Goal: Task Accomplishment & Management: Use online tool/utility

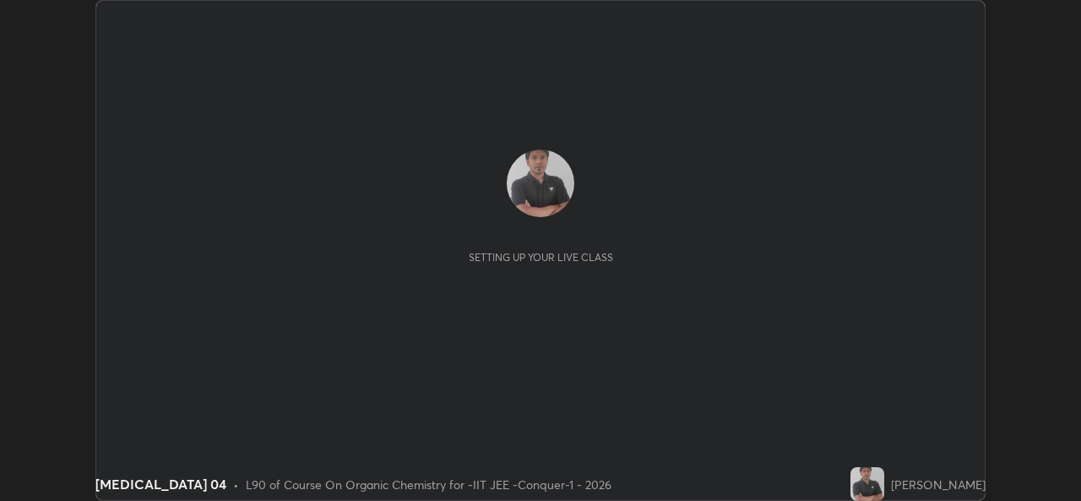
scroll to position [501, 1080]
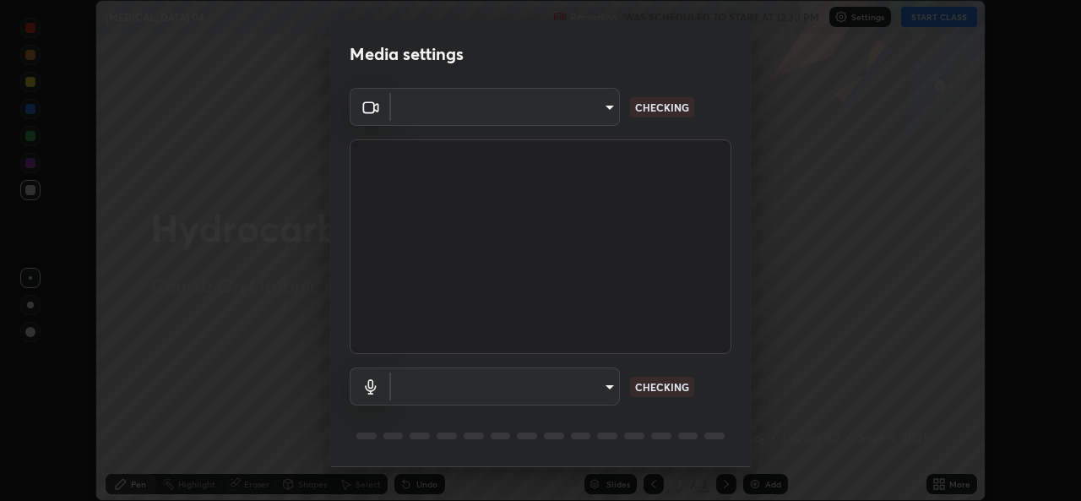
click at [582, 384] on body "Erase all [MEDICAL_DATA] 04 Recording WAS SCHEDULED TO START AT 12:30 PM Settin…" at bounding box center [540, 250] width 1081 height 501
type input "162a4bef6d5de59660943d10e2777e2613c591b7fe343c7323db06c6e3c7e835"
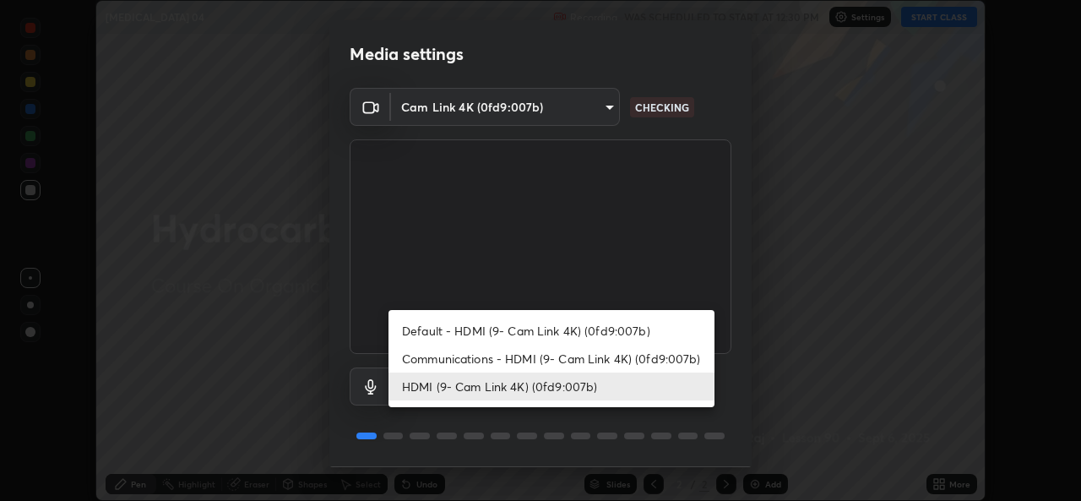
click at [584, 358] on li "Communications - HDMI (9- Cam Link 4K) (0fd9:007b)" at bounding box center [551, 359] width 326 height 28
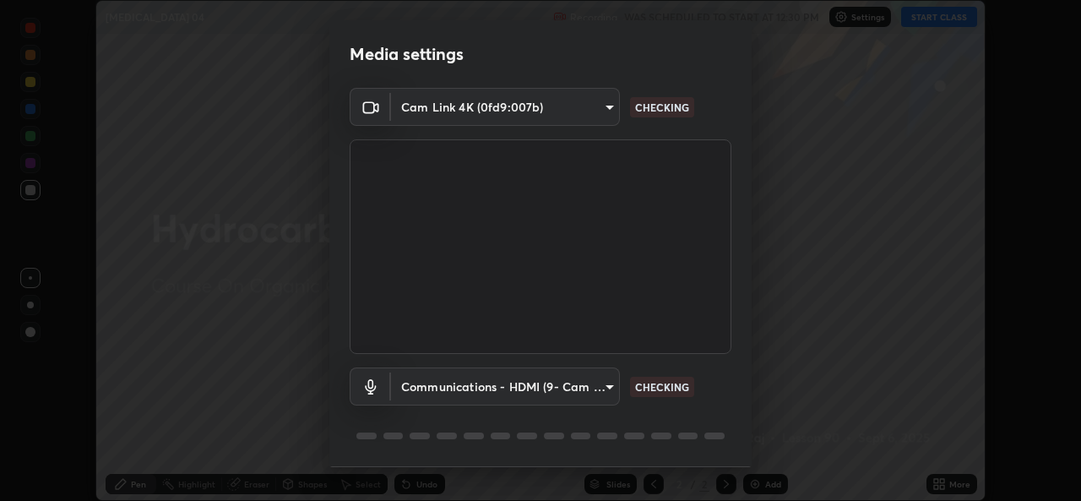
click at [573, 383] on li "HDMI (9- Cam Link 4K) (0fd9:007b)" at bounding box center [510, 386] width 244 height 16
type input "1d4febaa8ec43250a5abd803b4b9017d31c20cfa2482e27e93703920a67056a4"
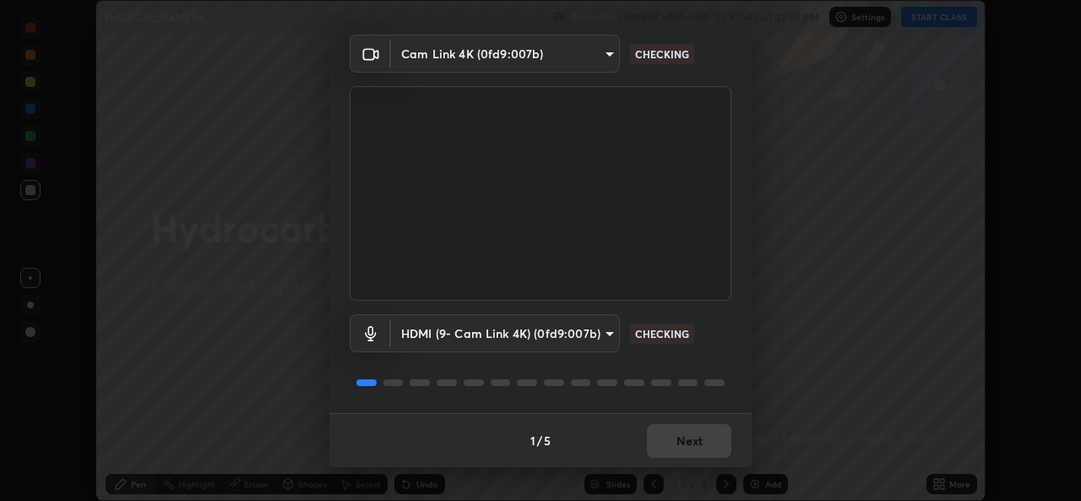
click at [669, 419] on div "1 / 5 Next" at bounding box center [540, 440] width 422 height 54
click at [671, 435] on div "1 / 5 Next" at bounding box center [540, 440] width 422 height 54
click at [686, 445] on div "1 / 5 Next" at bounding box center [540, 440] width 422 height 54
click at [698, 447] on div "1 / 5 Next" at bounding box center [540, 440] width 422 height 54
click at [698, 446] on div "1 / 5 Next" at bounding box center [540, 440] width 422 height 54
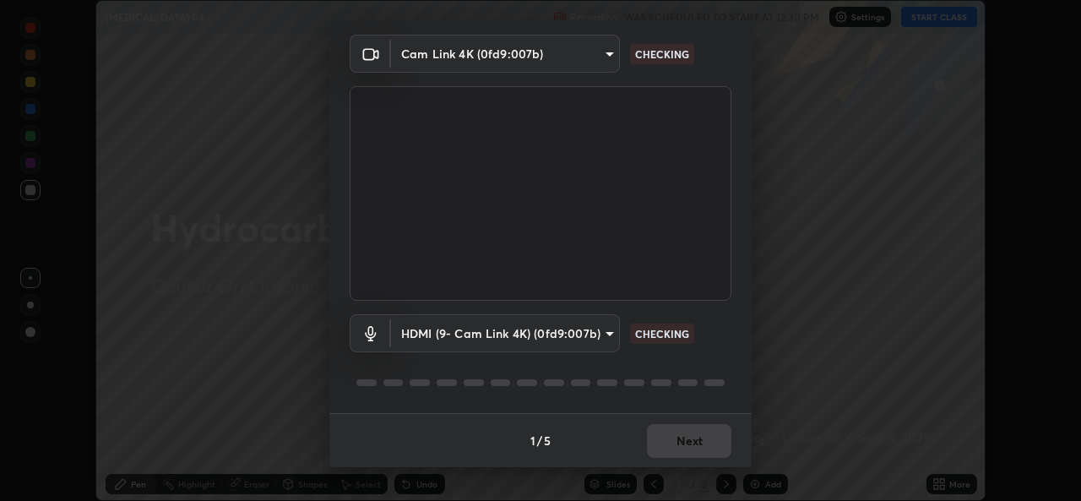
click at [700, 445] on div "1 / 5 Next" at bounding box center [540, 440] width 422 height 54
click at [701, 442] on div "1 / 5 Next" at bounding box center [540, 440] width 422 height 54
click at [697, 449] on div "1 / 5 Next" at bounding box center [540, 440] width 422 height 54
click at [709, 445] on div "1 / 5 Next" at bounding box center [540, 440] width 422 height 54
click at [704, 443] on div "1 / 5 Next" at bounding box center [540, 440] width 422 height 54
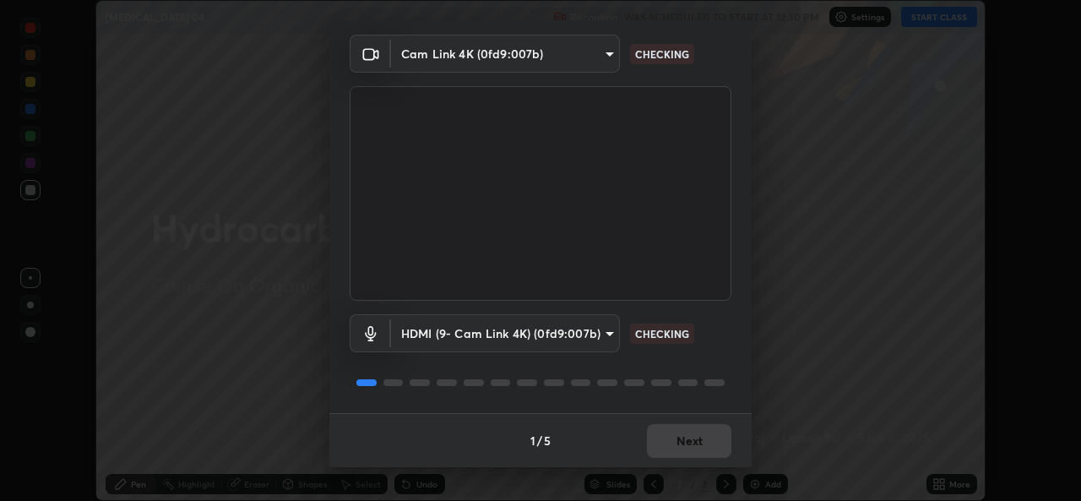
click at [702, 445] on div "1 / 5 Next" at bounding box center [540, 440] width 422 height 54
click at [705, 445] on div "1 / 5 Next" at bounding box center [540, 440] width 422 height 54
click at [709, 446] on div "1 / 5 Next" at bounding box center [540, 440] width 422 height 54
click at [705, 444] on div "1 / 5 Next" at bounding box center [540, 440] width 422 height 54
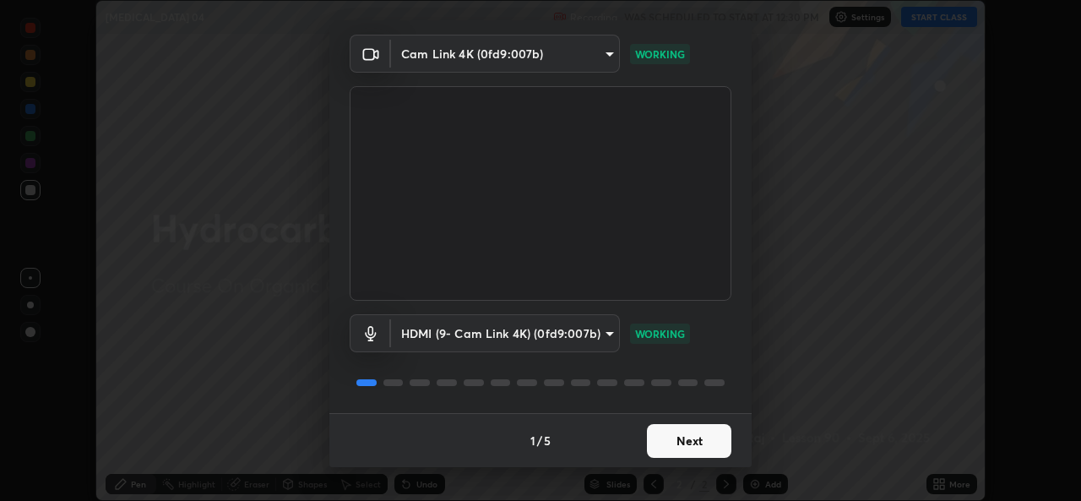
click at [697, 437] on button "Next" at bounding box center [689, 441] width 84 height 34
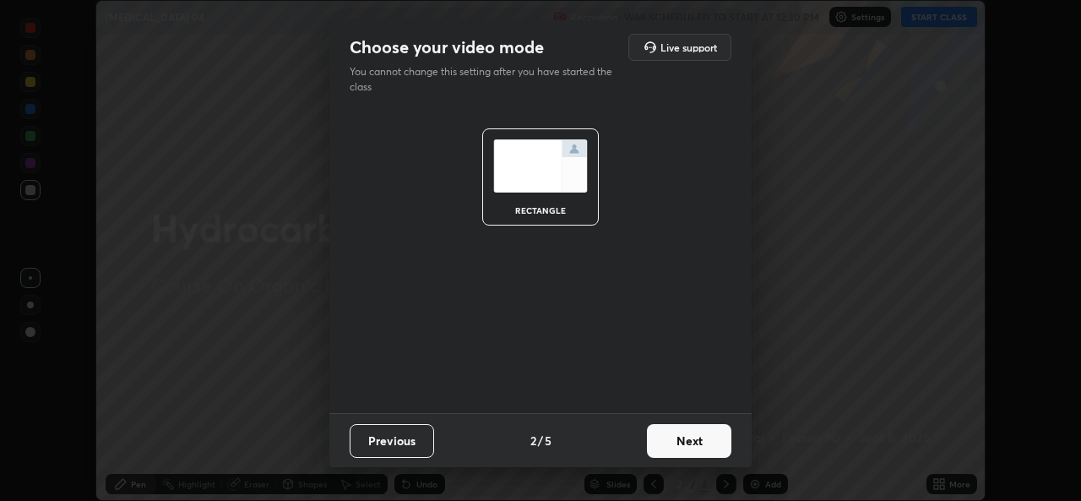
click at [700, 444] on button "Next" at bounding box center [689, 441] width 84 height 34
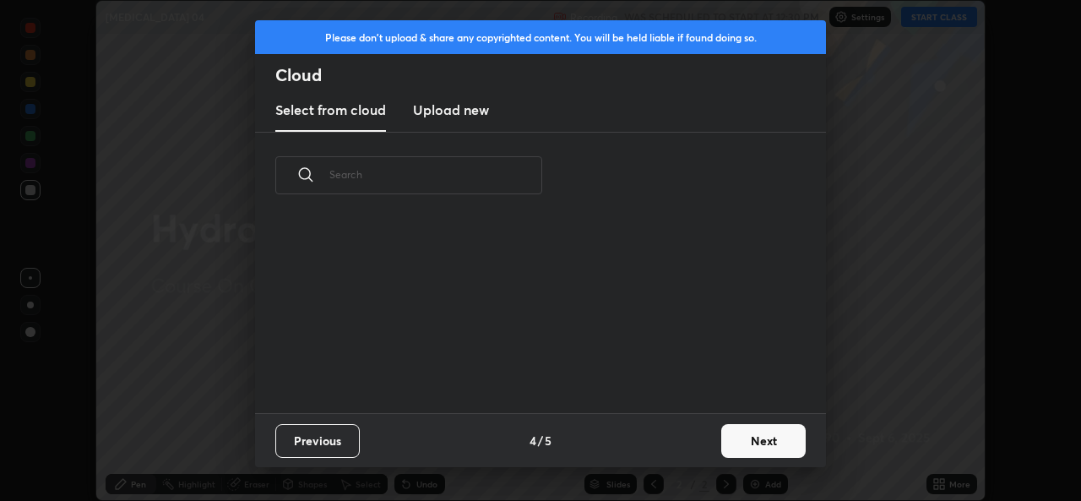
click at [725, 447] on button "Next" at bounding box center [763, 441] width 84 height 34
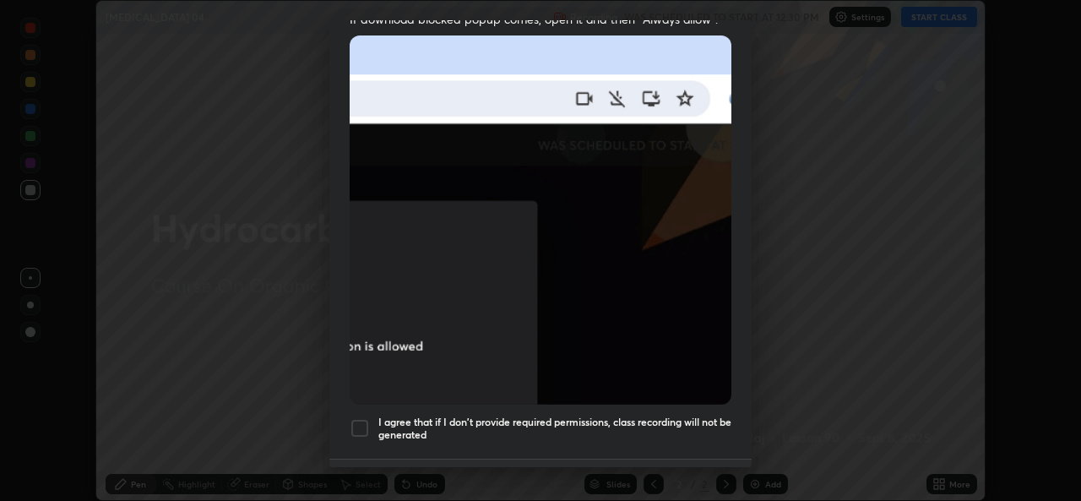
scroll to position [398, 0]
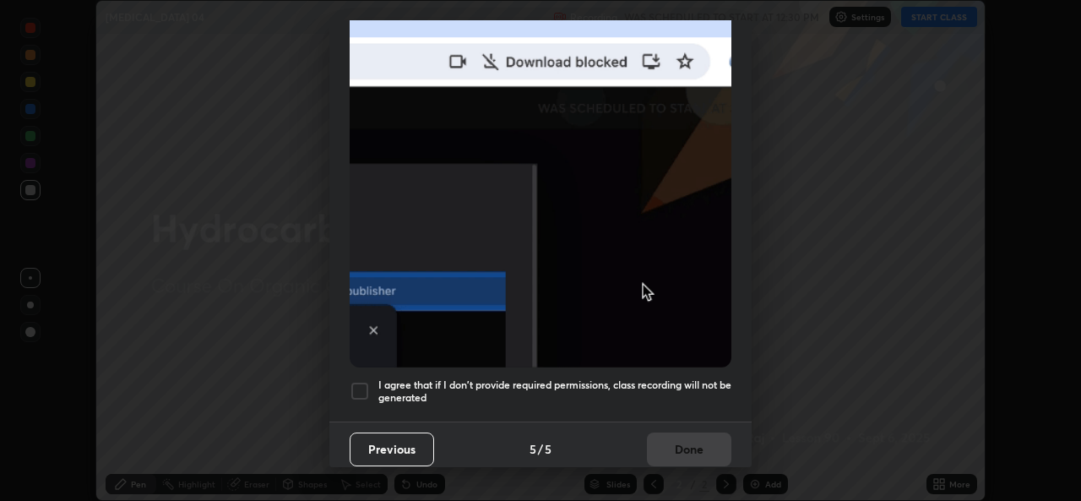
click at [356, 432] on button "Previous" at bounding box center [392, 449] width 84 height 34
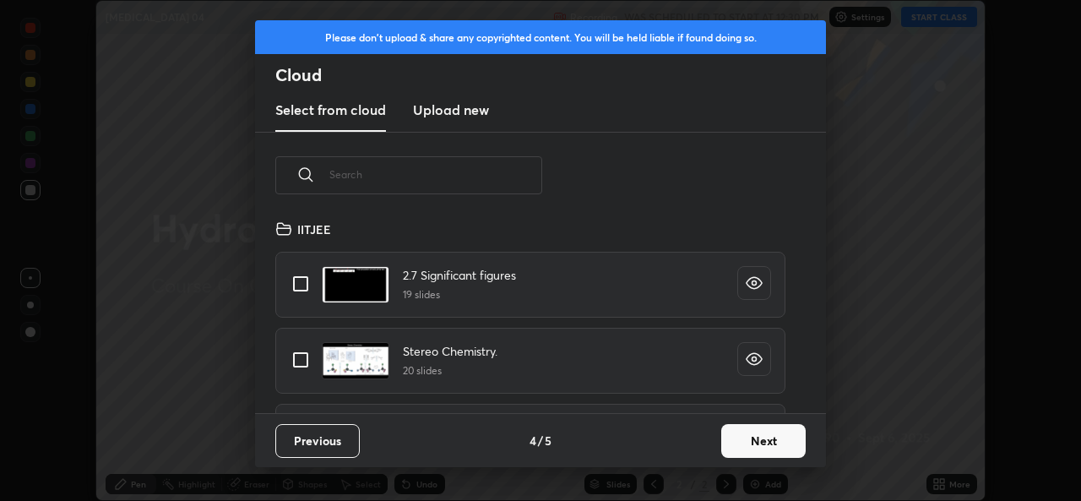
scroll to position [6, 9]
click at [748, 454] on button "Next" at bounding box center [763, 441] width 84 height 34
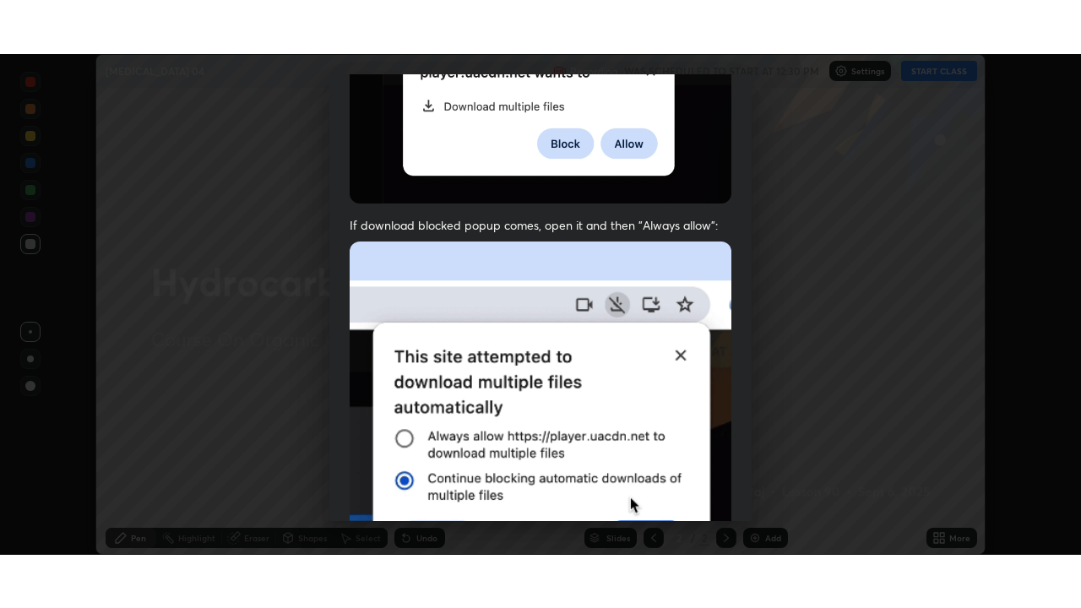
scroll to position [398, 0]
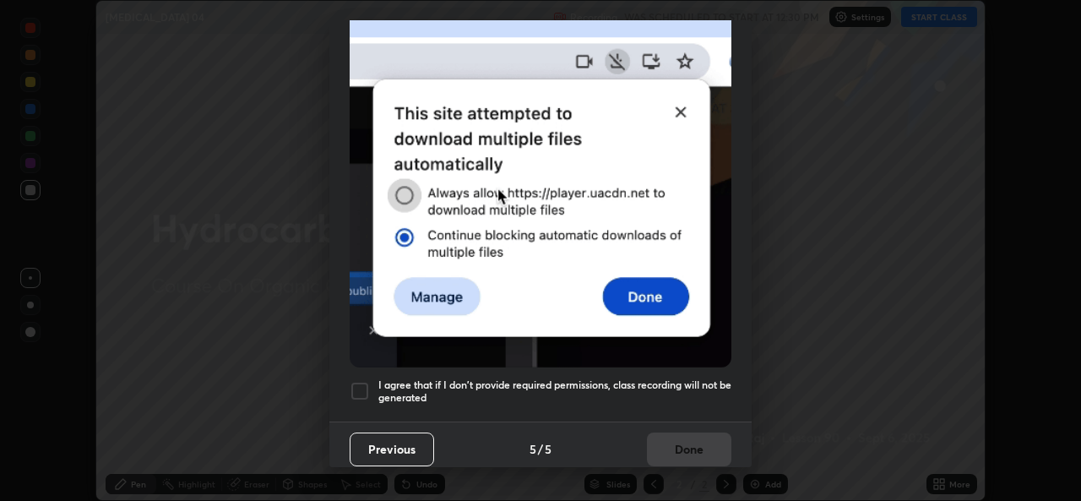
click at [360, 383] on div at bounding box center [360, 391] width 20 height 20
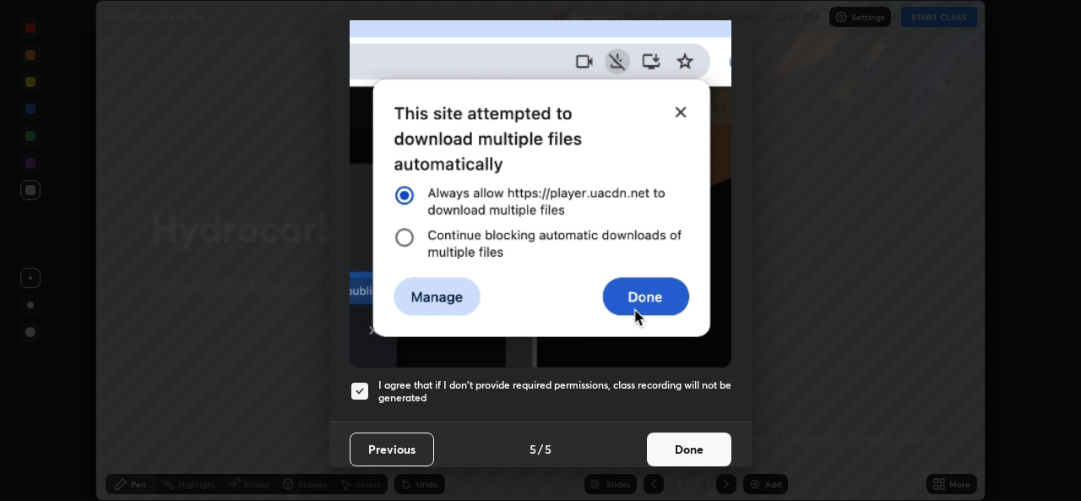
click at [685, 446] on button "Done" at bounding box center [689, 449] width 84 height 34
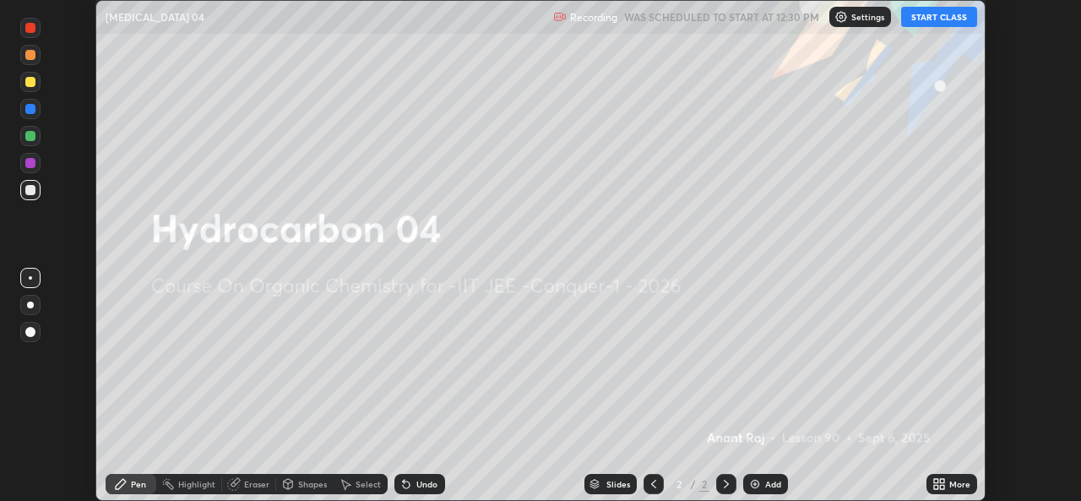
click at [936, 481] on icon at bounding box center [936, 481] width 4 height 4
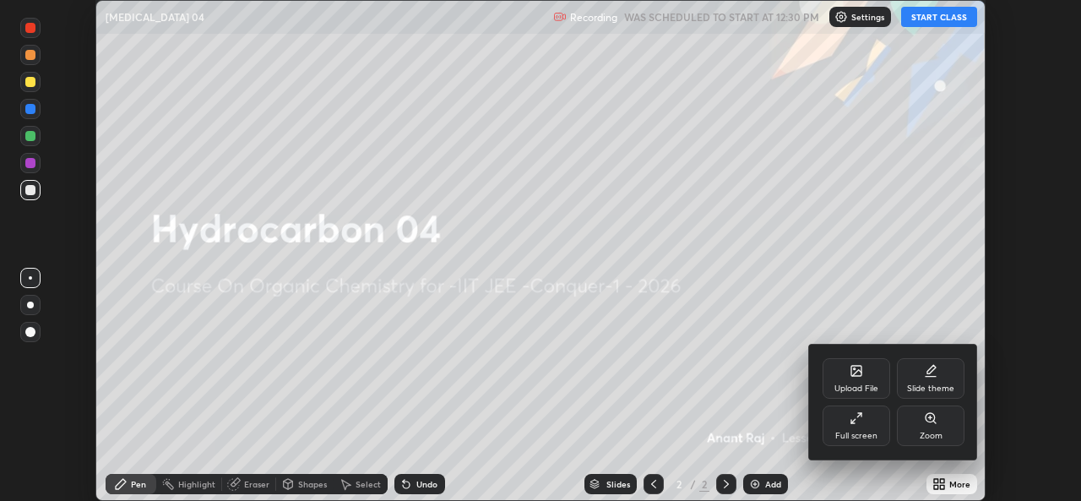
click at [855, 427] on div "Full screen" at bounding box center [857, 425] width 68 height 41
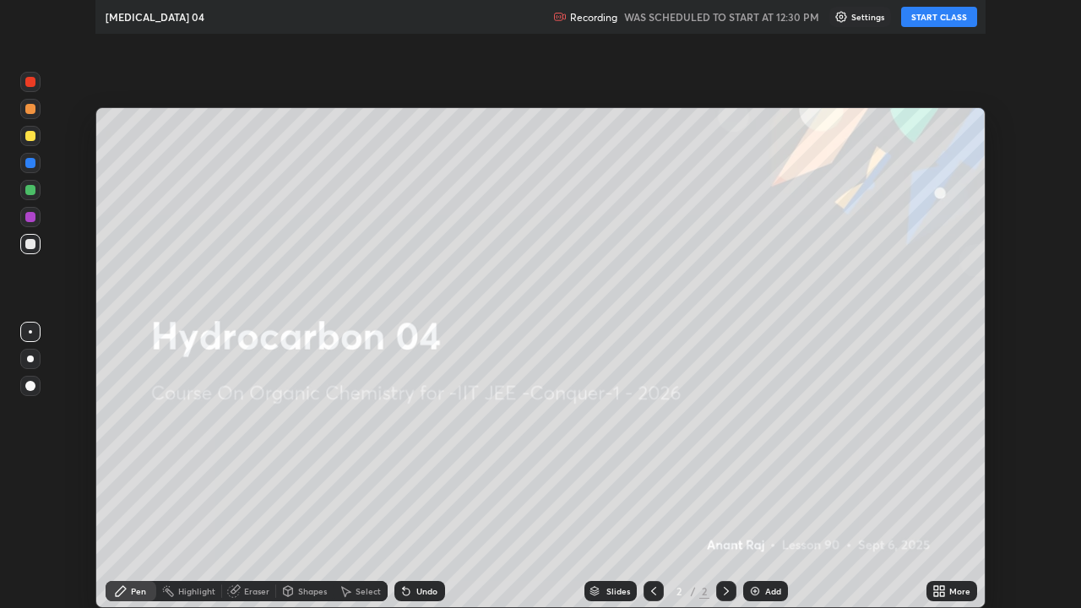
scroll to position [608, 1081]
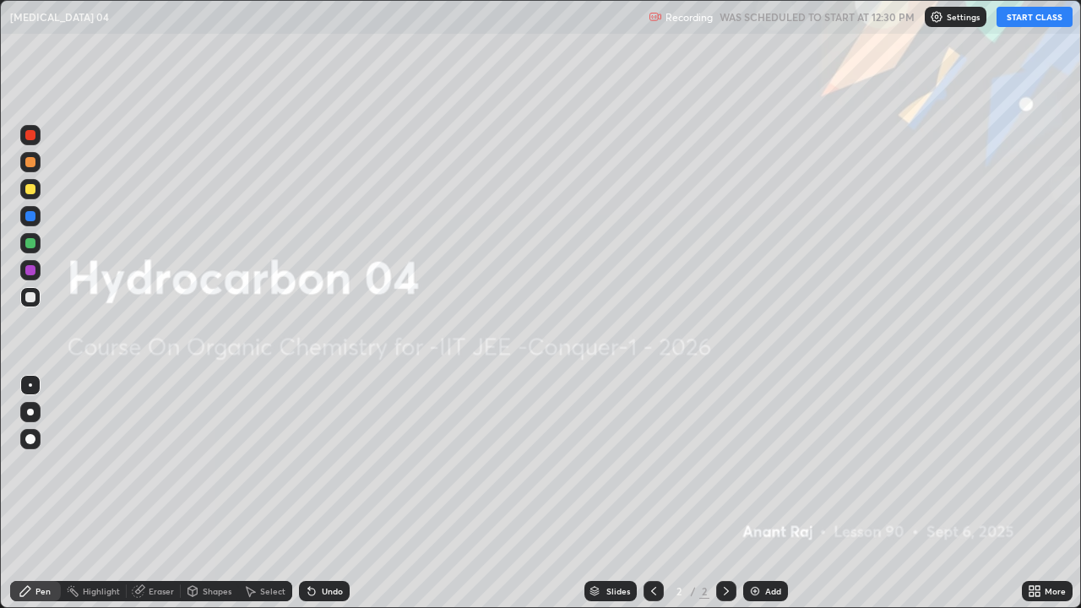
click at [1031, 500] on icon at bounding box center [1031, 588] width 4 height 4
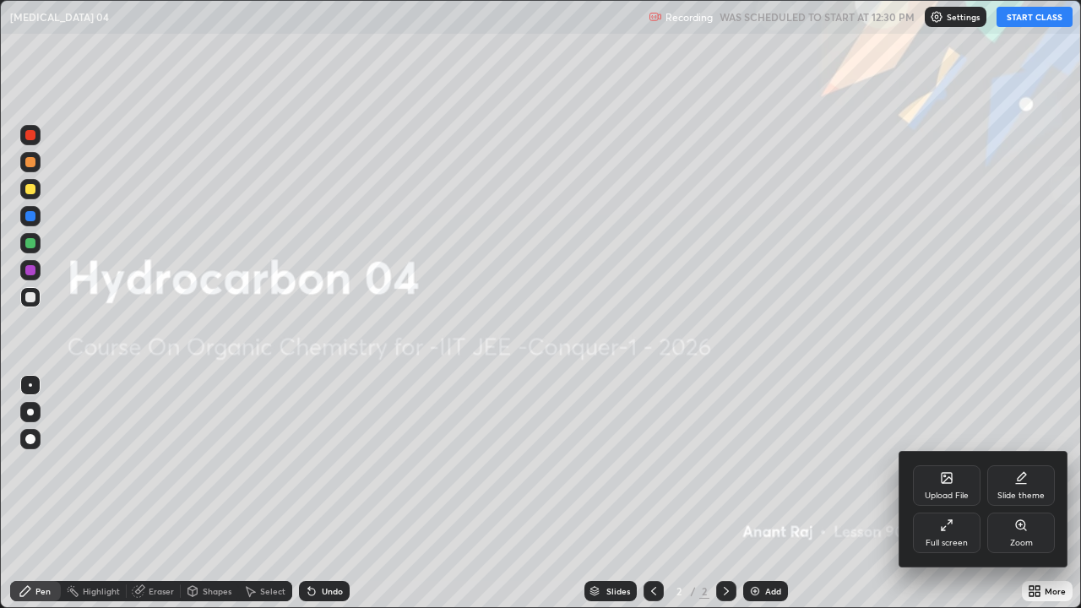
click at [937, 492] on div "Upload File" at bounding box center [947, 496] width 44 height 8
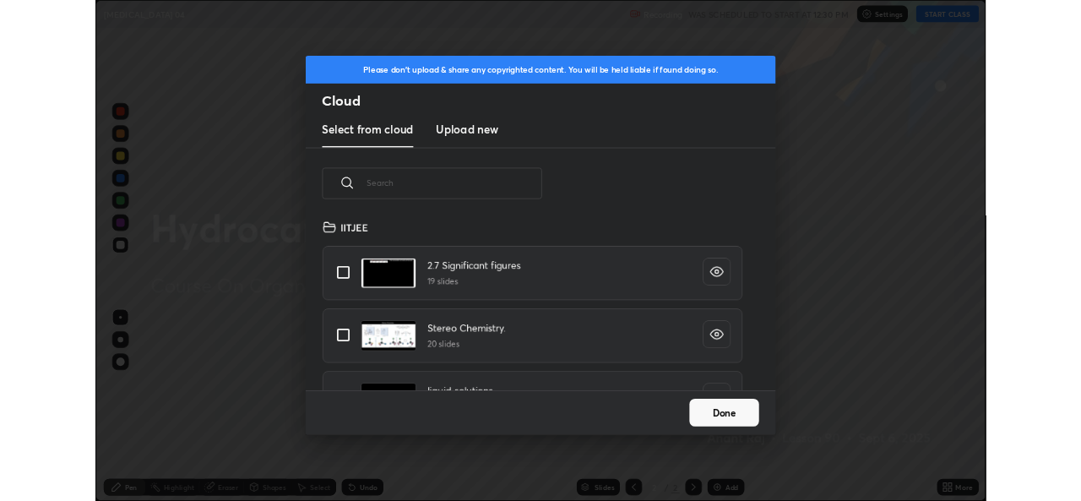
scroll to position [208, 542]
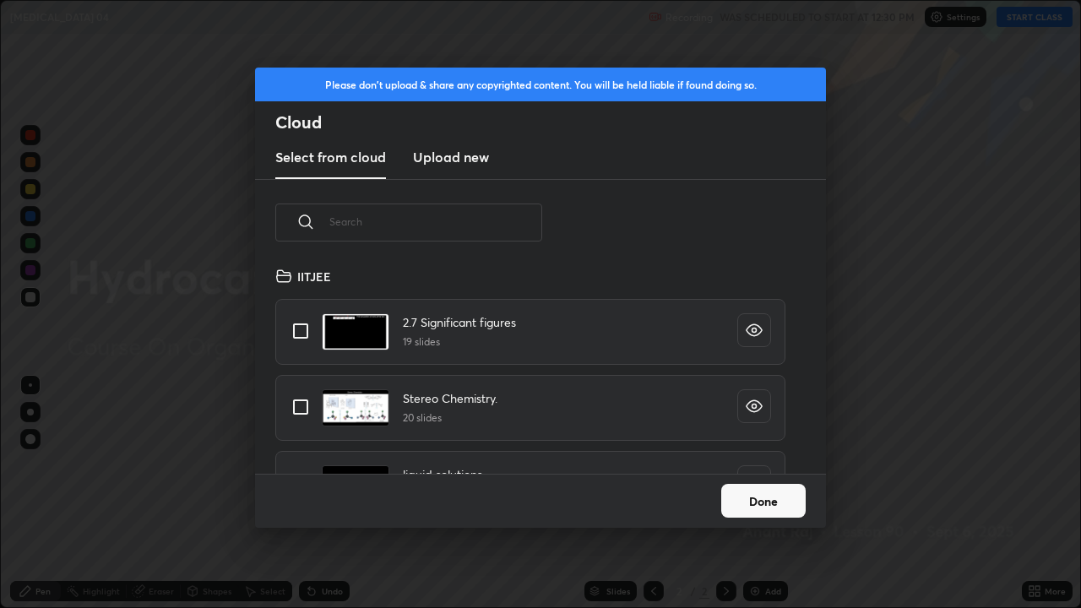
click at [473, 160] on h3 "Upload new" at bounding box center [451, 157] width 76 height 20
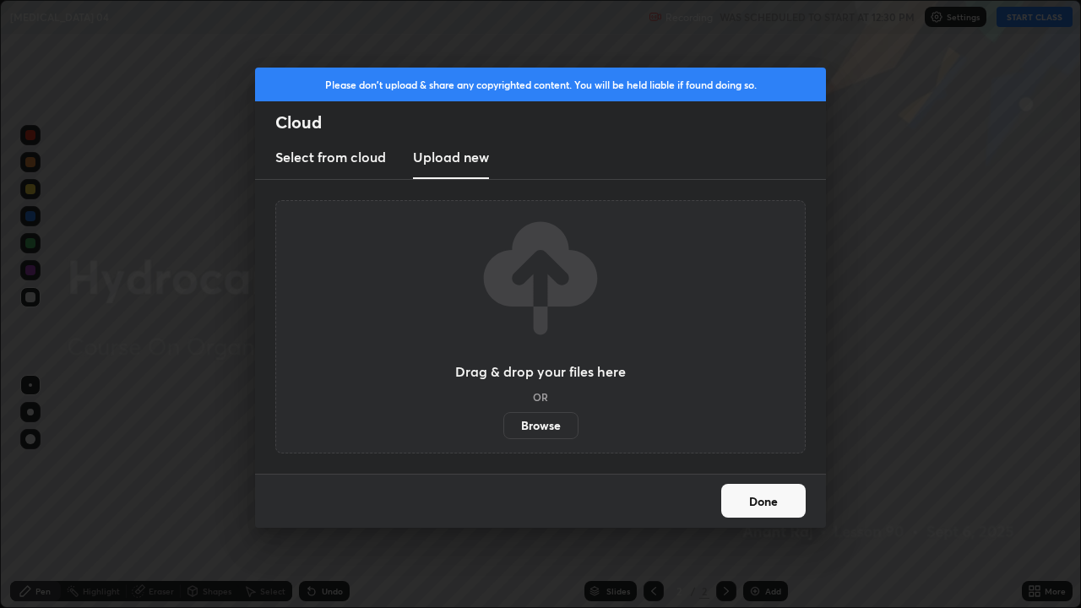
click at [543, 428] on label "Browse" at bounding box center [540, 425] width 75 height 27
click at [503, 428] on input "Browse" at bounding box center [503, 425] width 0 height 27
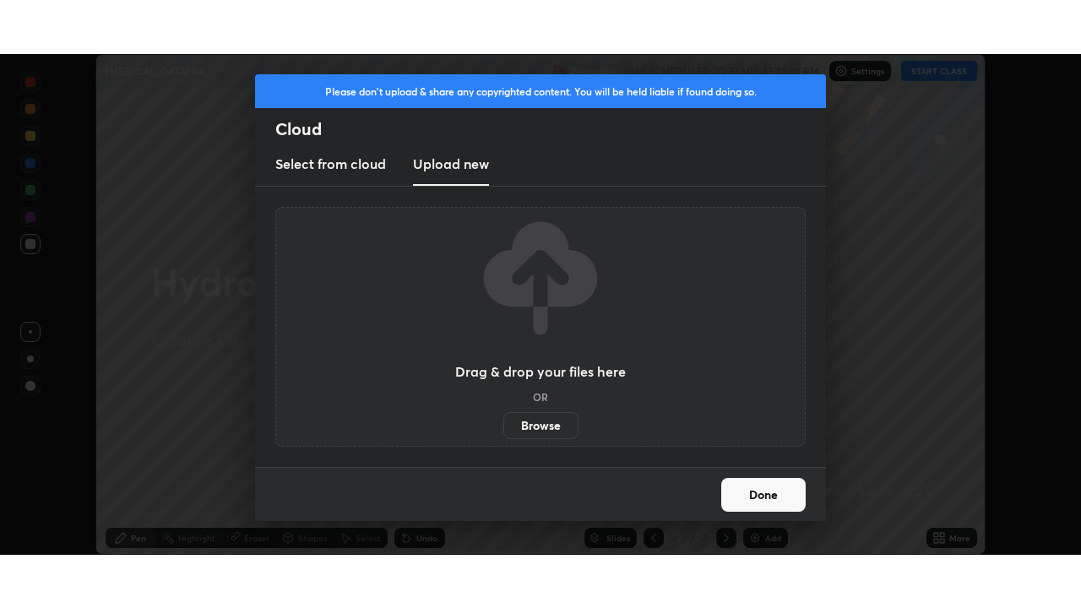
scroll to position [83953, 83373]
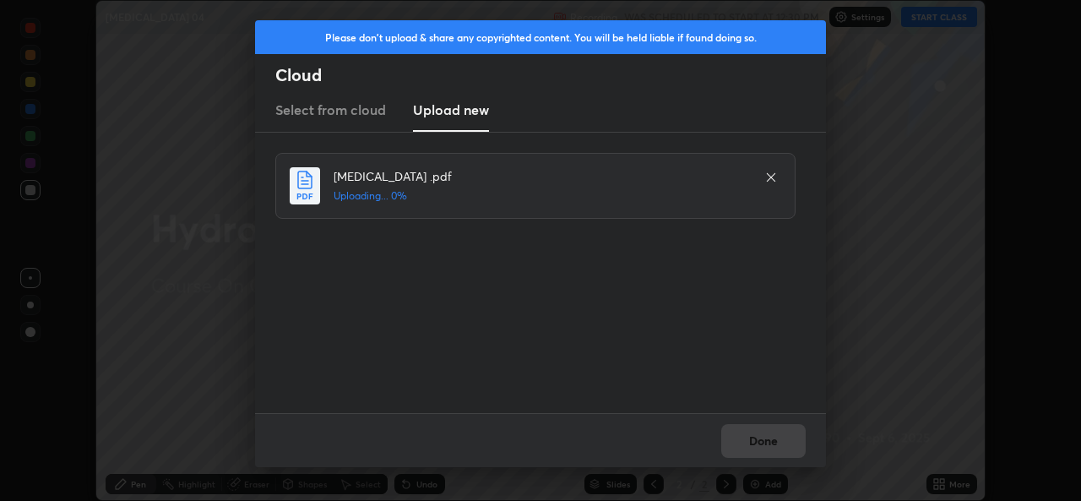
click at [758, 441] on div "Done" at bounding box center [540, 440] width 571 height 54
click at [764, 432] on div "Done" at bounding box center [540, 440] width 571 height 54
click at [773, 447] on div "Done" at bounding box center [540, 440] width 571 height 54
click at [779, 450] on div "Done" at bounding box center [540, 440] width 571 height 54
click at [783, 443] on div "Done" at bounding box center [540, 440] width 571 height 54
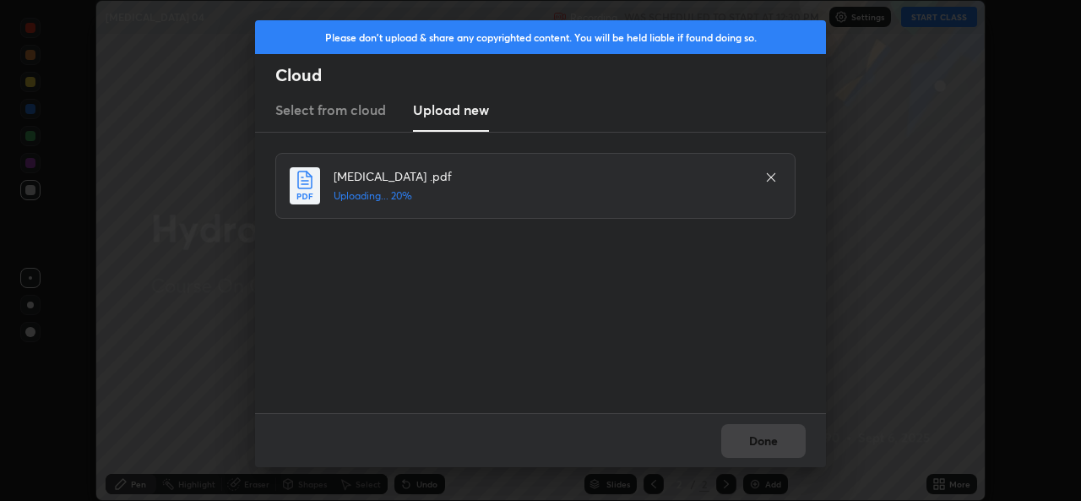
click at [783, 443] on div "Done" at bounding box center [540, 440] width 571 height 54
click at [785, 445] on div "Done" at bounding box center [540, 440] width 571 height 54
click at [781, 448] on div "Done" at bounding box center [540, 440] width 571 height 54
click at [777, 444] on div "Done" at bounding box center [540, 440] width 571 height 54
click at [780, 442] on div "Done" at bounding box center [540, 440] width 571 height 54
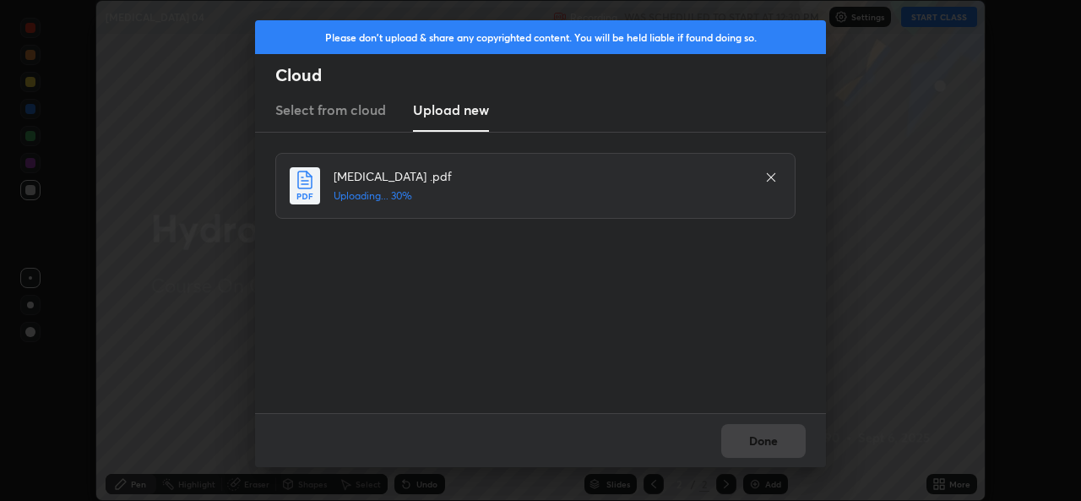
click at [779, 437] on div "Done" at bounding box center [540, 440] width 571 height 54
click at [782, 442] on div "Done" at bounding box center [540, 440] width 571 height 54
click at [783, 441] on div "Done" at bounding box center [540, 440] width 571 height 54
click at [786, 441] on div "Done" at bounding box center [540, 440] width 571 height 54
click at [781, 445] on div "Done" at bounding box center [540, 440] width 571 height 54
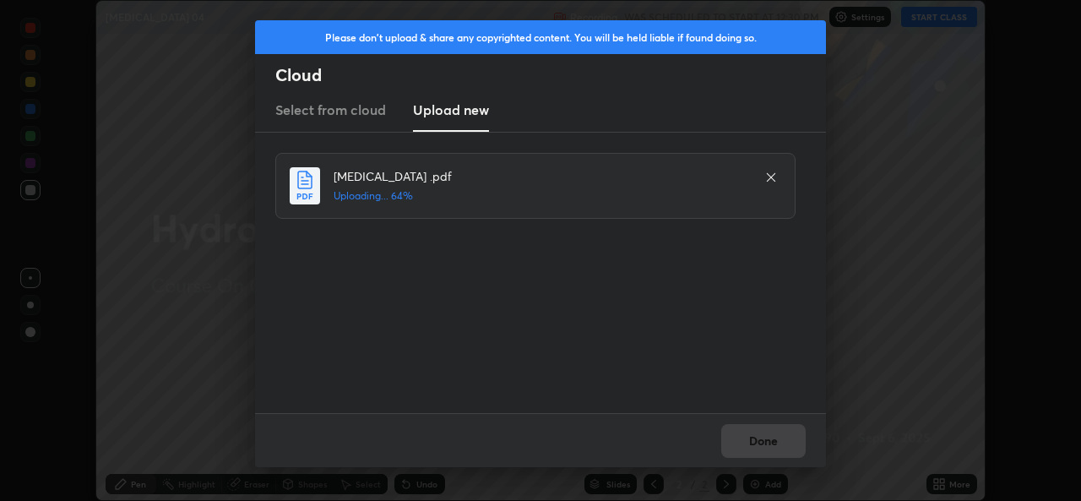
click at [780, 442] on div "Done" at bounding box center [540, 440] width 571 height 54
click at [783, 440] on div "Done" at bounding box center [540, 440] width 571 height 54
click at [785, 441] on div "Done" at bounding box center [540, 440] width 571 height 54
click at [786, 437] on div "Done" at bounding box center [540, 440] width 571 height 54
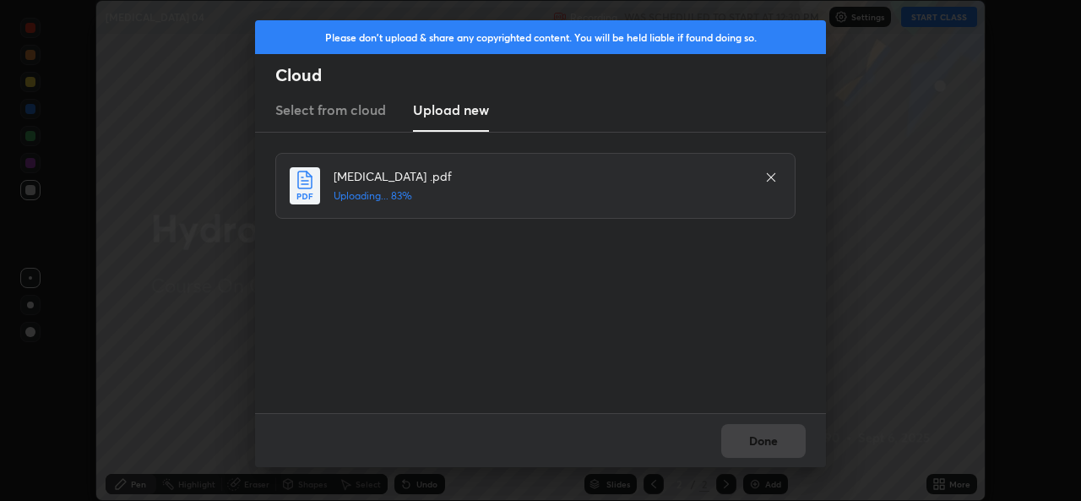
click at [788, 437] on div "Done" at bounding box center [540, 440] width 571 height 54
click at [783, 436] on div "Done" at bounding box center [540, 440] width 571 height 54
click at [774, 434] on button "Done" at bounding box center [763, 441] width 84 height 34
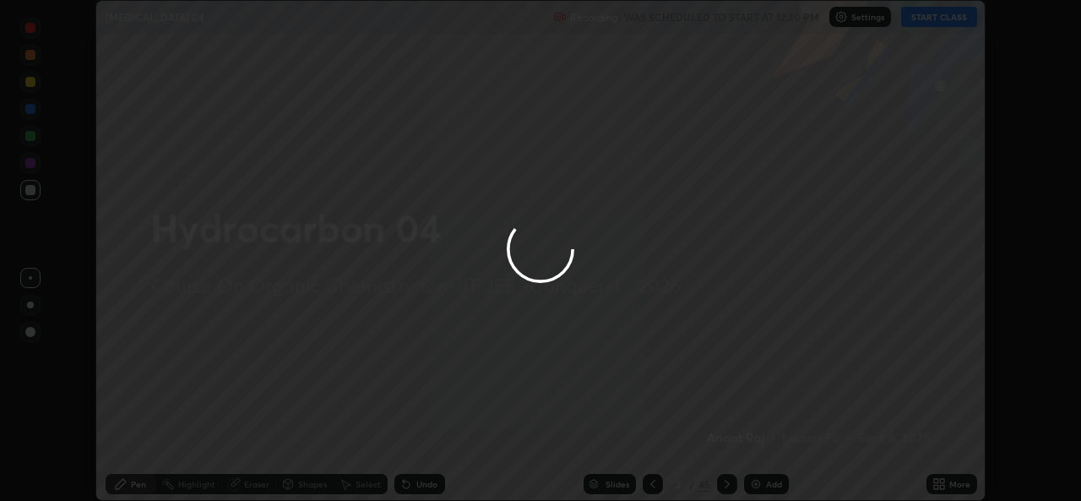
click at [953, 481] on div at bounding box center [540, 250] width 1081 height 501
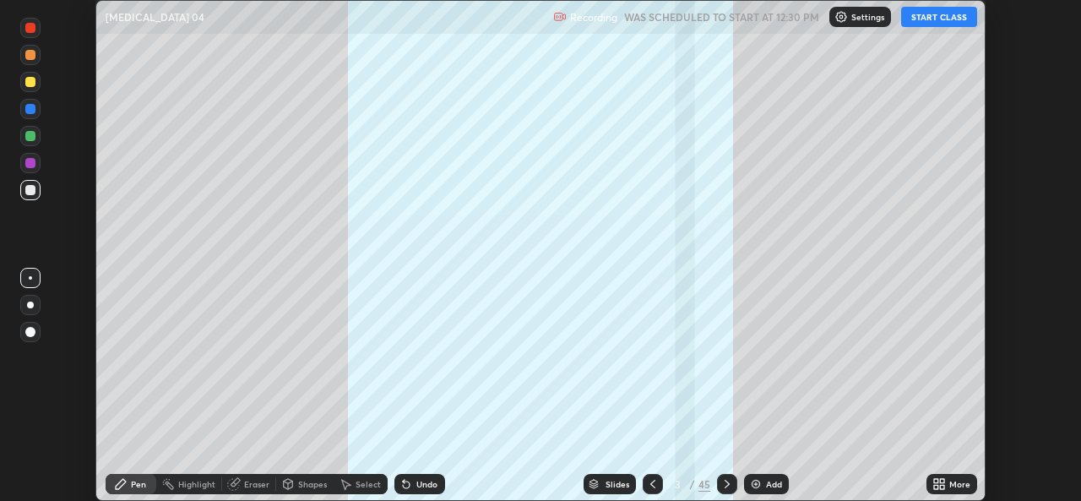
click at [940, 481] on icon at bounding box center [942, 481] width 4 height 4
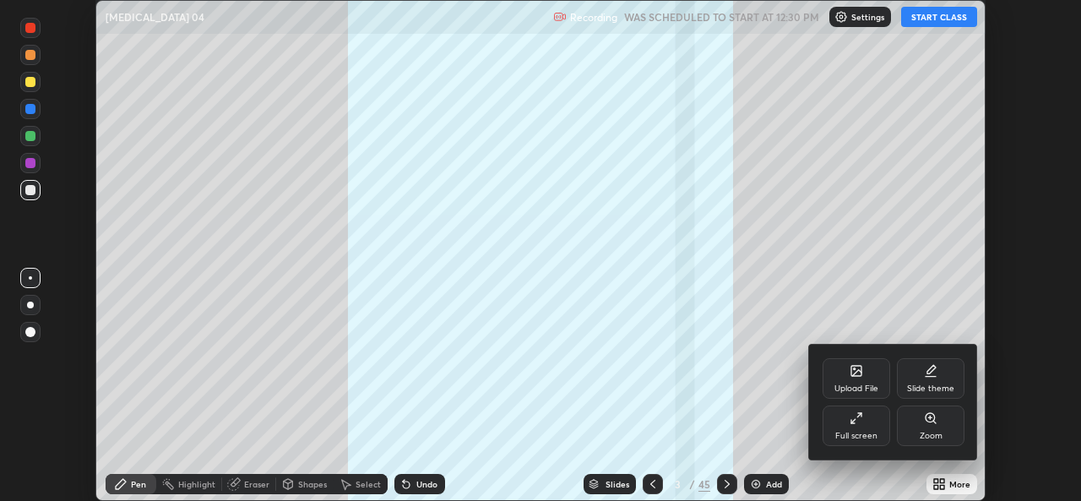
click at [882, 424] on div "Full screen" at bounding box center [857, 425] width 68 height 41
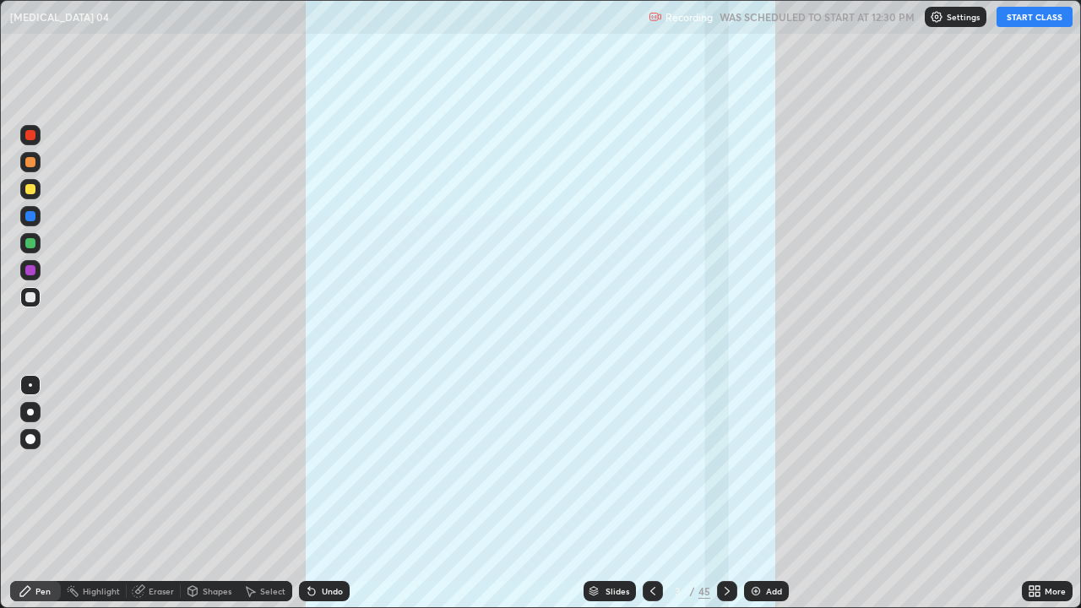
scroll to position [608, 1081]
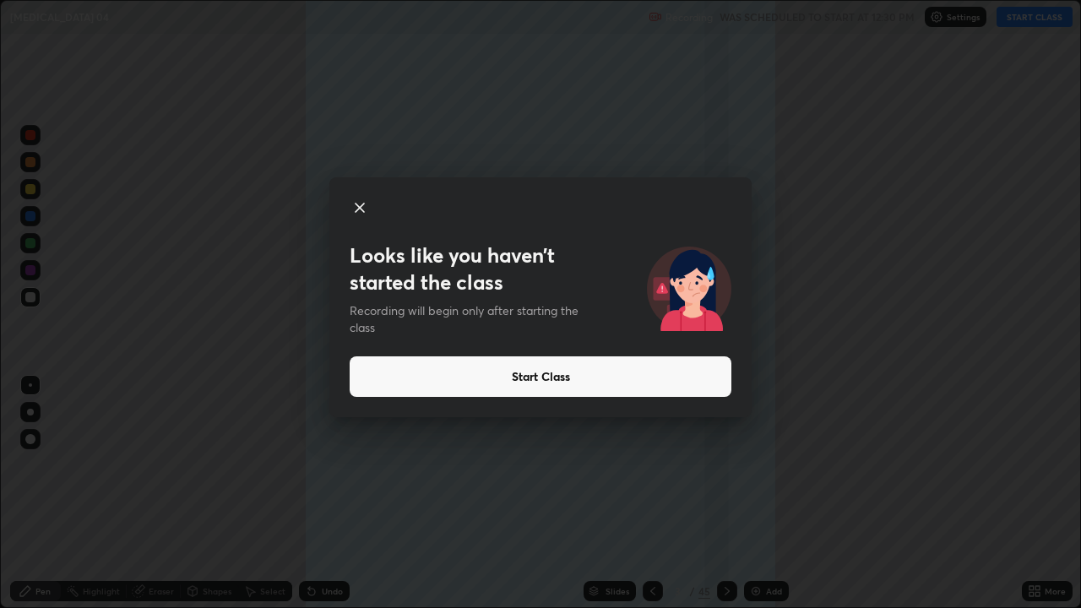
click at [492, 383] on button "Start Class" at bounding box center [541, 376] width 382 height 41
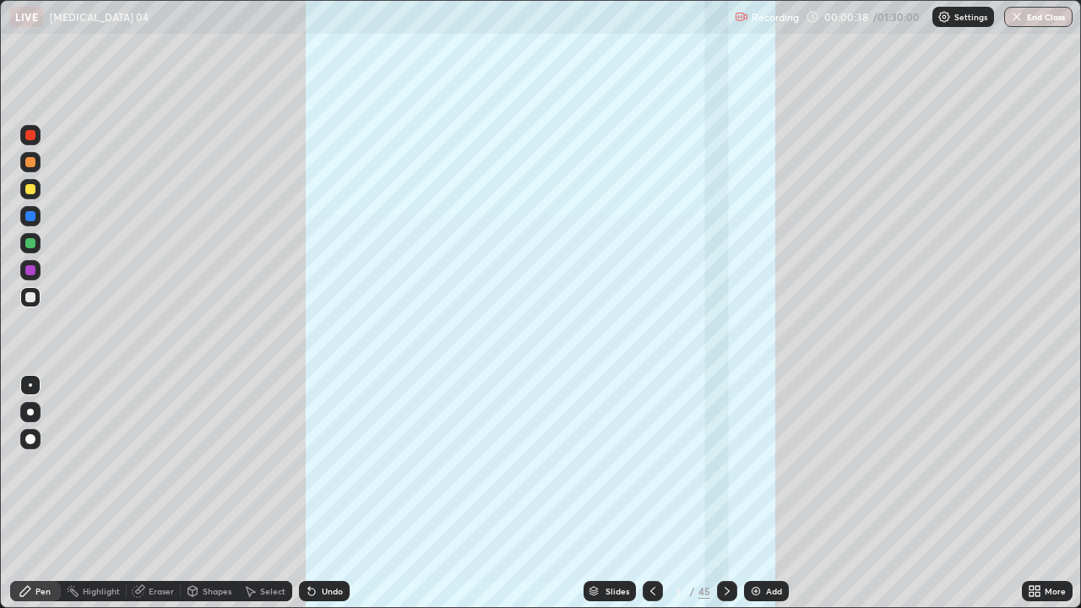
click at [702, 500] on div "45" at bounding box center [704, 591] width 12 height 15
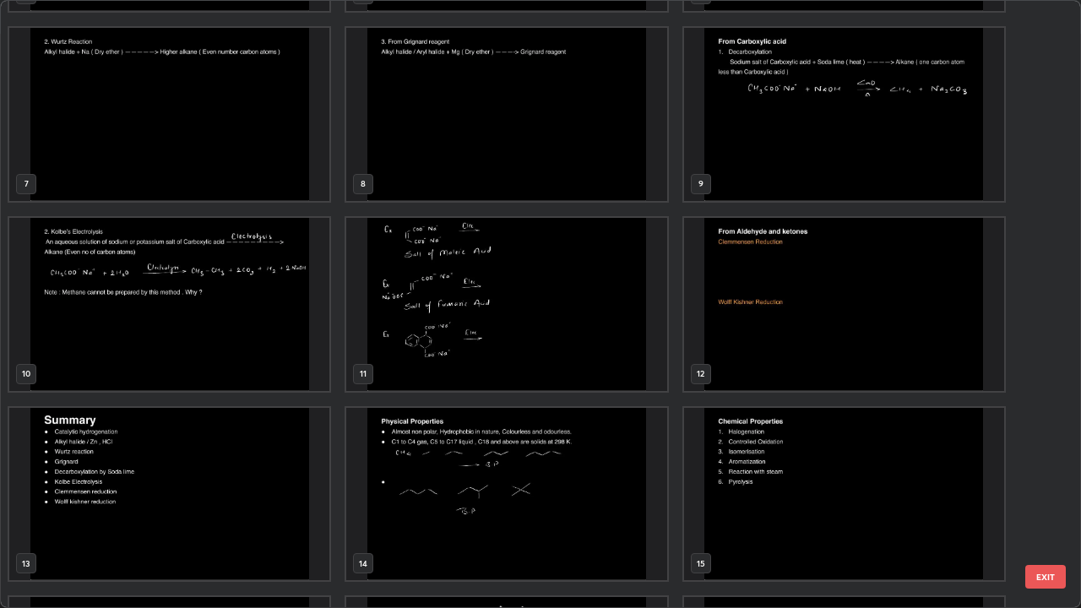
scroll to position [361, 0]
click at [279, 500] on img "grid" at bounding box center [169, 494] width 320 height 173
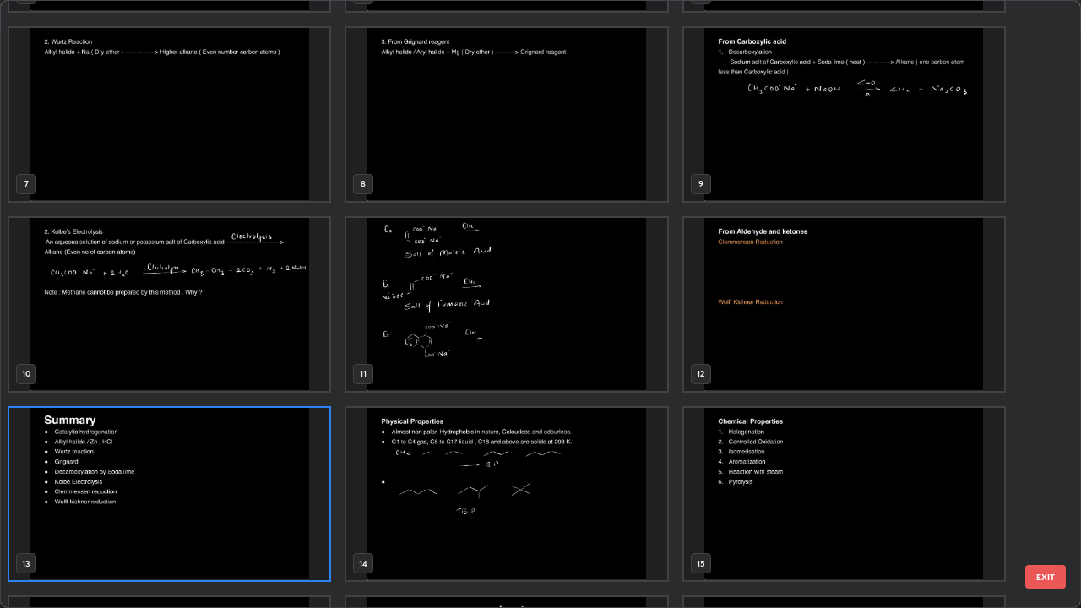
click at [279, 500] on img "grid" at bounding box center [169, 494] width 320 height 173
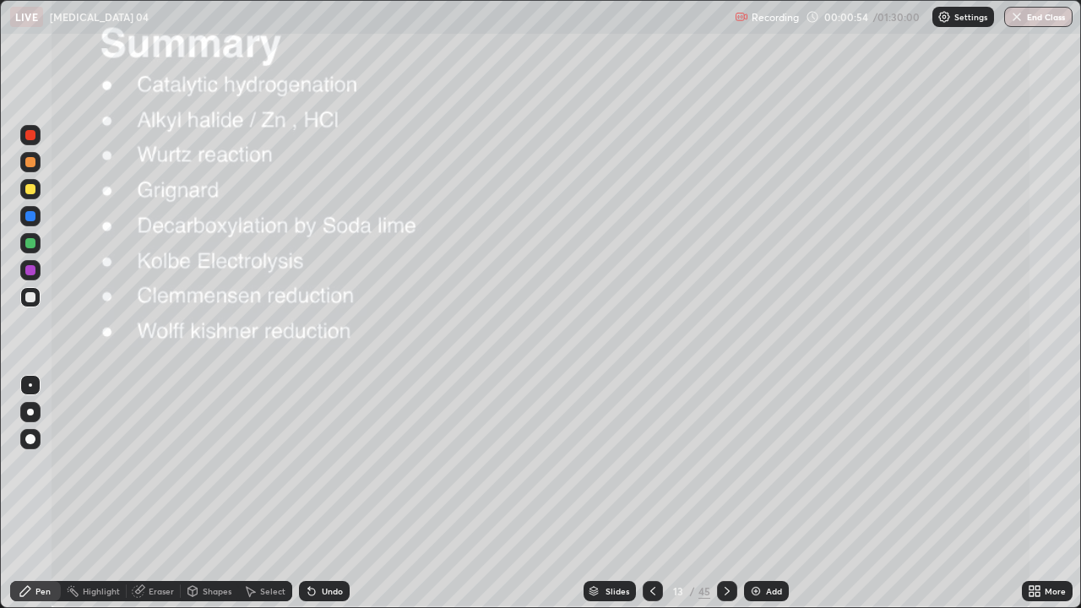
click at [280, 500] on img "grid" at bounding box center [169, 494] width 320 height 173
click at [30, 298] on div at bounding box center [30, 297] width 10 height 10
click at [725, 500] on icon at bounding box center [727, 591] width 14 height 14
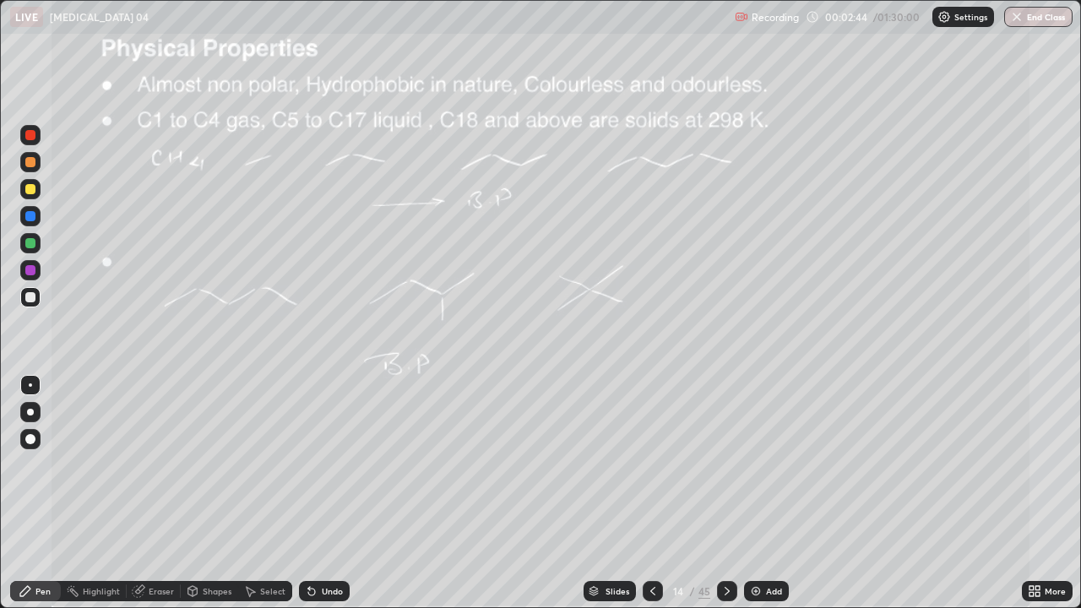
click at [723, 500] on icon at bounding box center [727, 591] width 14 height 14
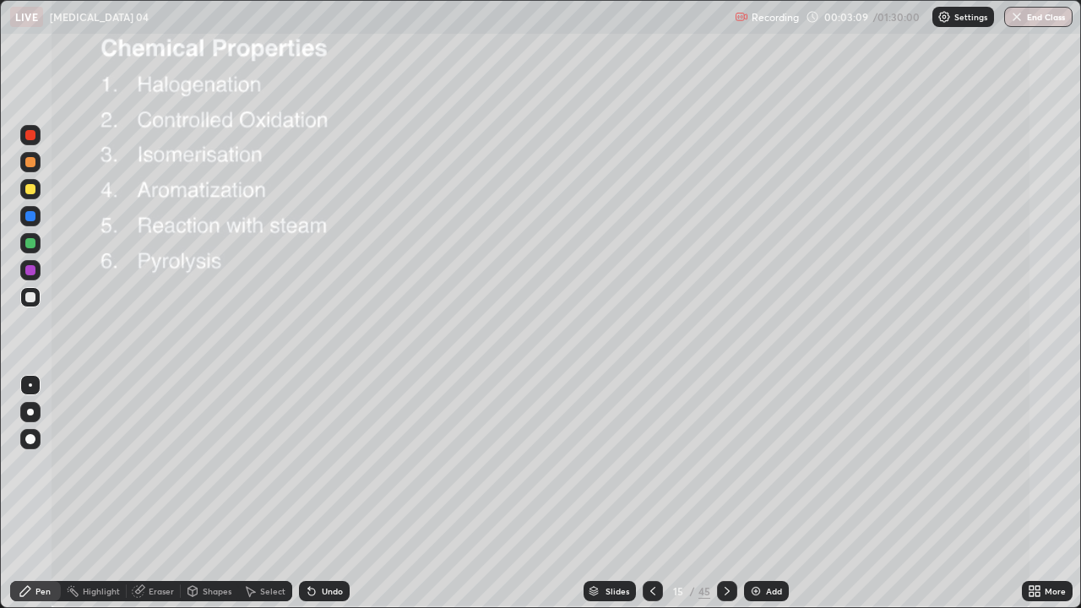
click at [725, 500] on icon at bounding box center [727, 591] width 14 height 14
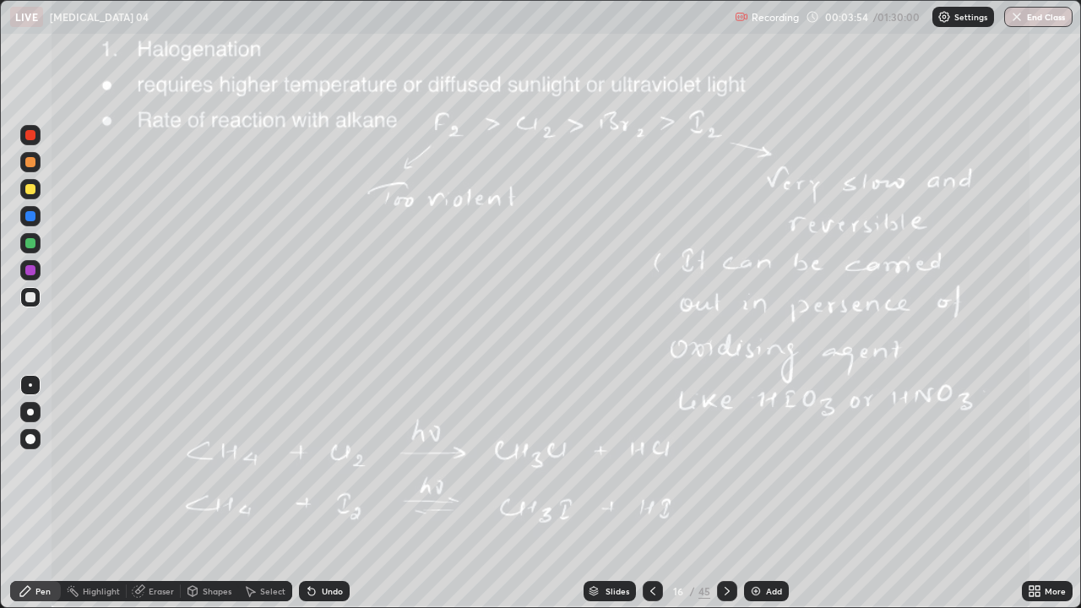
click at [34, 188] on div at bounding box center [30, 189] width 10 height 10
click at [725, 500] on icon at bounding box center [727, 591] width 14 height 14
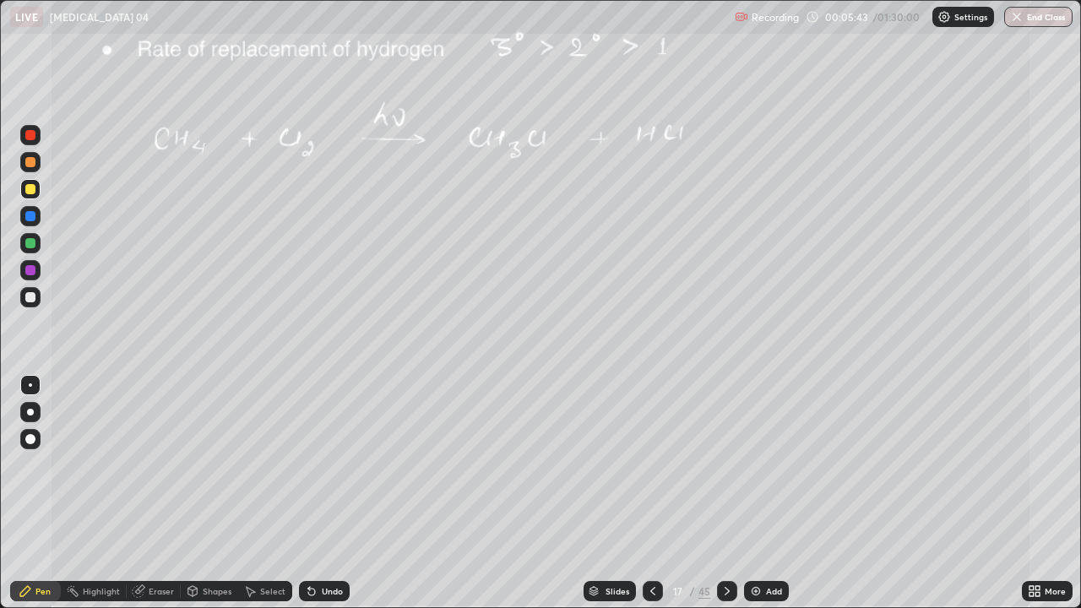
click at [653, 500] on icon at bounding box center [652, 591] width 5 height 8
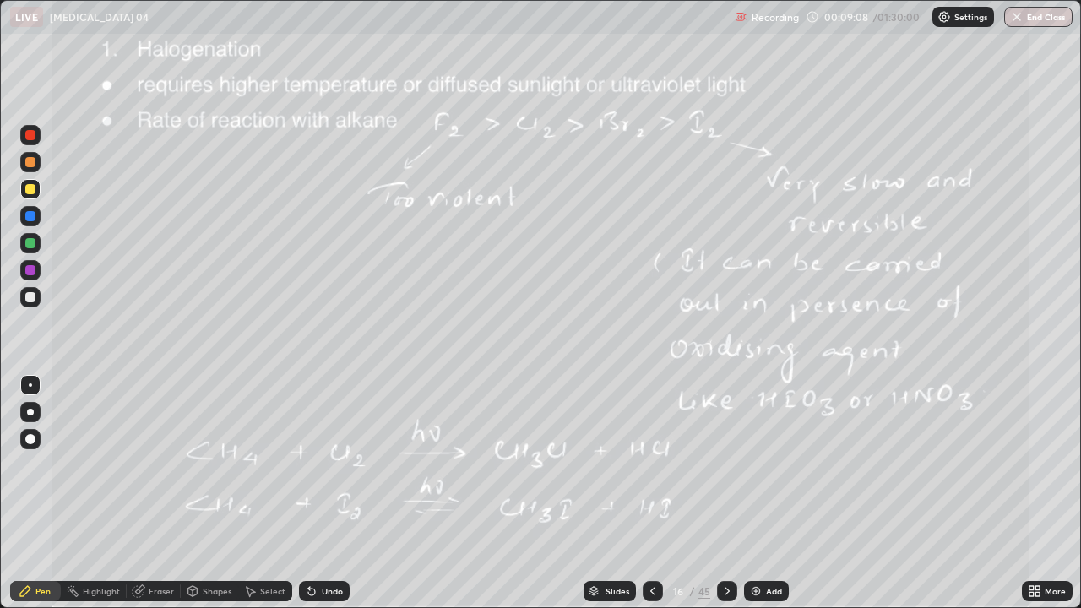
click at [46, 500] on div "Pen" at bounding box center [42, 591] width 15 height 8
click at [30, 298] on div at bounding box center [30, 297] width 10 height 10
click at [725, 500] on icon at bounding box center [727, 591] width 5 height 8
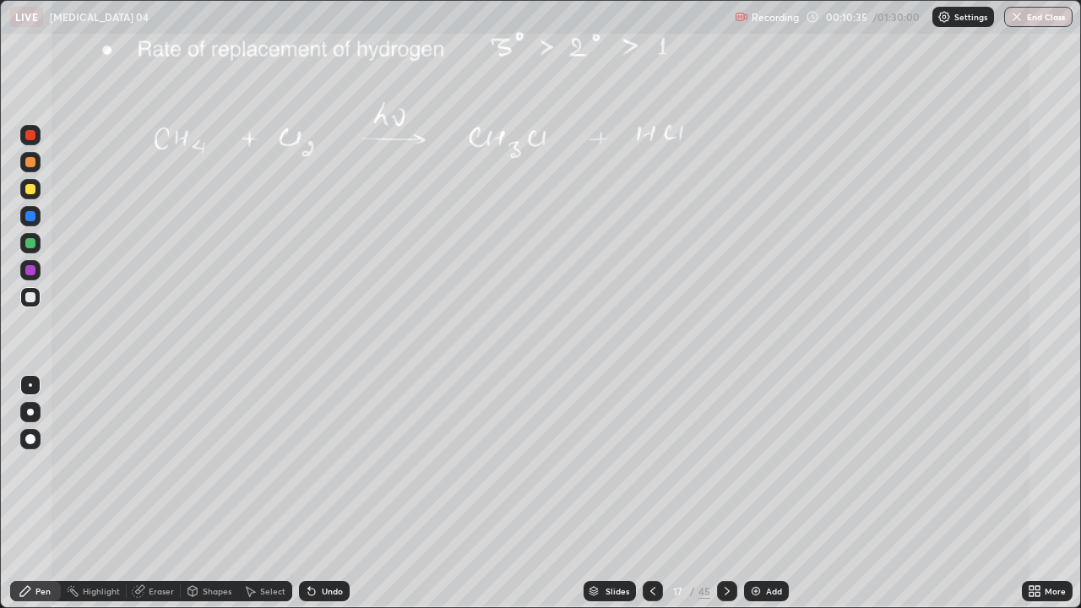
click at [651, 500] on icon at bounding box center [653, 591] width 14 height 14
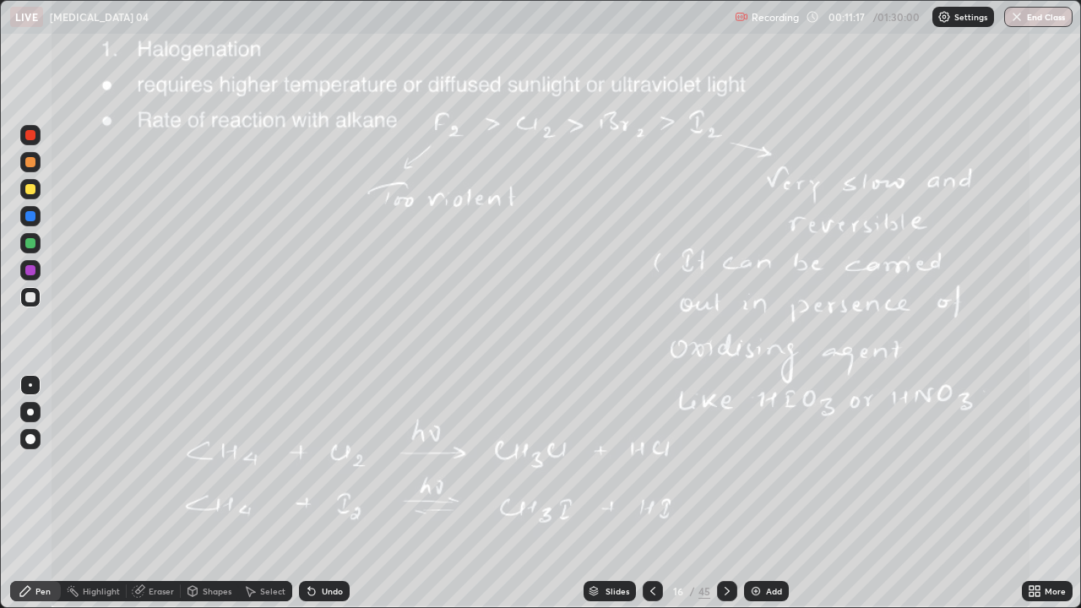
click at [727, 500] on icon at bounding box center [727, 591] width 14 height 14
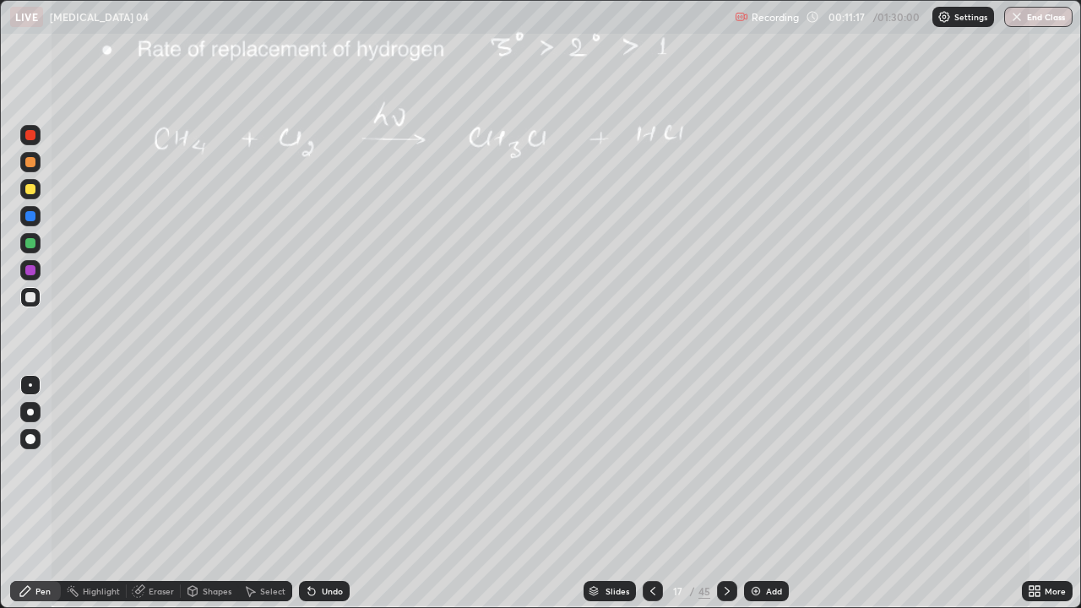
click at [725, 500] on icon at bounding box center [727, 591] width 14 height 14
click at [653, 500] on icon at bounding box center [653, 591] width 14 height 14
click at [650, 500] on icon at bounding box center [653, 591] width 14 height 14
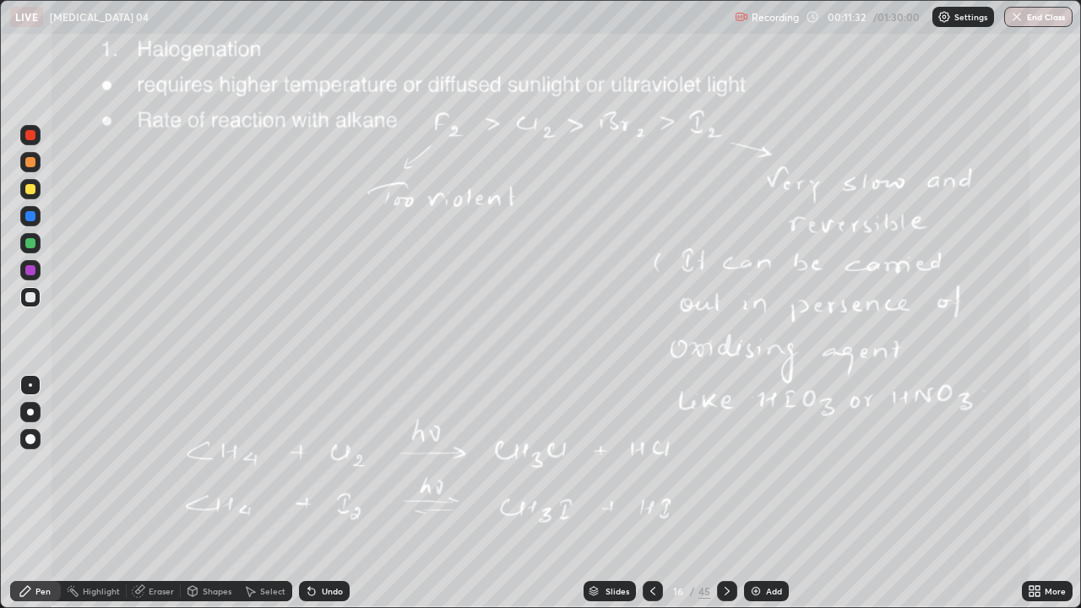
click at [755, 500] on div "Add" at bounding box center [766, 591] width 45 height 20
click at [30, 302] on div at bounding box center [30, 297] width 10 height 10
click at [36, 298] on div at bounding box center [30, 297] width 20 height 20
click at [318, 500] on div "Undo" at bounding box center [324, 591] width 51 height 20
click at [309, 500] on icon at bounding box center [311, 592] width 7 height 7
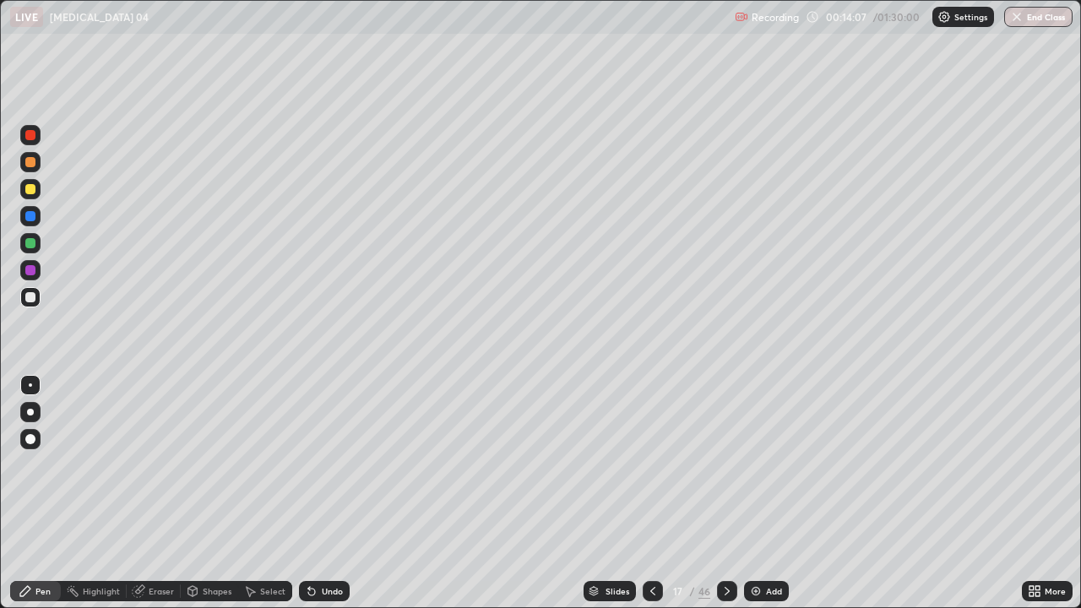
click at [725, 500] on icon at bounding box center [727, 591] width 14 height 14
click at [727, 500] on icon at bounding box center [727, 591] width 5 height 8
click at [651, 500] on icon at bounding box center [653, 591] width 14 height 14
click at [650, 500] on icon at bounding box center [653, 591] width 14 height 14
click at [161, 500] on div "Eraser" at bounding box center [161, 591] width 25 height 8
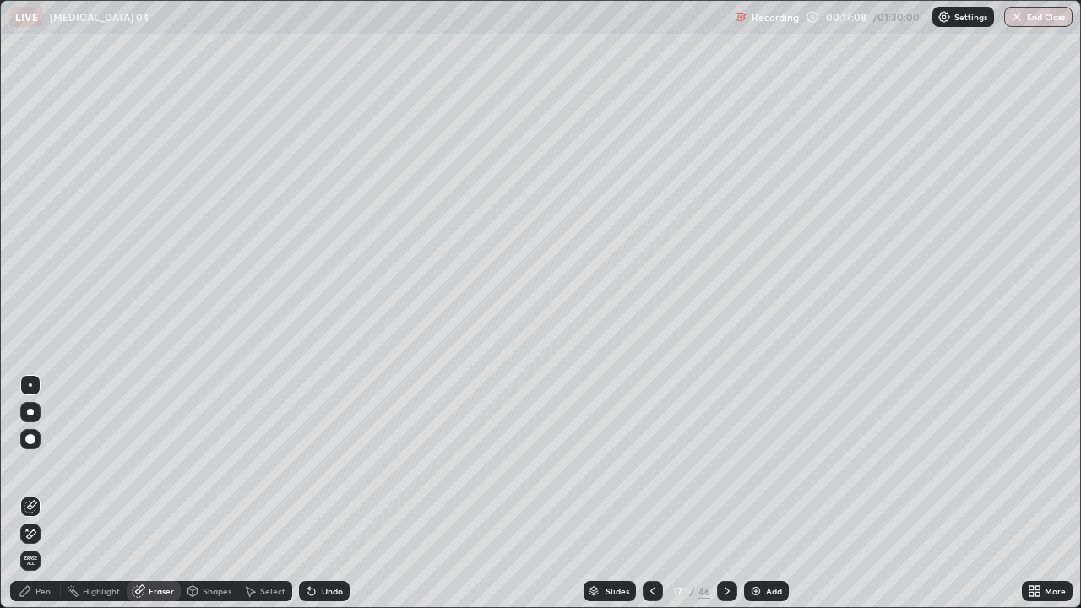
click at [43, 500] on div "Pen" at bounding box center [42, 591] width 15 height 8
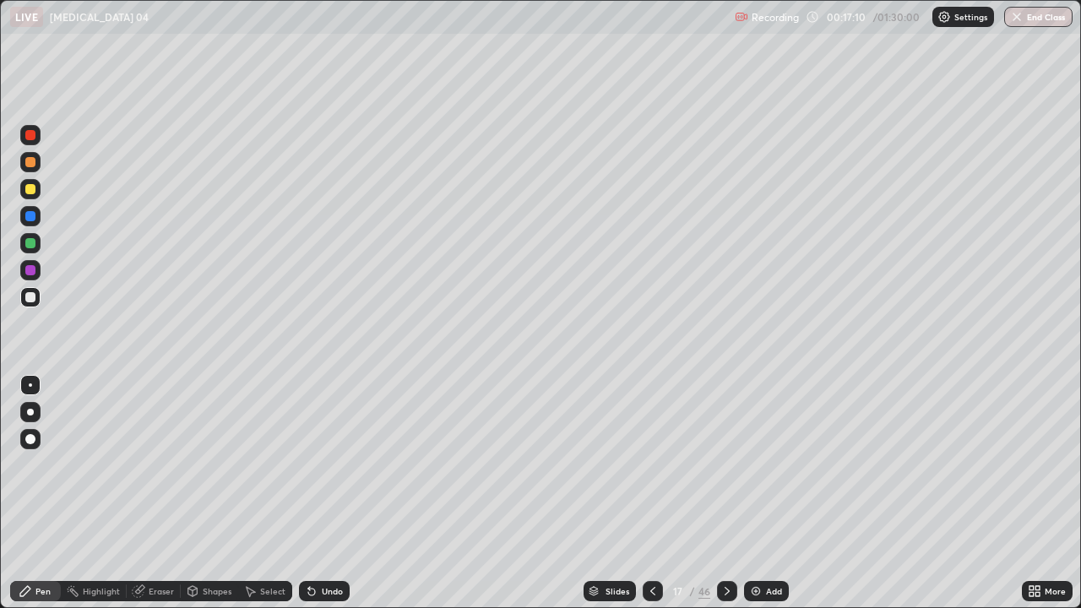
click at [309, 500] on icon at bounding box center [311, 592] width 7 height 7
click at [311, 500] on icon at bounding box center [311, 592] width 7 height 7
click at [36, 277] on div at bounding box center [30, 270] width 20 height 20
click at [45, 500] on div "Pen" at bounding box center [42, 591] width 15 height 8
click at [35, 297] on div at bounding box center [30, 297] width 10 height 10
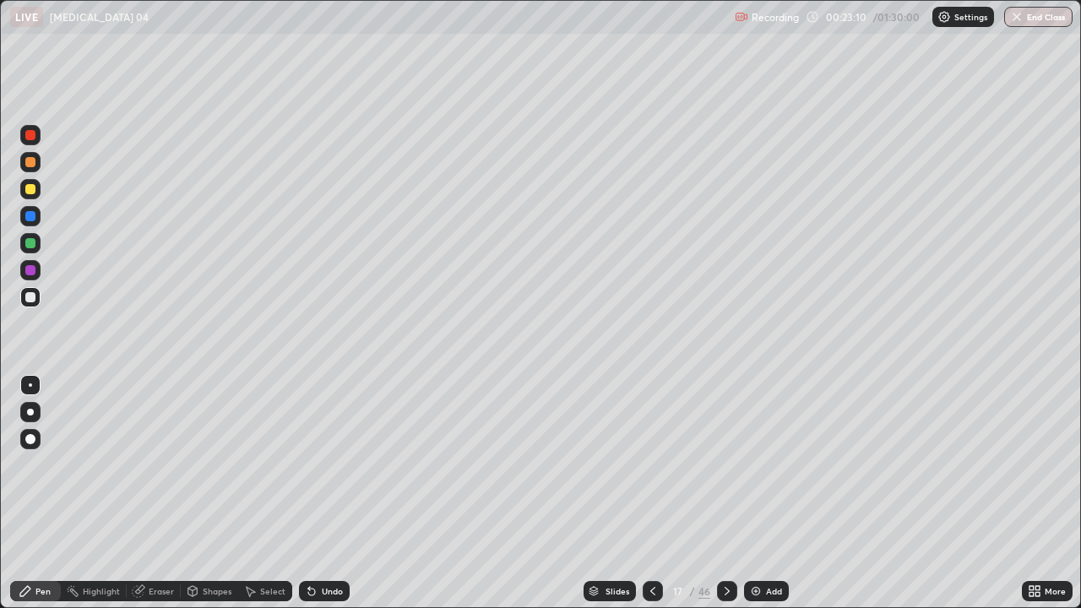
click at [38, 500] on div "Pen" at bounding box center [42, 591] width 15 height 8
click at [31, 298] on div at bounding box center [30, 297] width 10 height 10
click at [35, 192] on div at bounding box center [30, 189] width 10 height 10
click at [105, 500] on div "Highlight" at bounding box center [101, 591] width 37 height 8
click at [38, 500] on div "Pen" at bounding box center [42, 591] width 15 height 8
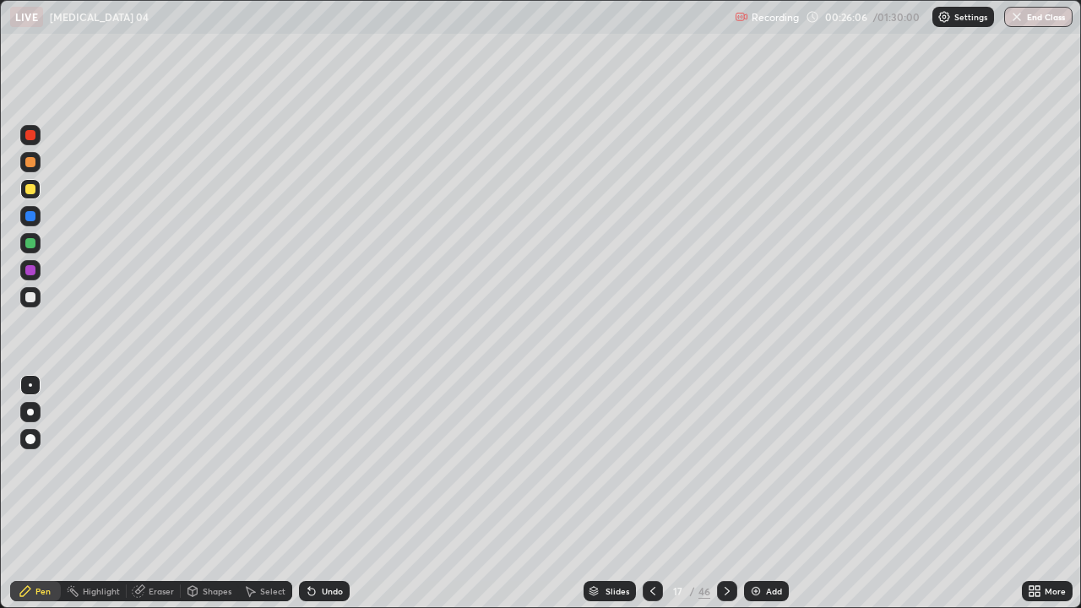
click at [31, 297] on div at bounding box center [30, 297] width 10 height 10
click at [314, 500] on icon at bounding box center [312, 591] width 14 height 14
click at [160, 500] on div "Eraser" at bounding box center [161, 591] width 25 height 8
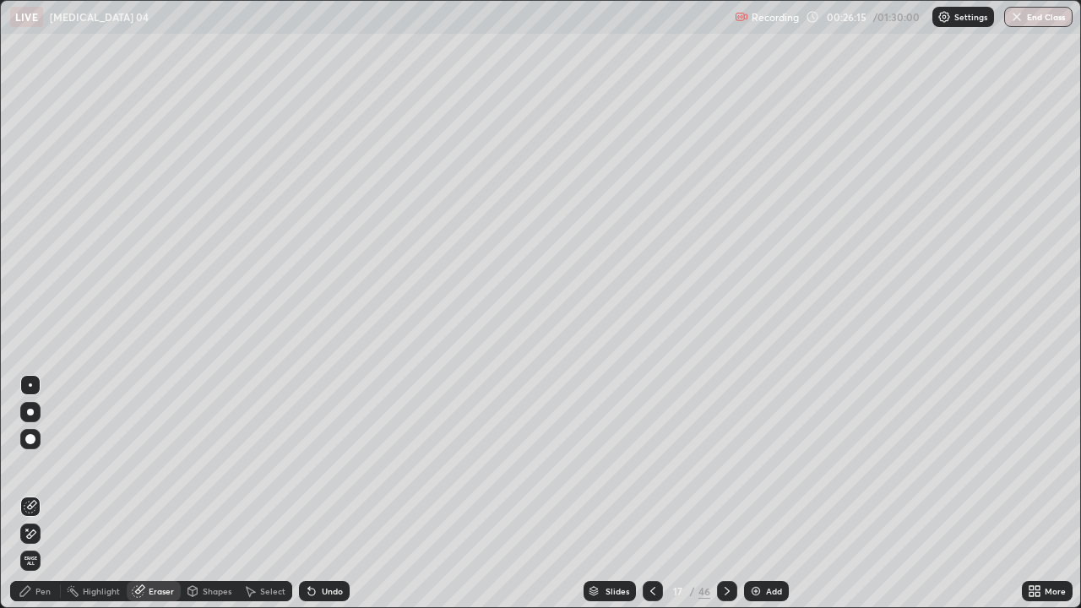
click at [37, 500] on div "Pen" at bounding box center [42, 591] width 15 height 8
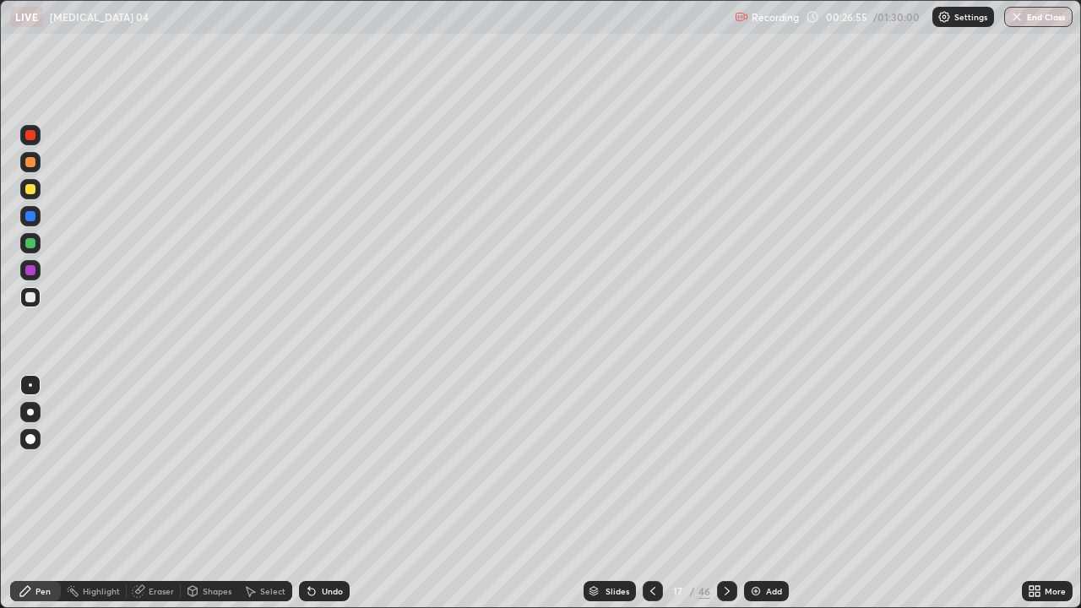
click at [724, 500] on icon at bounding box center [727, 591] width 14 height 14
click at [652, 500] on icon at bounding box center [652, 591] width 5 height 8
click at [758, 500] on img at bounding box center [756, 591] width 14 height 14
click at [310, 500] on icon at bounding box center [311, 592] width 7 height 7
click at [30, 302] on div at bounding box center [30, 297] width 10 height 10
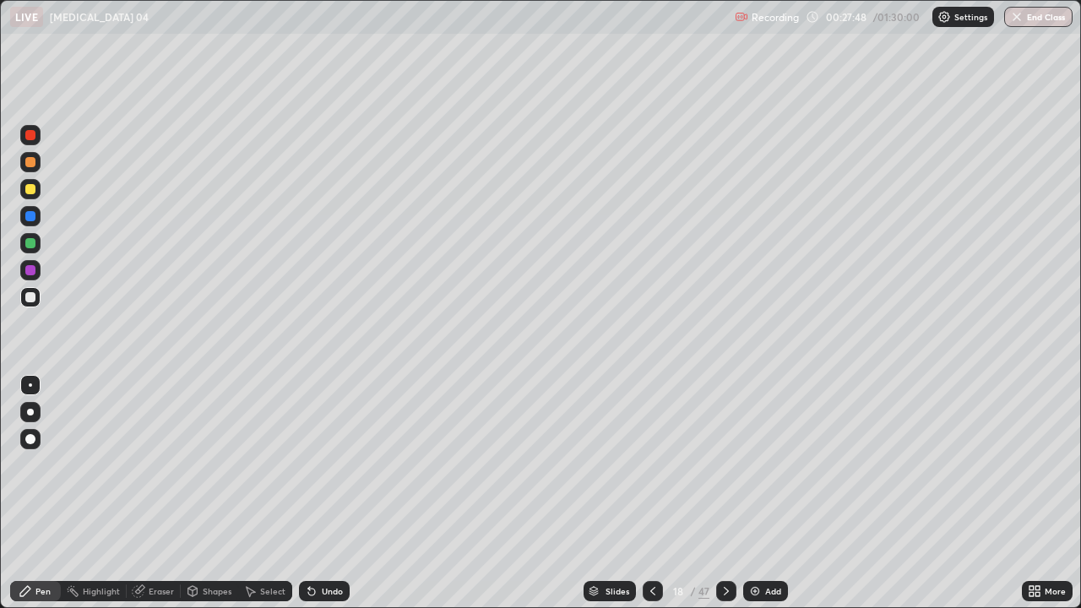
click at [322, 500] on div "Undo" at bounding box center [332, 591] width 21 height 8
click at [312, 500] on icon at bounding box center [311, 592] width 7 height 7
click at [316, 500] on div "Undo" at bounding box center [324, 591] width 51 height 20
click at [322, 500] on div "Undo" at bounding box center [332, 591] width 21 height 8
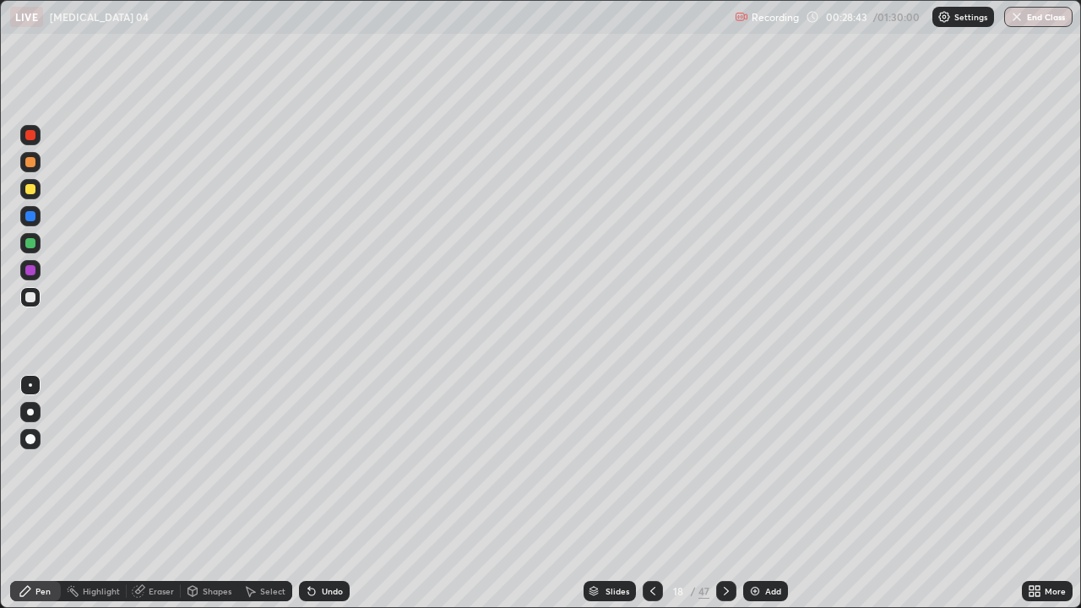
click at [157, 500] on div "Eraser" at bounding box center [154, 591] width 54 height 20
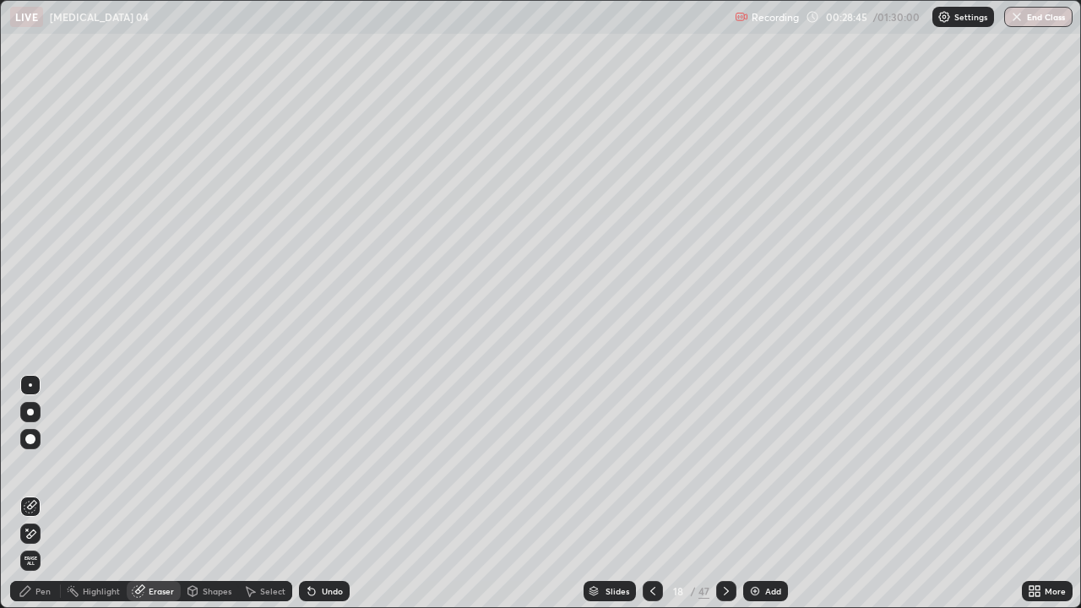
click at [33, 500] on icon at bounding box center [31, 534] width 14 height 14
click at [34, 500] on div "Pen" at bounding box center [35, 591] width 51 height 20
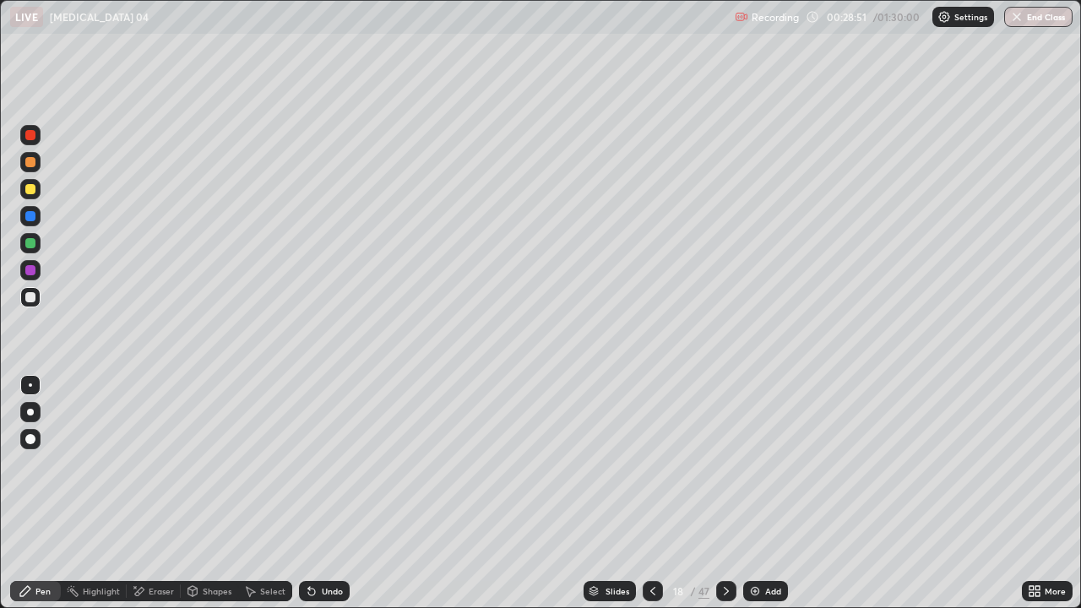
click at [159, 500] on div "Eraser" at bounding box center [161, 591] width 25 height 8
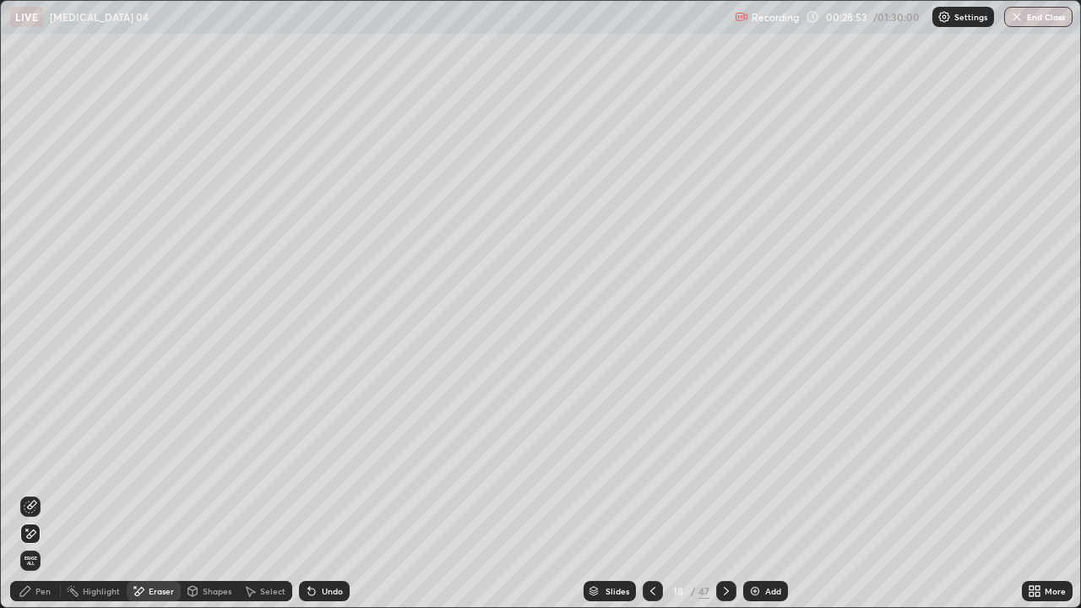
click at [43, 500] on div "Pen" at bounding box center [42, 591] width 15 height 8
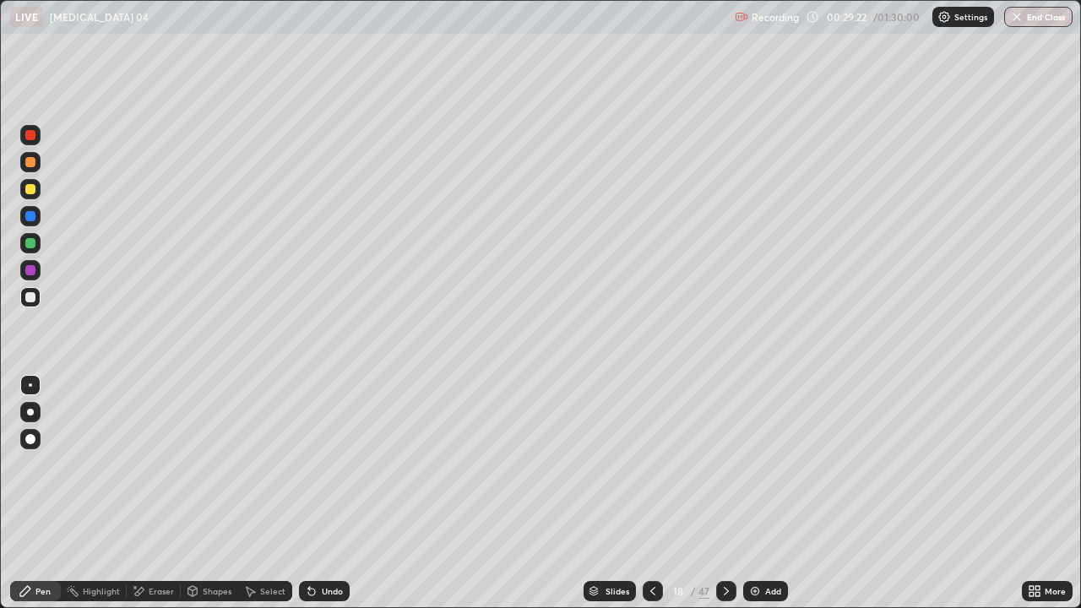
click at [37, 189] on div at bounding box center [30, 189] width 20 height 20
click at [167, 500] on div "Eraser" at bounding box center [161, 591] width 25 height 8
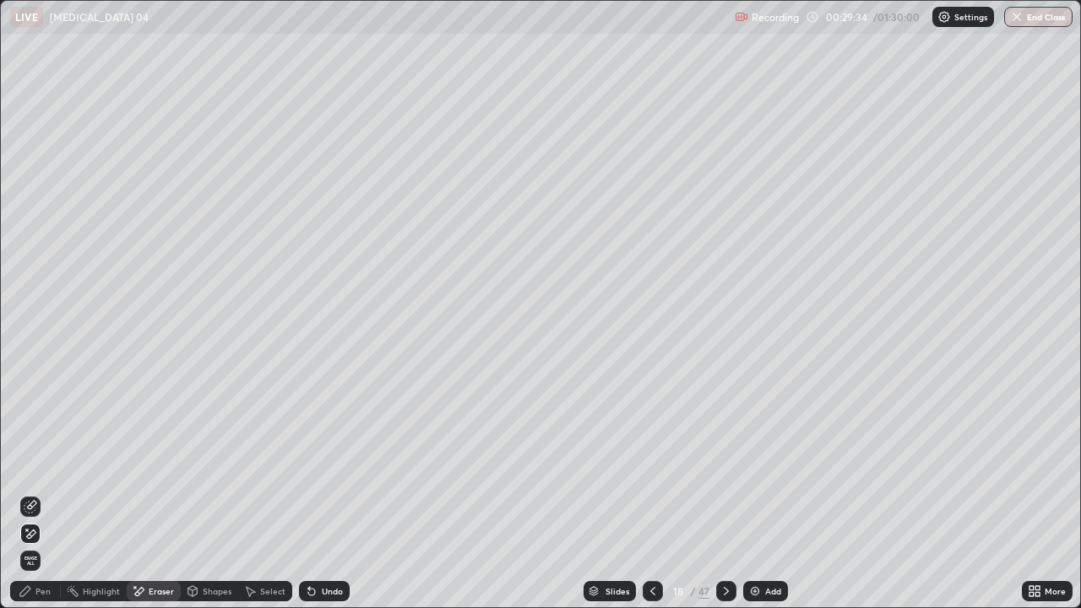
click at [39, 500] on div "Pen" at bounding box center [35, 591] width 51 height 20
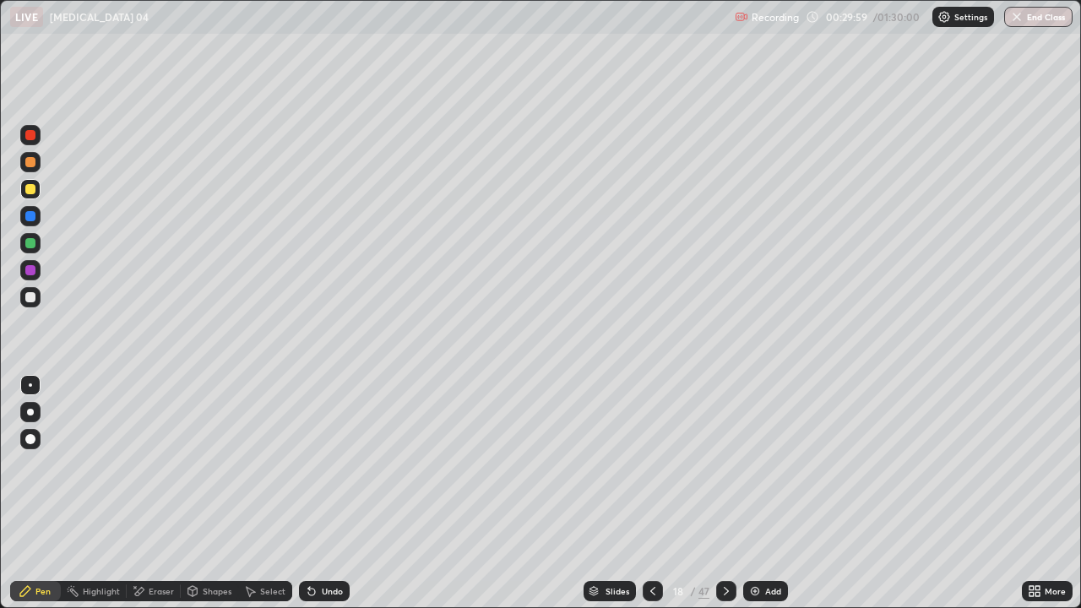
click at [316, 500] on div "Undo" at bounding box center [324, 591] width 51 height 20
click at [39, 297] on div at bounding box center [30, 297] width 20 height 20
click at [33, 245] on div at bounding box center [30, 243] width 10 height 10
click at [317, 500] on div "Undo" at bounding box center [324, 591] width 51 height 20
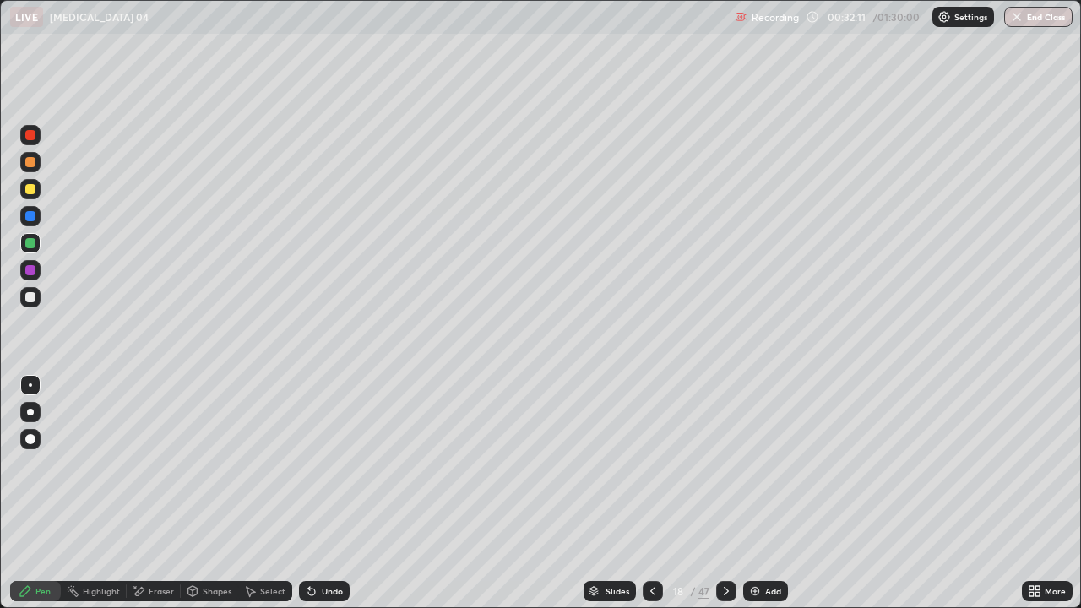
click at [318, 500] on div "Undo" at bounding box center [324, 591] width 51 height 20
click at [319, 500] on div "Undo" at bounding box center [324, 591] width 51 height 20
click at [322, 500] on div "Undo" at bounding box center [324, 591] width 51 height 20
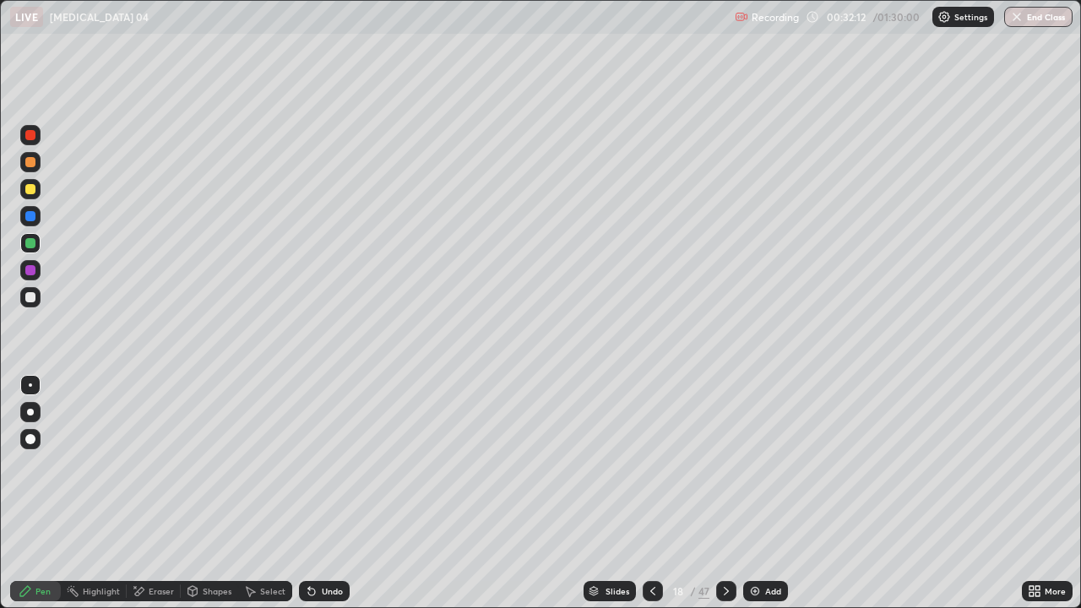
click at [320, 500] on div "Undo" at bounding box center [324, 591] width 51 height 20
click at [322, 500] on div "Undo" at bounding box center [332, 591] width 21 height 8
click at [727, 500] on div at bounding box center [726, 591] width 20 height 34
click at [651, 500] on icon at bounding box center [653, 591] width 14 height 14
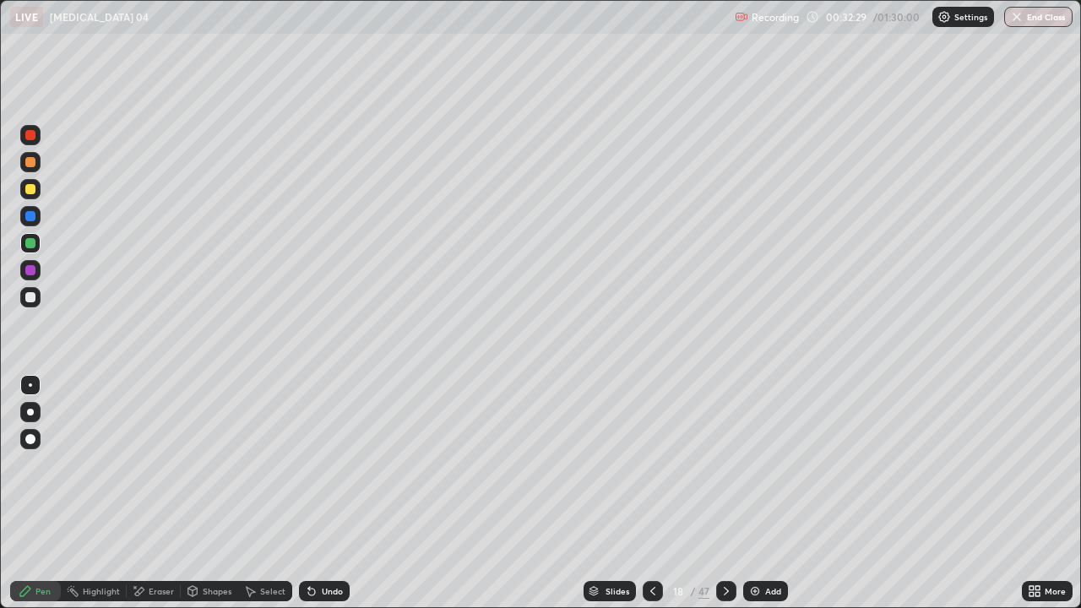
click at [653, 500] on icon at bounding box center [653, 591] width 14 height 14
click at [718, 500] on div at bounding box center [726, 591] width 20 height 20
click at [725, 500] on icon at bounding box center [727, 591] width 14 height 14
click at [329, 500] on div "Undo" at bounding box center [332, 591] width 21 height 8
click at [322, 500] on div "Undo" at bounding box center [332, 591] width 21 height 8
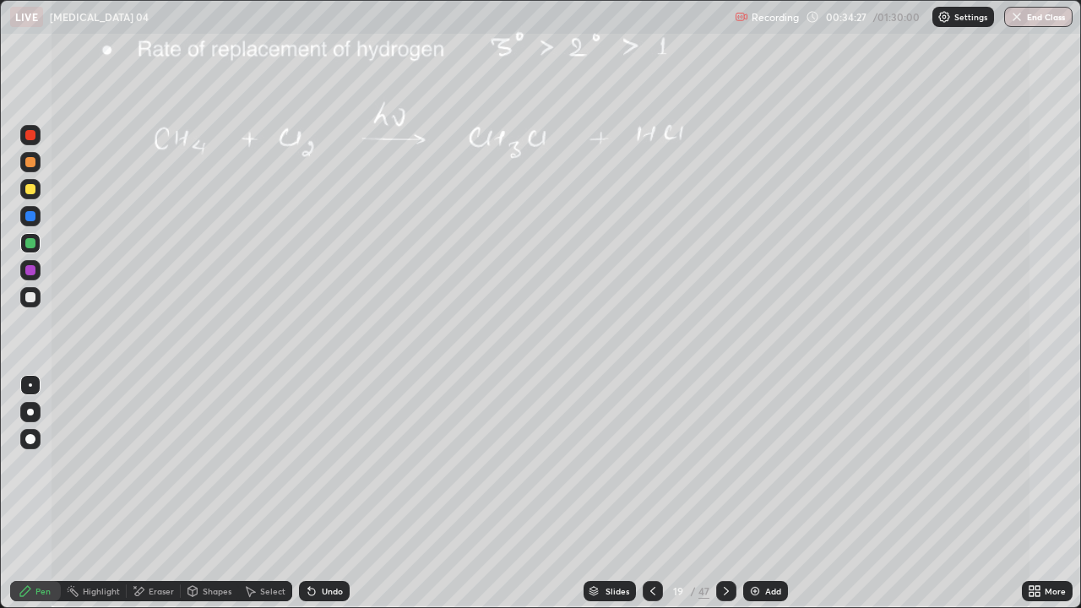
click at [324, 500] on div "Undo" at bounding box center [324, 591] width 51 height 20
click at [327, 500] on div "Undo" at bounding box center [332, 591] width 21 height 8
click at [331, 500] on div "Undo" at bounding box center [332, 591] width 21 height 8
click at [334, 500] on div "Undo" at bounding box center [324, 591] width 51 height 20
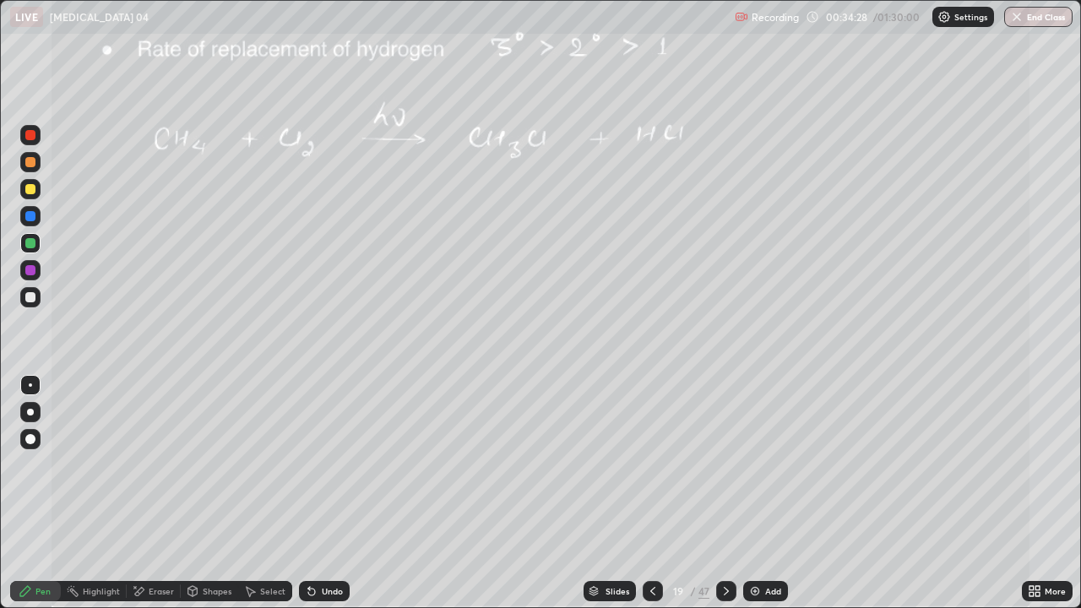
click at [338, 500] on div "Undo" at bounding box center [324, 591] width 51 height 20
click at [340, 500] on div "Undo" at bounding box center [324, 591] width 51 height 20
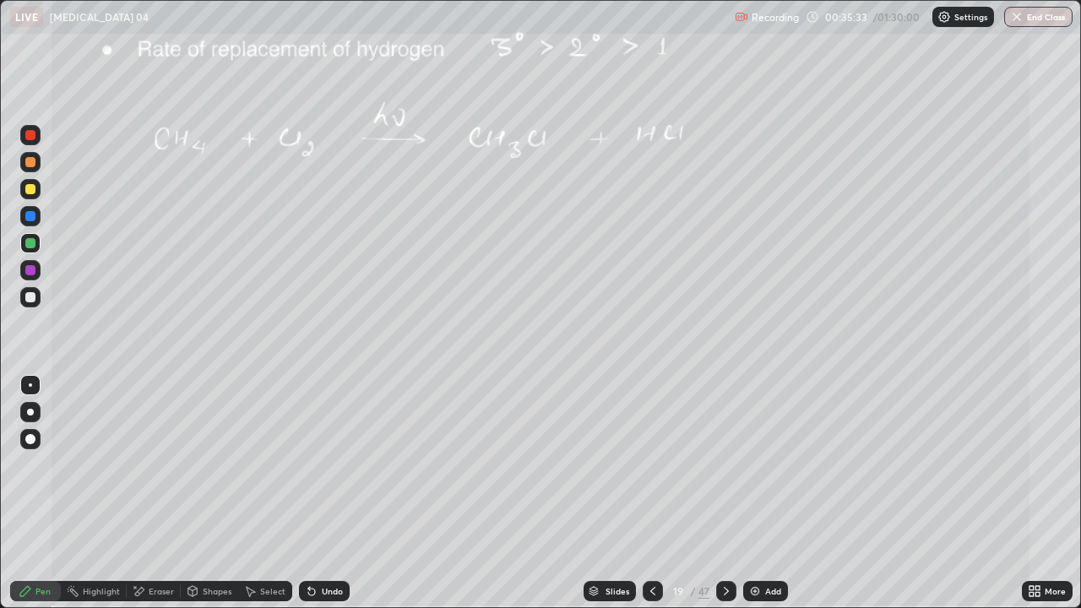
click at [32, 301] on div at bounding box center [30, 297] width 10 height 10
click at [311, 500] on icon at bounding box center [311, 592] width 7 height 7
click at [756, 500] on img at bounding box center [755, 591] width 14 height 14
click at [34, 191] on div at bounding box center [30, 189] width 10 height 10
click at [34, 297] on div at bounding box center [30, 297] width 10 height 10
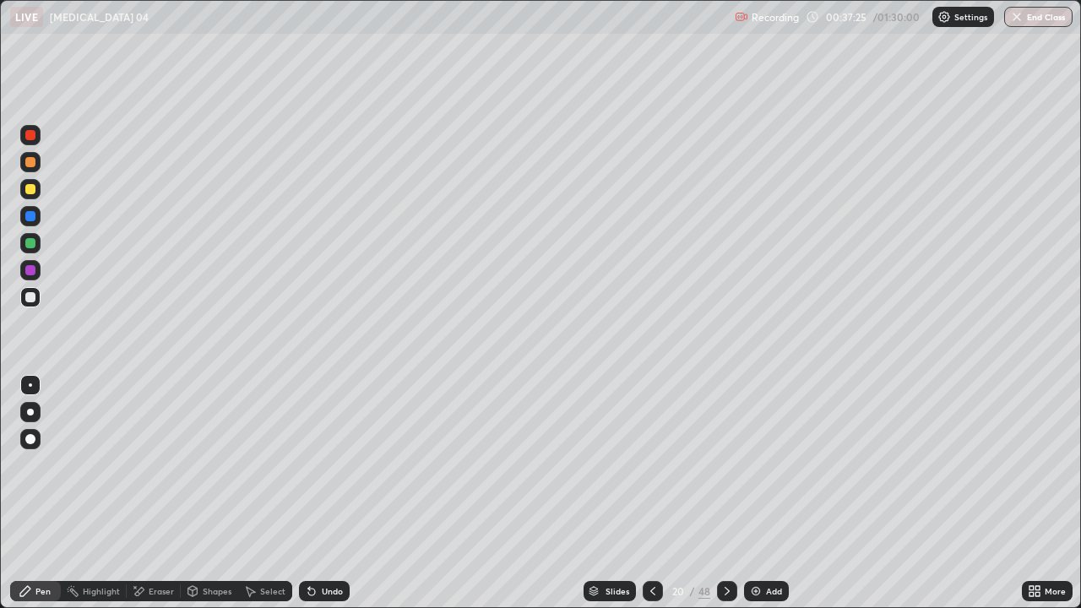
click at [327, 500] on div "Undo" at bounding box center [332, 591] width 21 height 8
click at [266, 500] on div "Select" at bounding box center [272, 591] width 25 height 8
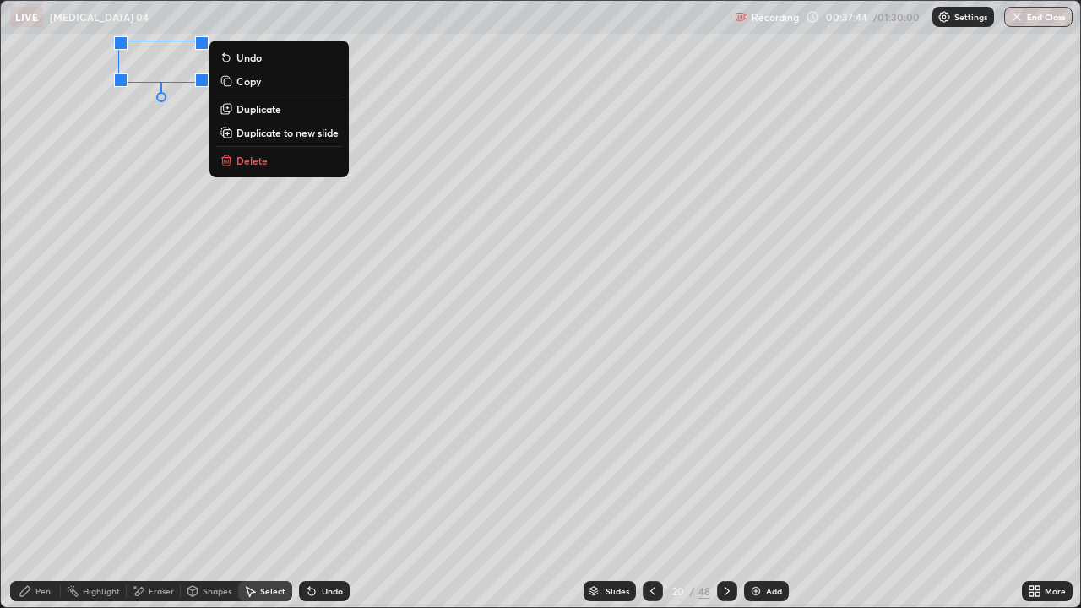
click at [44, 500] on div "Pen" at bounding box center [42, 591] width 15 height 8
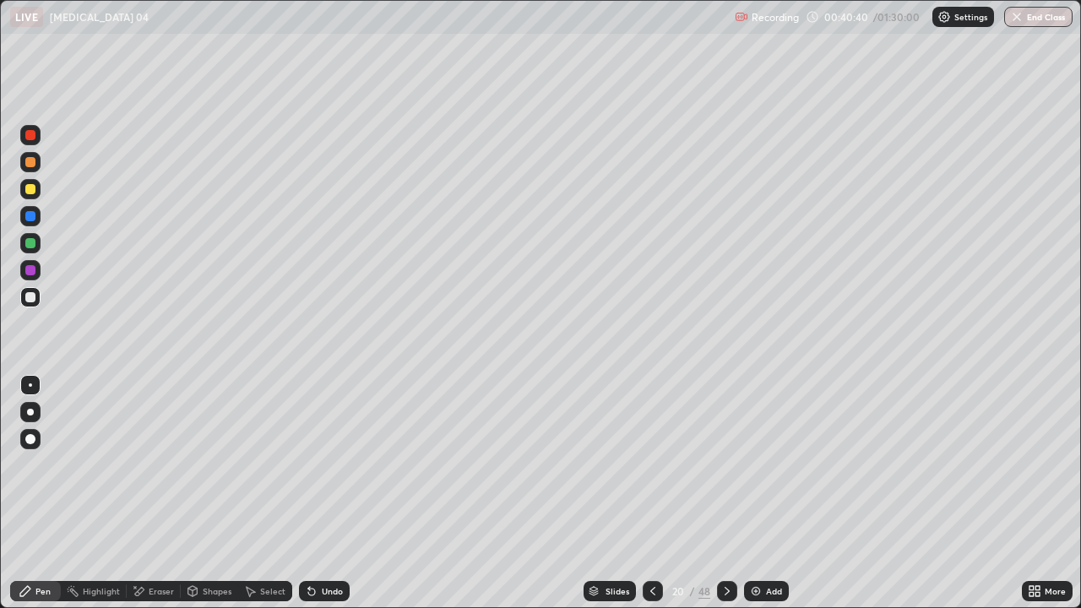
click at [31, 297] on div at bounding box center [30, 297] width 10 height 10
click at [318, 500] on div "Undo" at bounding box center [324, 591] width 51 height 20
click at [649, 500] on div at bounding box center [653, 591] width 20 height 20
click at [724, 500] on icon at bounding box center [727, 591] width 14 height 14
click at [34, 296] on div at bounding box center [30, 297] width 10 height 10
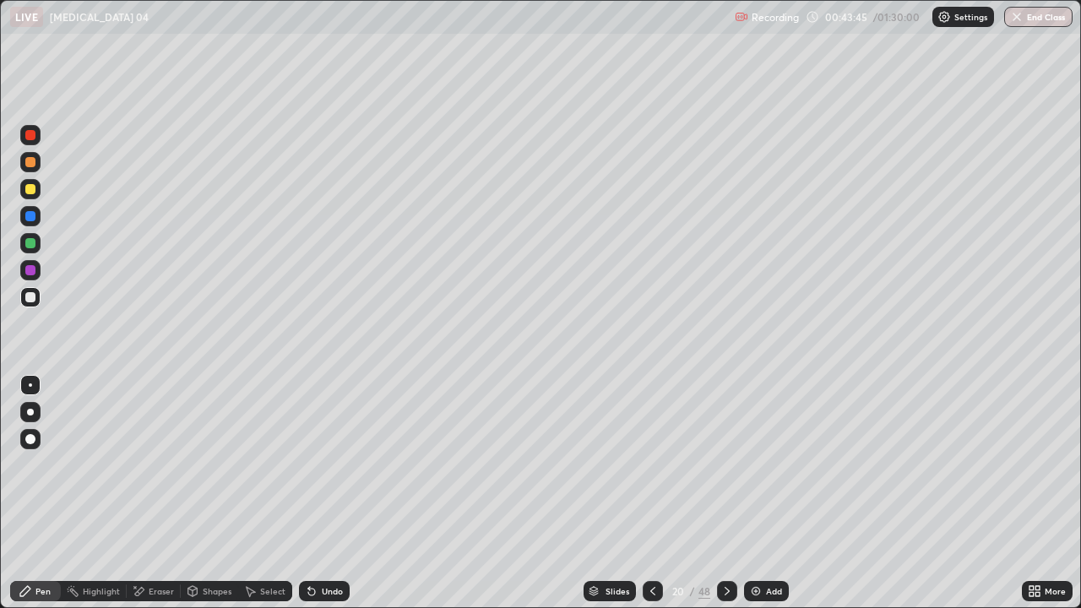
click at [314, 500] on icon at bounding box center [312, 591] width 14 height 14
click at [316, 500] on icon at bounding box center [312, 591] width 14 height 14
click at [315, 500] on icon at bounding box center [312, 591] width 14 height 14
click at [316, 500] on div "Undo" at bounding box center [324, 591] width 51 height 20
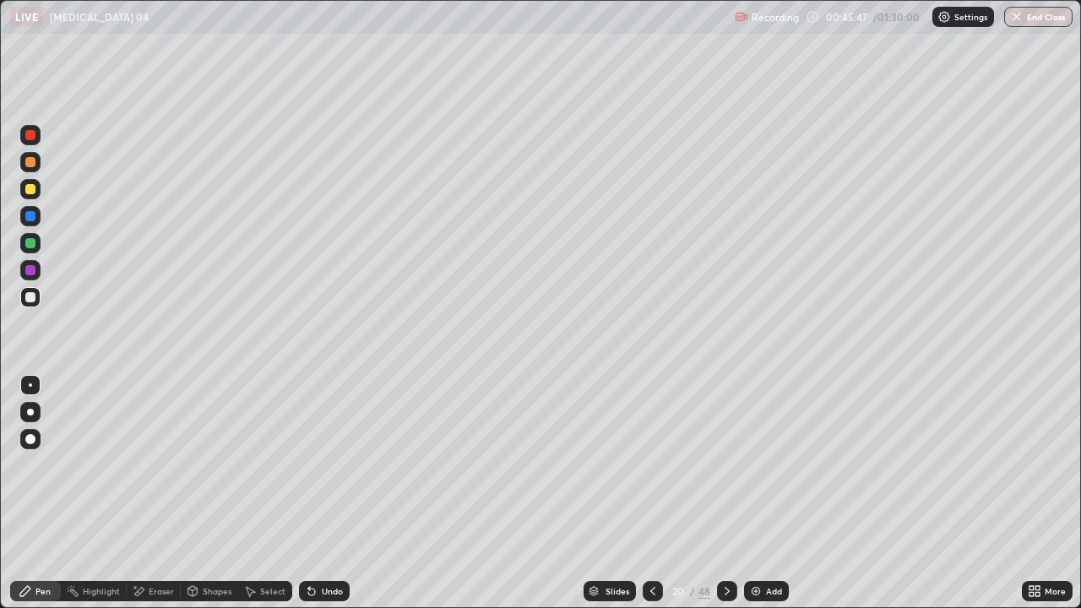
click at [30, 385] on div at bounding box center [30, 384] width 3 height 3
click at [309, 500] on icon at bounding box center [311, 592] width 7 height 7
click at [317, 500] on div "Undo" at bounding box center [324, 591] width 51 height 20
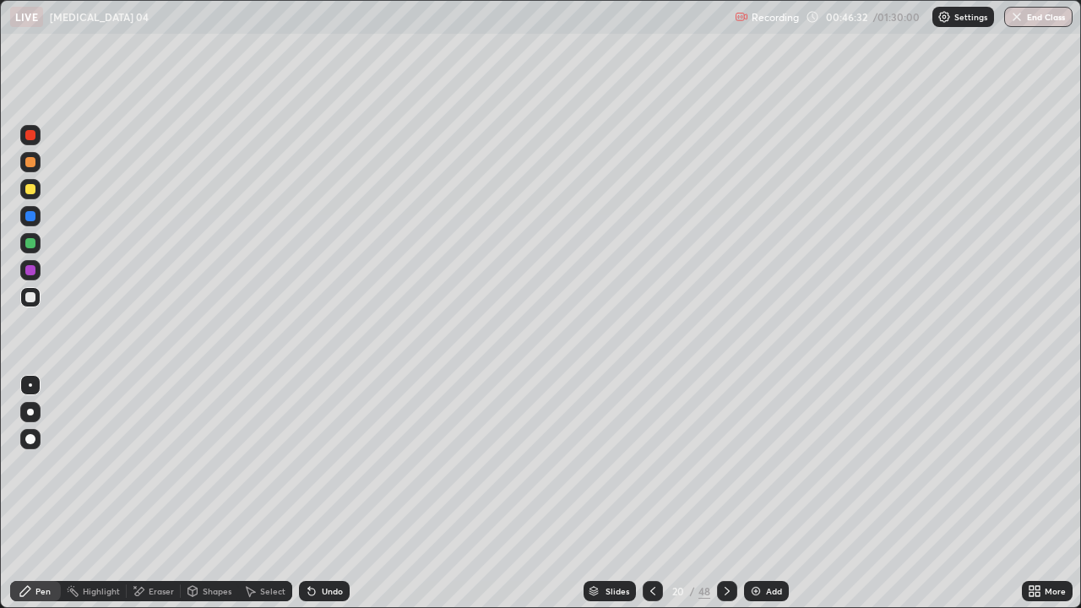
click at [318, 500] on div "Undo" at bounding box center [324, 591] width 51 height 20
click at [319, 500] on div "Undo" at bounding box center [324, 591] width 51 height 20
click at [653, 500] on icon at bounding box center [652, 591] width 5 height 8
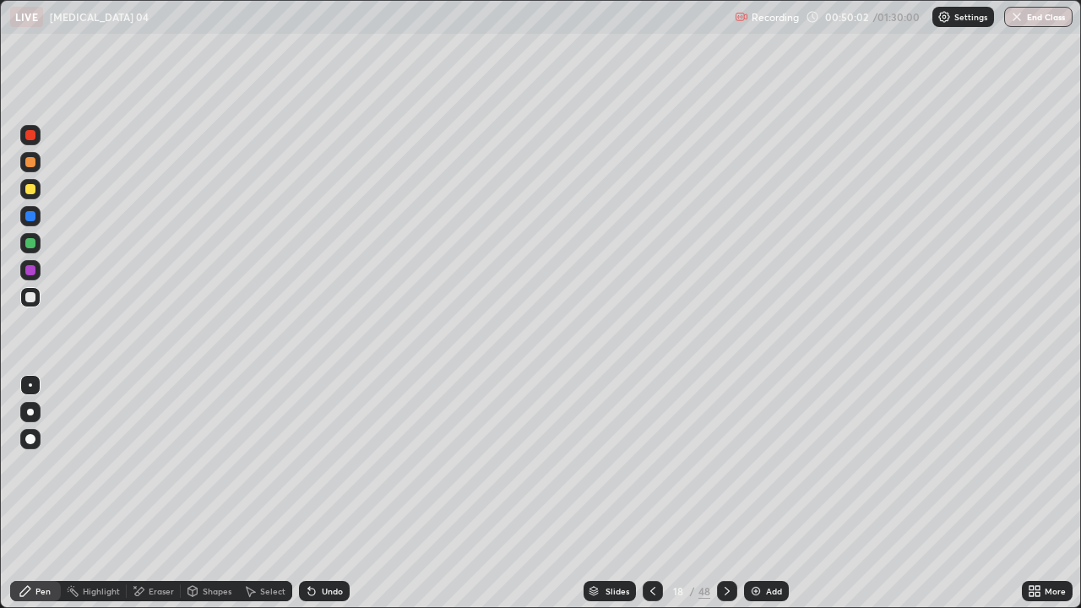
click at [653, 500] on icon at bounding box center [653, 591] width 14 height 14
click at [650, 500] on icon at bounding box center [653, 591] width 14 height 14
click at [725, 500] on icon at bounding box center [727, 591] width 14 height 14
click at [168, 500] on div "Eraser" at bounding box center [161, 591] width 25 height 8
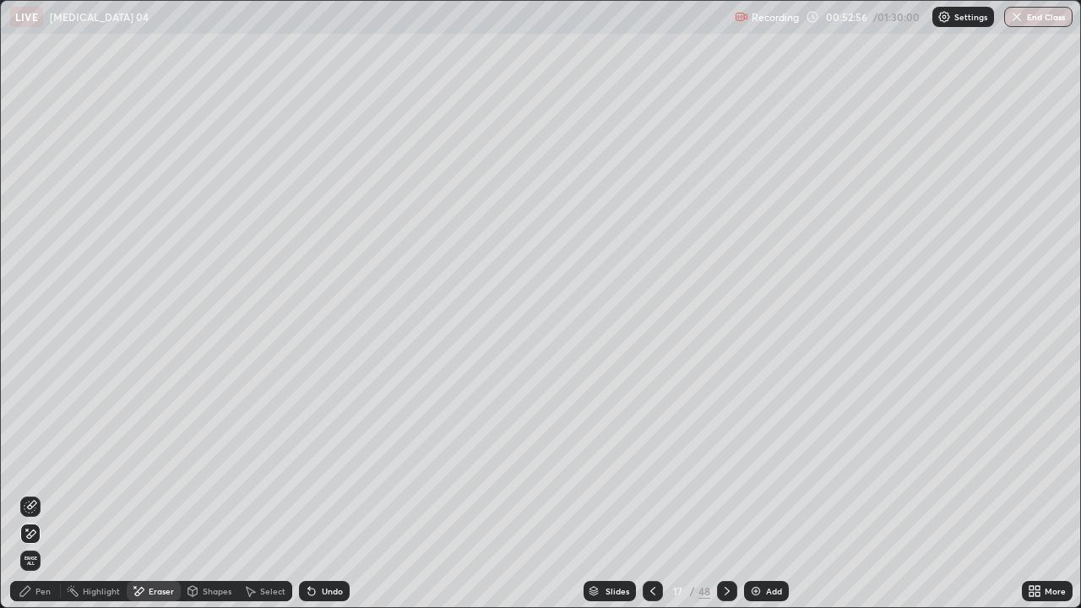
click at [725, 500] on div at bounding box center [727, 591] width 20 height 20
click at [651, 500] on icon at bounding box center [653, 591] width 14 height 14
click at [725, 500] on icon at bounding box center [727, 591] width 14 height 14
click at [725, 500] on icon at bounding box center [727, 591] width 5 height 8
click at [725, 500] on icon at bounding box center [727, 591] width 14 height 14
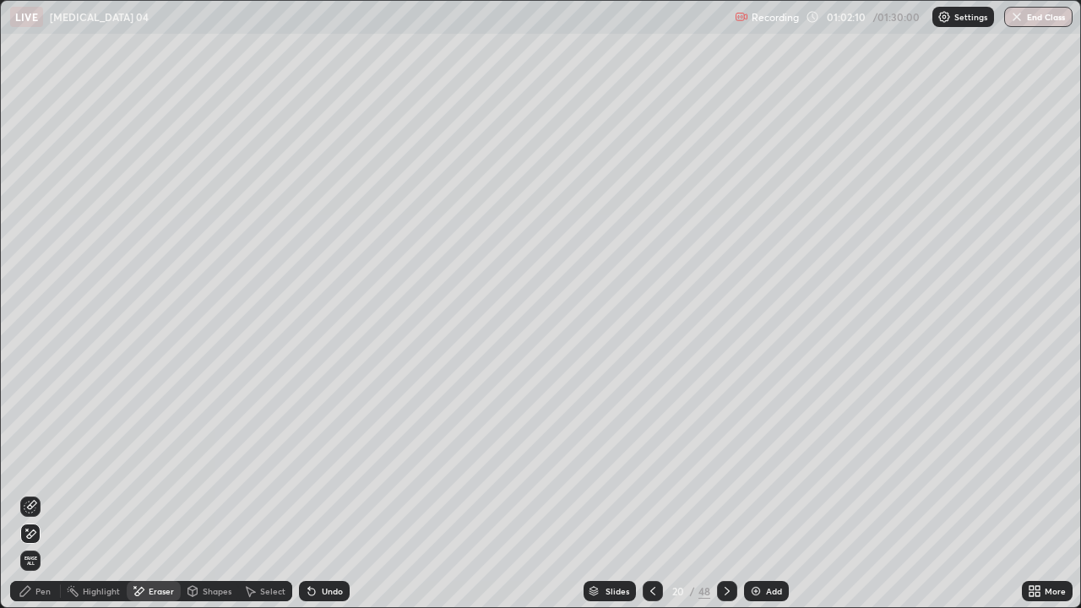
click at [41, 500] on div "Pen" at bounding box center [42, 591] width 15 height 8
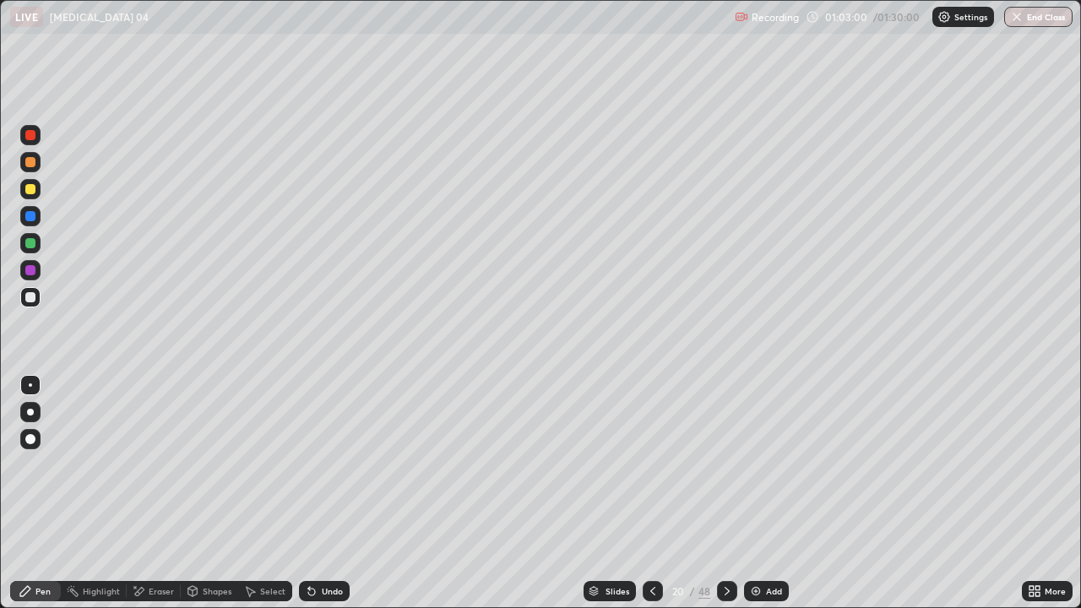
click at [47, 500] on div "Pen" at bounding box center [42, 591] width 15 height 8
click at [725, 500] on icon at bounding box center [727, 591] width 14 height 14
click at [651, 500] on icon at bounding box center [652, 591] width 5 height 8
click at [751, 500] on div "Add" at bounding box center [766, 591] width 45 height 20
click at [31, 298] on div at bounding box center [30, 297] width 10 height 10
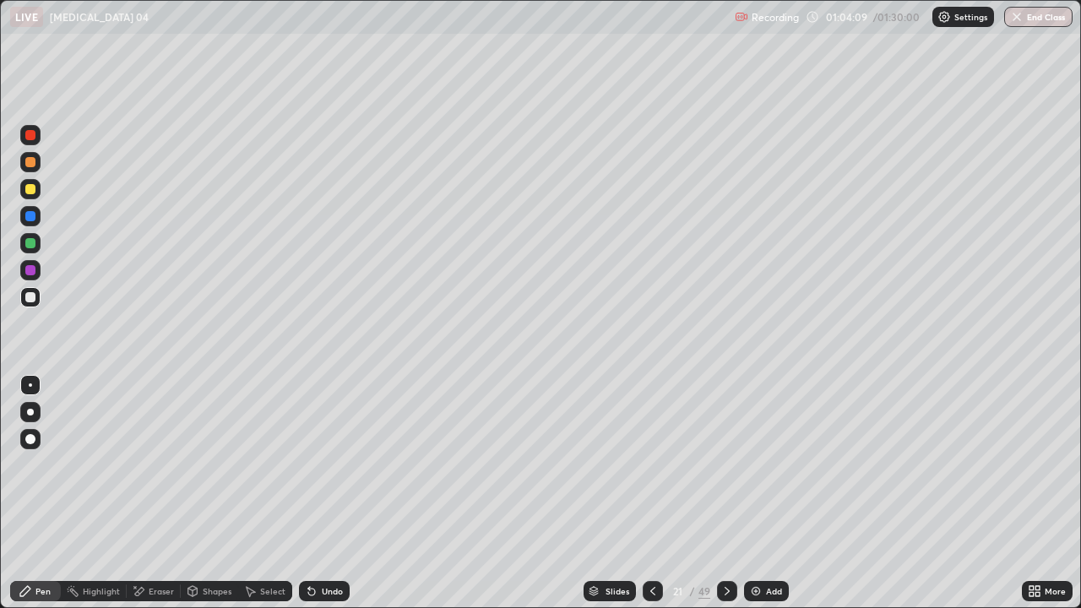
click at [327, 500] on div "Undo" at bounding box center [332, 591] width 21 height 8
click at [328, 500] on div "Undo" at bounding box center [332, 591] width 21 height 8
click at [329, 500] on div "Undo" at bounding box center [332, 591] width 21 height 8
click at [331, 500] on div "Undo" at bounding box center [324, 591] width 51 height 20
click at [329, 500] on div "Undo" at bounding box center [324, 591] width 51 height 20
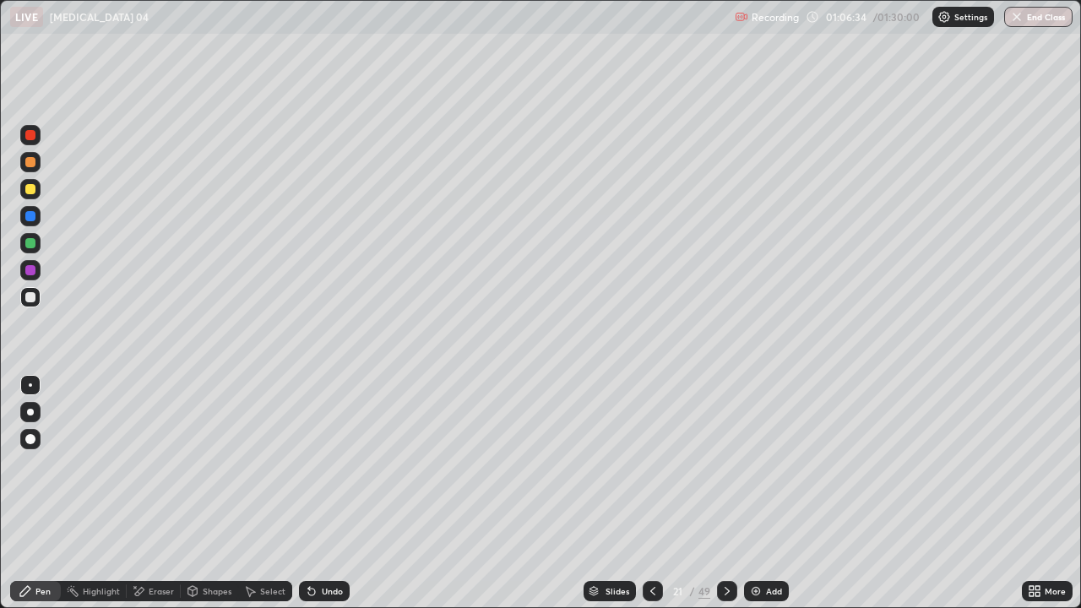
click at [322, 500] on div "Undo" at bounding box center [332, 591] width 21 height 8
click at [328, 500] on div "Undo" at bounding box center [332, 591] width 21 height 8
click at [329, 500] on div "Undo" at bounding box center [324, 591] width 51 height 20
click at [332, 500] on div "Undo" at bounding box center [332, 591] width 21 height 8
click at [334, 500] on div "Undo" at bounding box center [332, 591] width 21 height 8
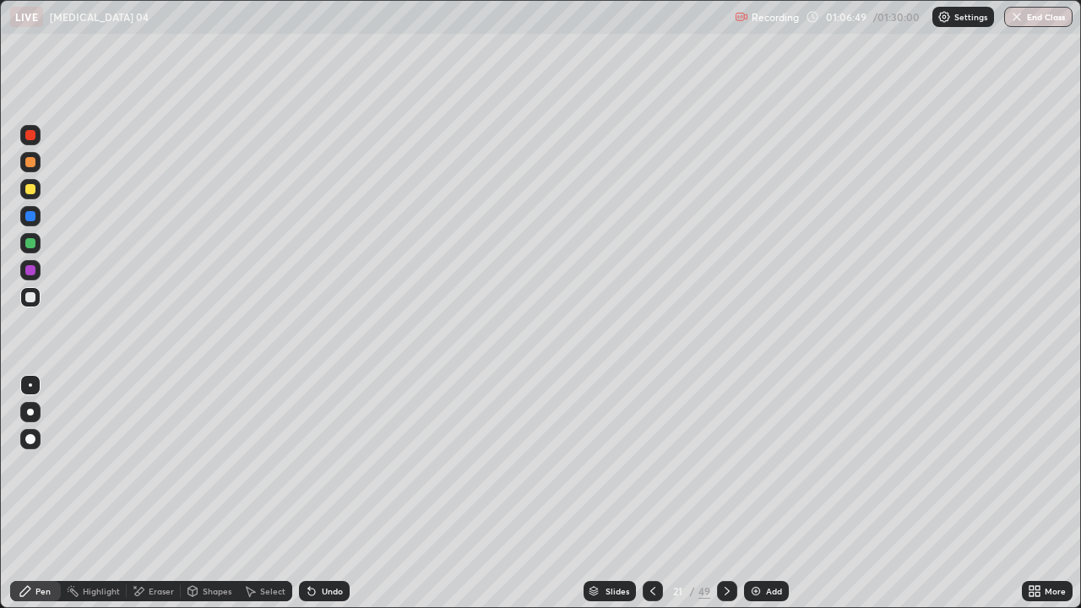
click at [334, 500] on div "Undo" at bounding box center [332, 591] width 21 height 8
click at [336, 500] on div "Undo" at bounding box center [332, 591] width 21 height 8
click at [337, 500] on div "Undo" at bounding box center [332, 591] width 21 height 8
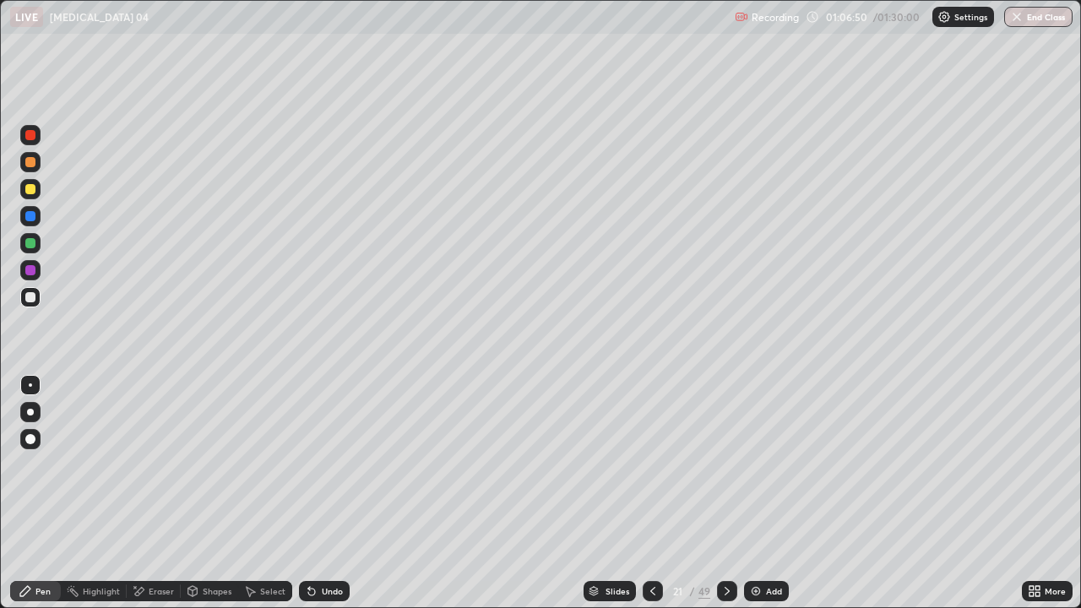
click at [340, 500] on div "Undo" at bounding box center [324, 591] width 51 height 20
click at [760, 500] on img at bounding box center [756, 591] width 14 height 14
click at [35, 193] on div at bounding box center [30, 189] width 20 height 20
click at [316, 500] on div "Undo" at bounding box center [324, 591] width 51 height 20
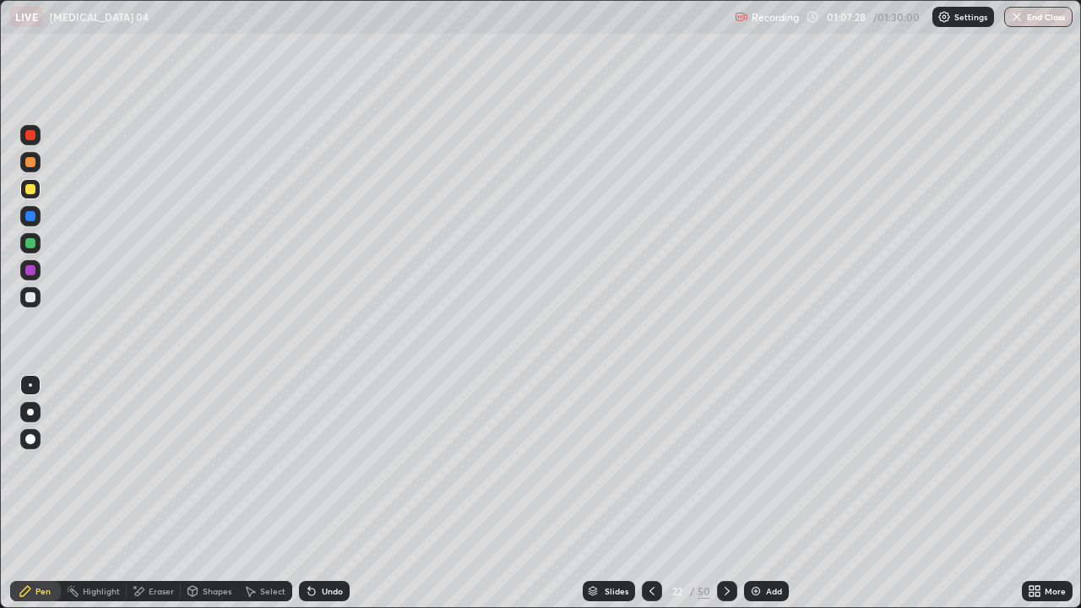
click at [318, 500] on div "Undo" at bounding box center [324, 591] width 51 height 20
click at [322, 500] on div "Undo" at bounding box center [332, 591] width 21 height 8
click at [754, 500] on img at bounding box center [756, 591] width 14 height 14
click at [33, 297] on div at bounding box center [30, 297] width 10 height 10
click at [322, 500] on div "Undo" at bounding box center [332, 591] width 21 height 8
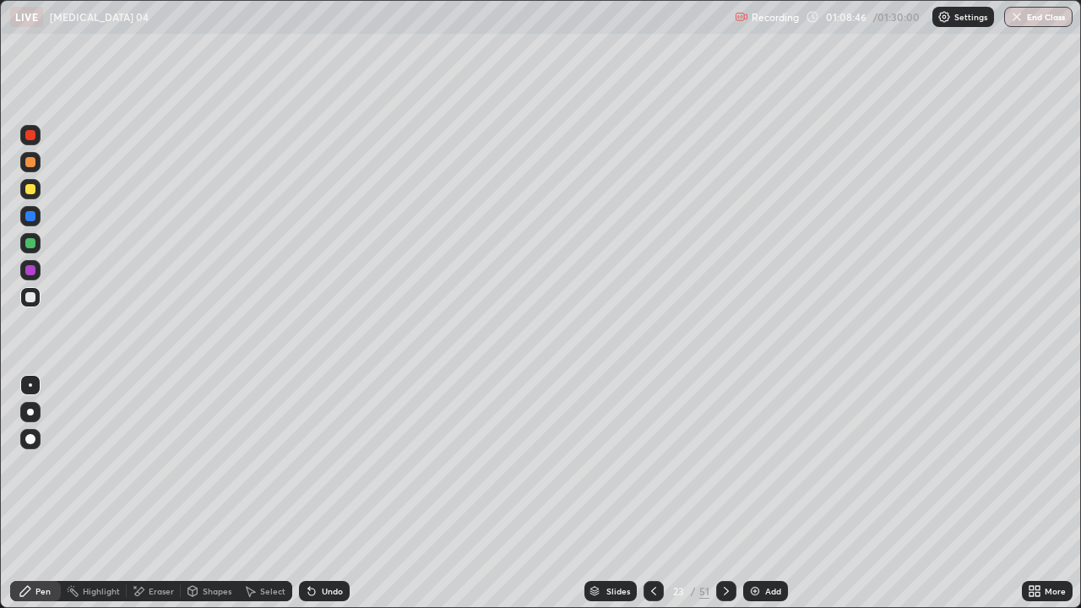
click at [316, 500] on div "Undo" at bounding box center [324, 591] width 51 height 20
click at [32, 299] on div at bounding box center [30, 297] width 10 height 10
click at [31, 243] on div at bounding box center [30, 243] width 10 height 10
click at [322, 500] on div "Undo" at bounding box center [332, 591] width 21 height 8
click at [323, 500] on div "Undo" at bounding box center [332, 591] width 21 height 8
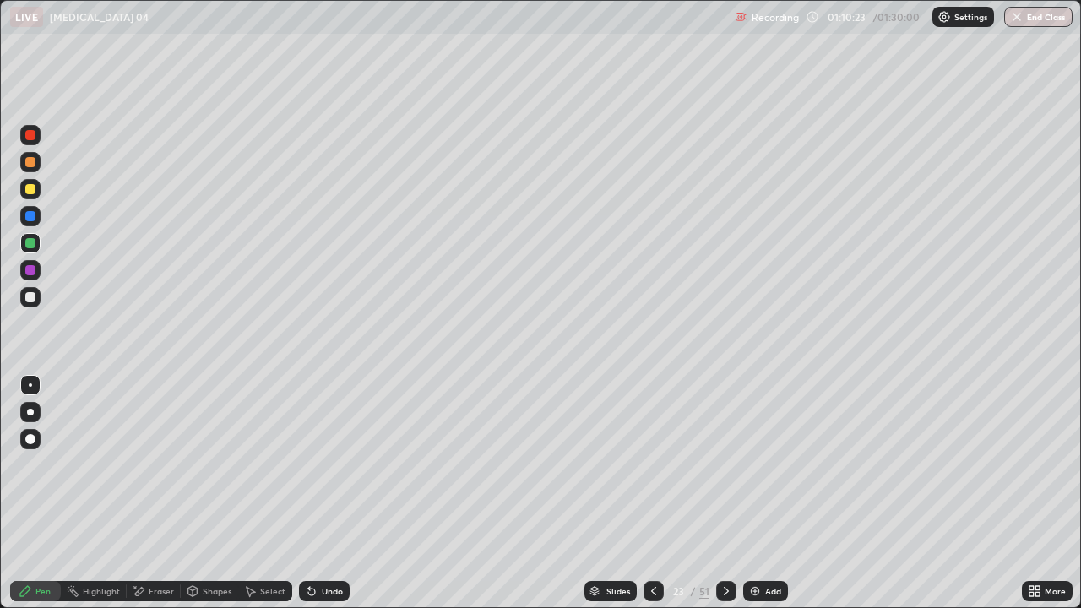
click at [323, 500] on div "Undo" at bounding box center [332, 591] width 21 height 8
click at [328, 500] on div "Undo" at bounding box center [332, 591] width 21 height 8
click at [322, 500] on div "Undo" at bounding box center [332, 591] width 21 height 8
click at [328, 500] on div "Undo" at bounding box center [332, 591] width 21 height 8
click at [329, 500] on div "Undo" at bounding box center [332, 591] width 21 height 8
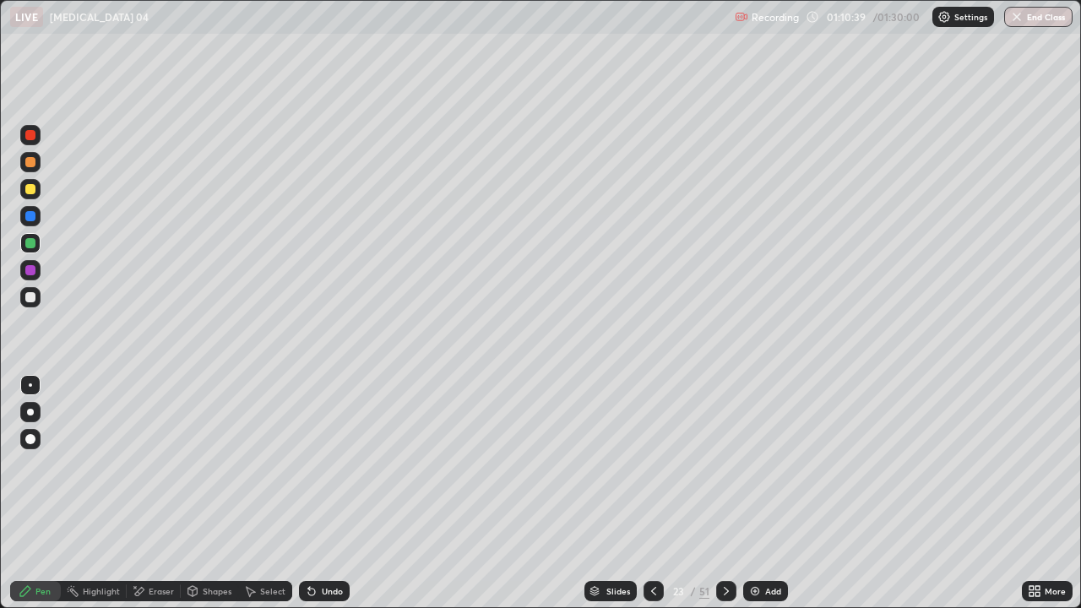
click at [329, 500] on div "Undo" at bounding box center [332, 591] width 21 height 8
click at [327, 500] on div "Undo" at bounding box center [332, 591] width 21 height 8
click at [334, 500] on div "Undo" at bounding box center [332, 591] width 21 height 8
click at [323, 500] on div "Undo" at bounding box center [332, 591] width 21 height 8
click at [324, 500] on div "Undo" at bounding box center [332, 591] width 21 height 8
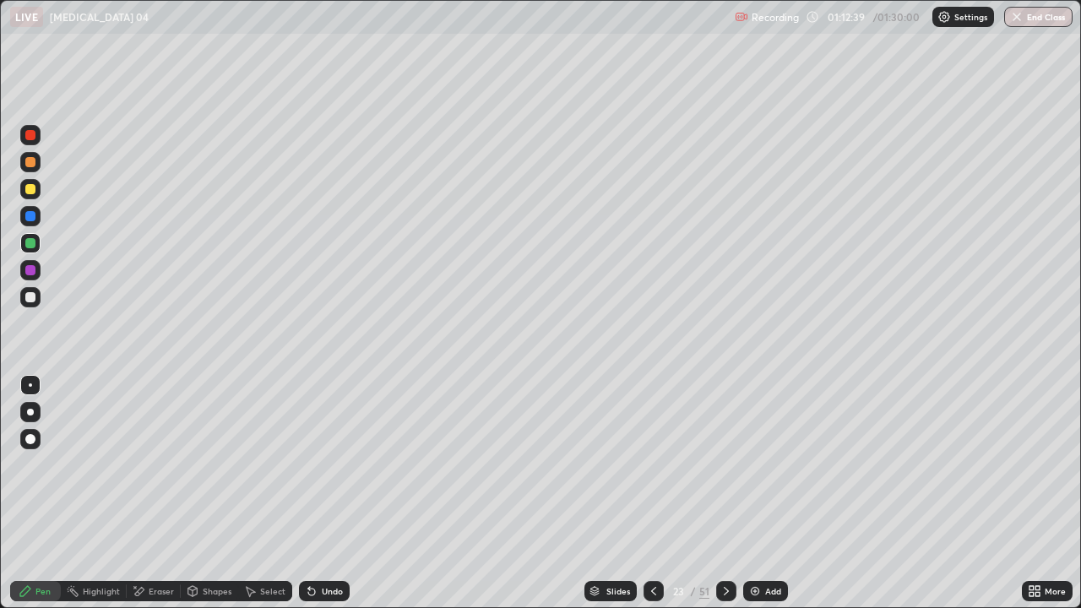
click at [37, 191] on div at bounding box center [30, 189] width 20 height 20
click at [159, 500] on div "Eraser" at bounding box center [161, 591] width 25 height 8
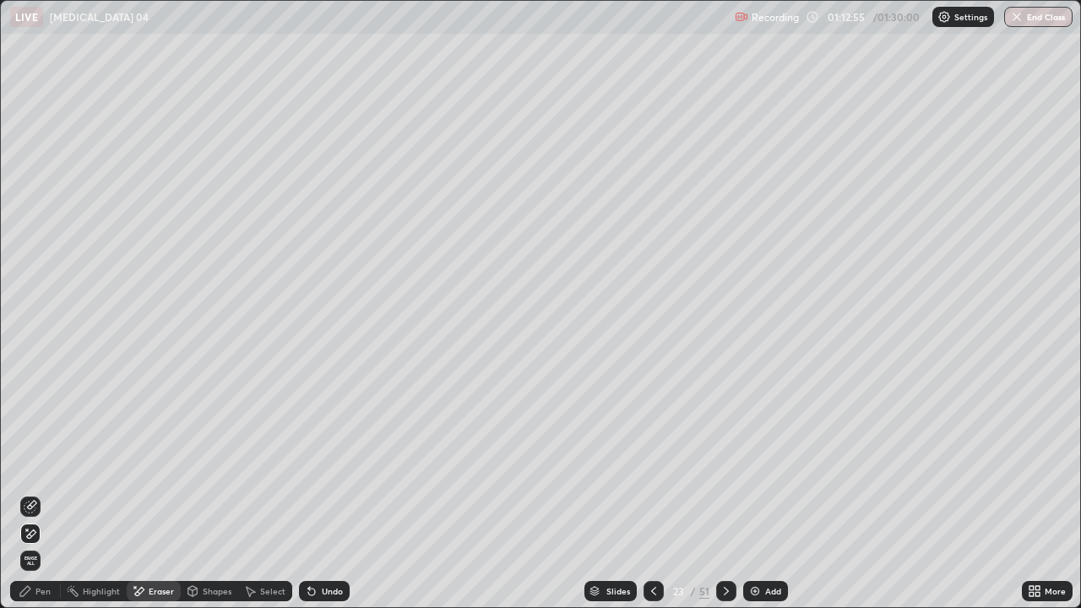
click at [325, 500] on div "Undo" at bounding box center [332, 591] width 21 height 8
click at [326, 500] on div "Undo" at bounding box center [332, 591] width 21 height 8
click at [318, 500] on div "Undo" at bounding box center [324, 591] width 51 height 20
click at [308, 500] on icon at bounding box center [309, 588] width 2 height 2
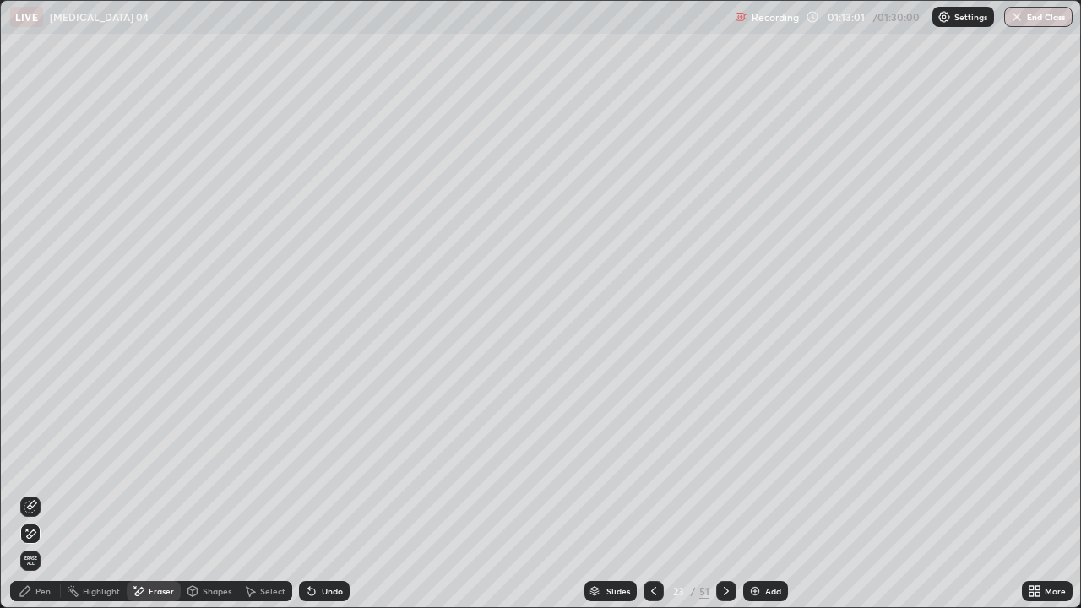
click at [318, 500] on div "Undo" at bounding box center [324, 591] width 51 height 20
click at [157, 500] on div "Eraser" at bounding box center [161, 591] width 25 height 8
click at [31, 500] on icon at bounding box center [31, 505] width 9 height 8
click at [322, 500] on div "Undo" at bounding box center [332, 591] width 21 height 8
click at [46, 500] on div "Pen" at bounding box center [42, 591] width 15 height 8
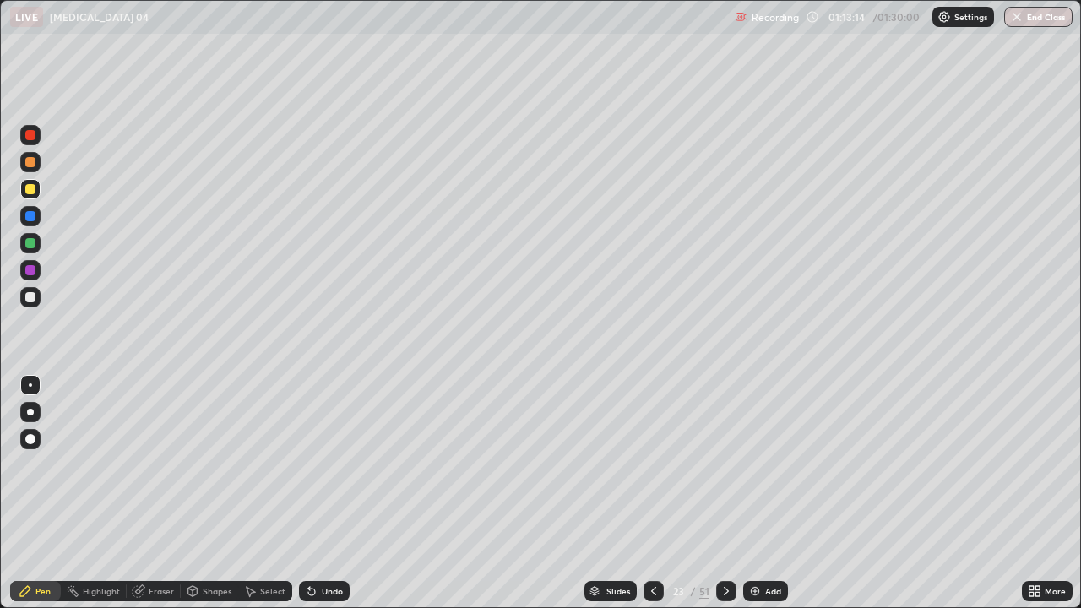
click at [327, 500] on div "Undo" at bounding box center [332, 591] width 21 height 8
click at [48, 500] on div "Pen" at bounding box center [42, 591] width 15 height 8
click at [33, 242] on div at bounding box center [30, 243] width 10 height 10
click at [316, 500] on icon at bounding box center [312, 591] width 14 height 14
click at [38, 304] on div at bounding box center [30, 297] width 20 height 20
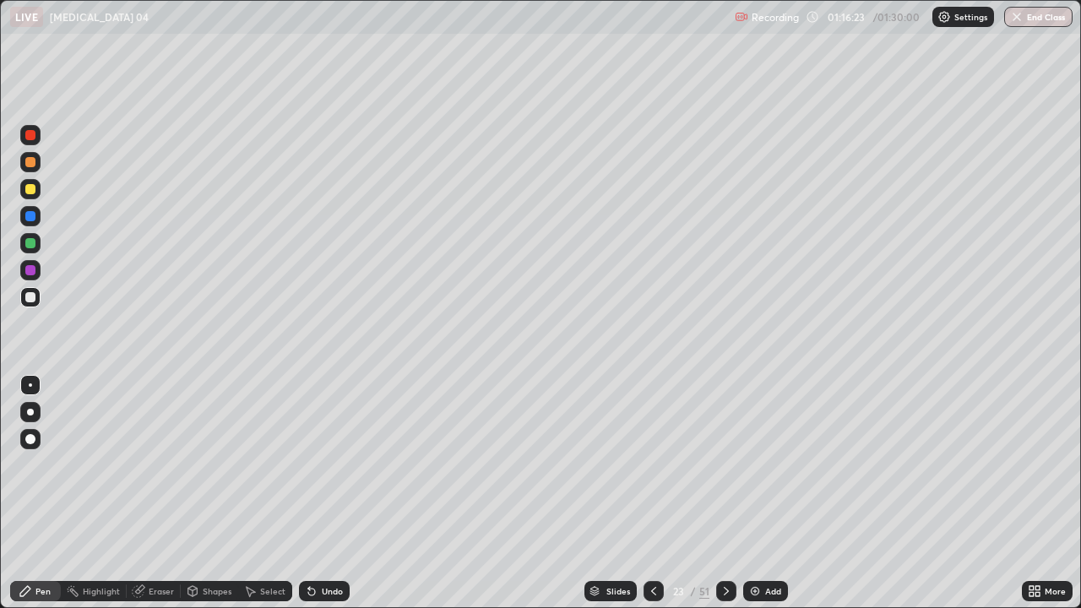
click at [31, 189] on div at bounding box center [30, 189] width 10 height 10
click at [755, 500] on img at bounding box center [755, 591] width 14 height 14
click at [33, 300] on div at bounding box center [30, 297] width 10 height 10
click at [650, 500] on icon at bounding box center [653, 591] width 14 height 14
click at [725, 500] on icon at bounding box center [727, 591] width 14 height 14
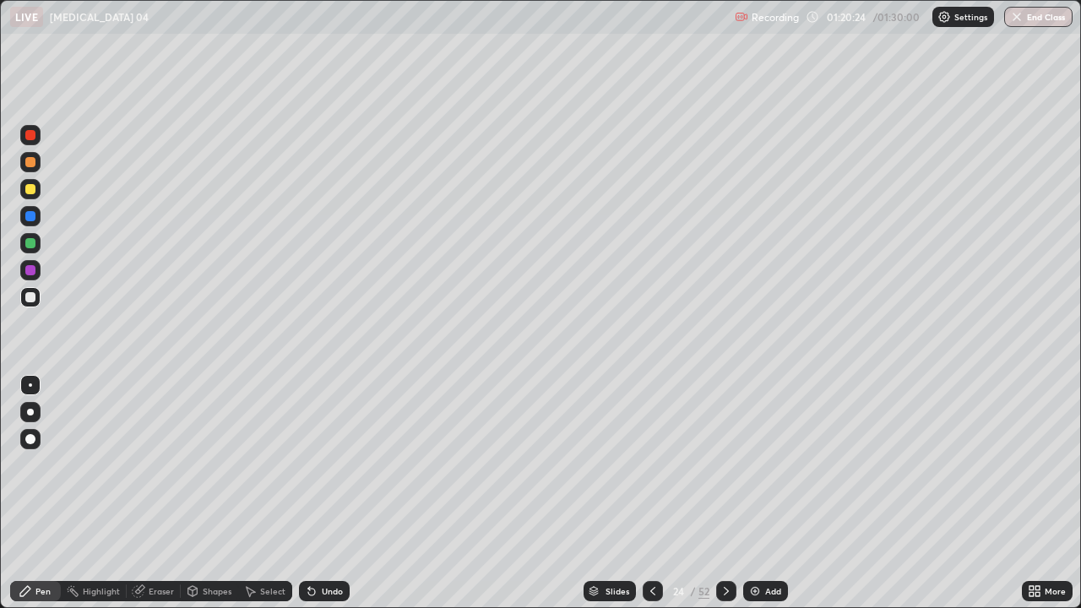
click at [328, 500] on div "Undo" at bounding box center [332, 591] width 21 height 8
click at [331, 500] on div "Undo" at bounding box center [332, 591] width 21 height 8
click at [329, 500] on div "Undo" at bounding box center [332, 591] width 21 height 8
click at [328, 500] on div "Undo" at bounding box center [324, 591] width 51 height 20
click at [346, 500] on div "Undo" at bounding box center [324, 591] width 51 height 20
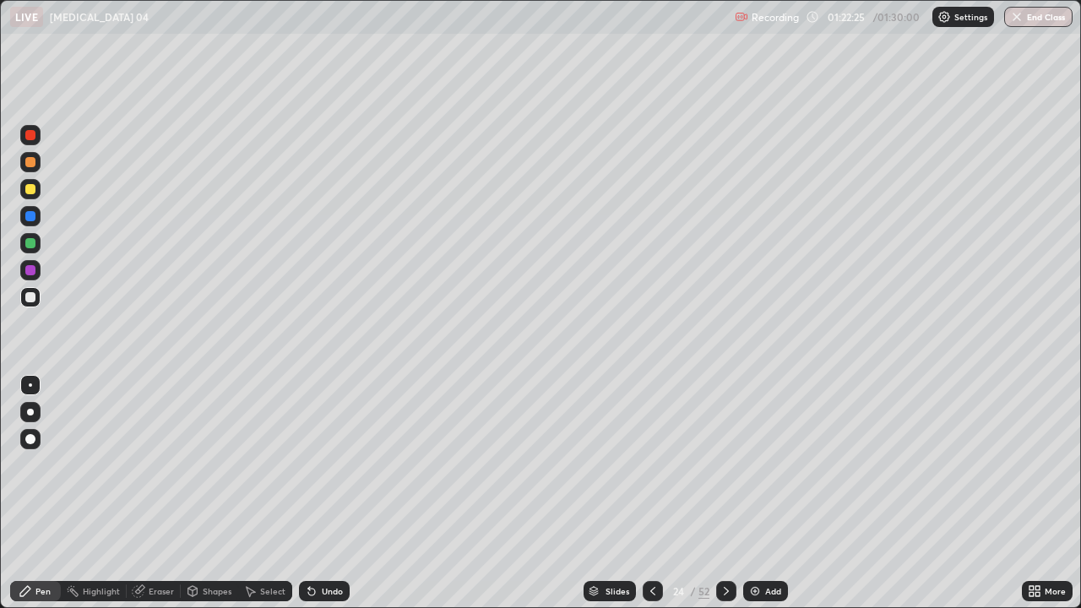
click at [322, 500] on div "Undo" at bounding box center [332, 591] width 21 height 8
click at [31, 189] on div at bounding box center [30, 189] width 10 height 10
click at [36, 299] on div at bounding box center [30, 297] width 20 height 20
click at [38, 273] on div at bounding box center [30, 270] width 20 height 20
click at [33, 247] on div at bounding box center [30, 243] width 10 height 10
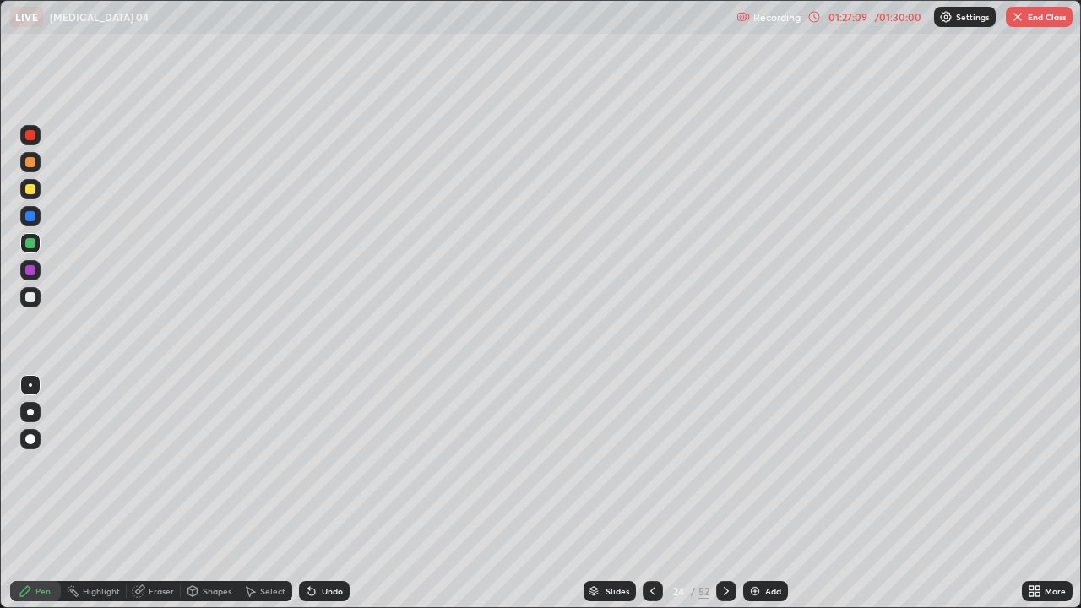
click at [92, 500] on div "Highlight" at bounding box center [101, 591] width 37 height 8
click at [43, 500] on div "Pen" at bounding box center [42, 591] width 15 height 8
click at [752, 500] on img at bounding box center [755, 591] width 14 height 14
click at [33, 297] on div at bounding box center [30, 297] width 10 height 10
click at [309, 500] on icon at bounding box center [311, 592] width 7 height 7
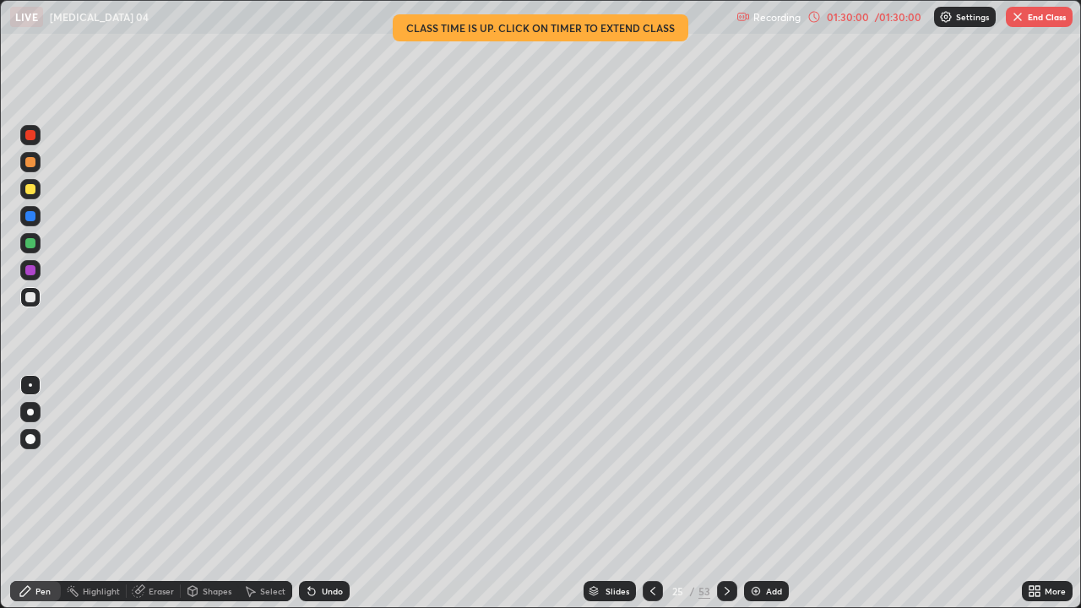
click at [309, 500] on icon at bounding box center [311, 592] width 7 height 7
click at [314, 500] on div "Undo" at bounding box center [324, 591] width 51 height 20
click at [311, 500] on icon at bounding box center [312, 591] width 14 height 14
click at [307, 500] on div "Undo" at bounding box center [324, 591] width 51 height 20
click at [312, 500] on icon at bounding box center [311, 592] width 7 height 7
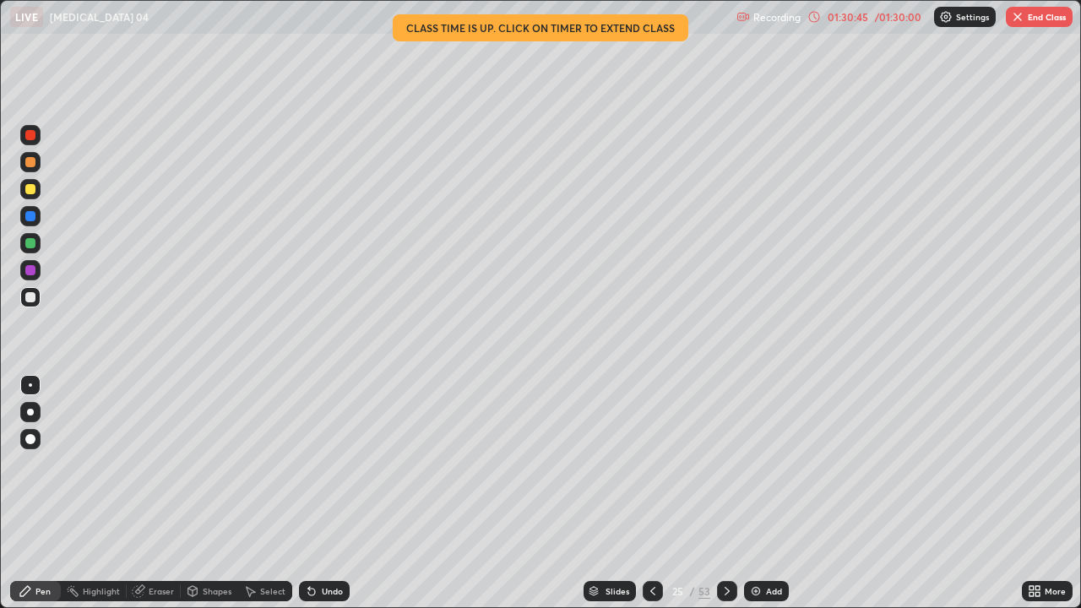
click at [317, 500] on div "Undo" at bounding box center [324, 591] width 51 height 20
click at [322, 500] on div "Undo" at bounding box center [324, 591] width 51 height 20
click at [326, 500] on div "Undo" at bounding box center [324, 591] width 51 height 20
click at [323, 500] on div "Undo" at bounding box center [324, 591] width 51 height 20
click at [163, 500] on div "Eraser" at bounding box center [161, 591] width 25 height 8
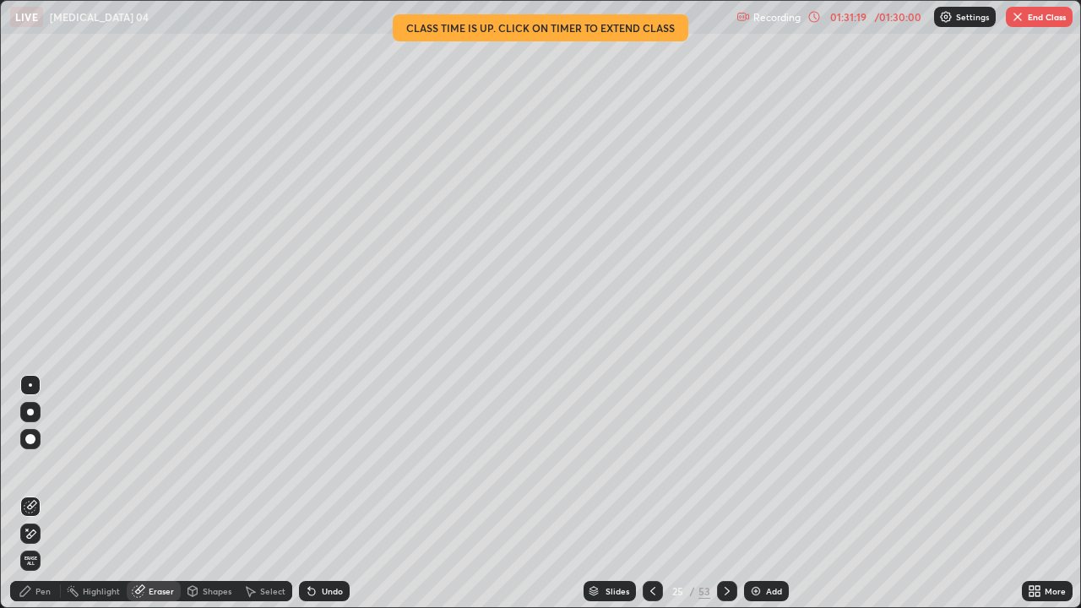
click at [43, 500] on div "Pen" at bounding box center [42, 591] width 15 height 8
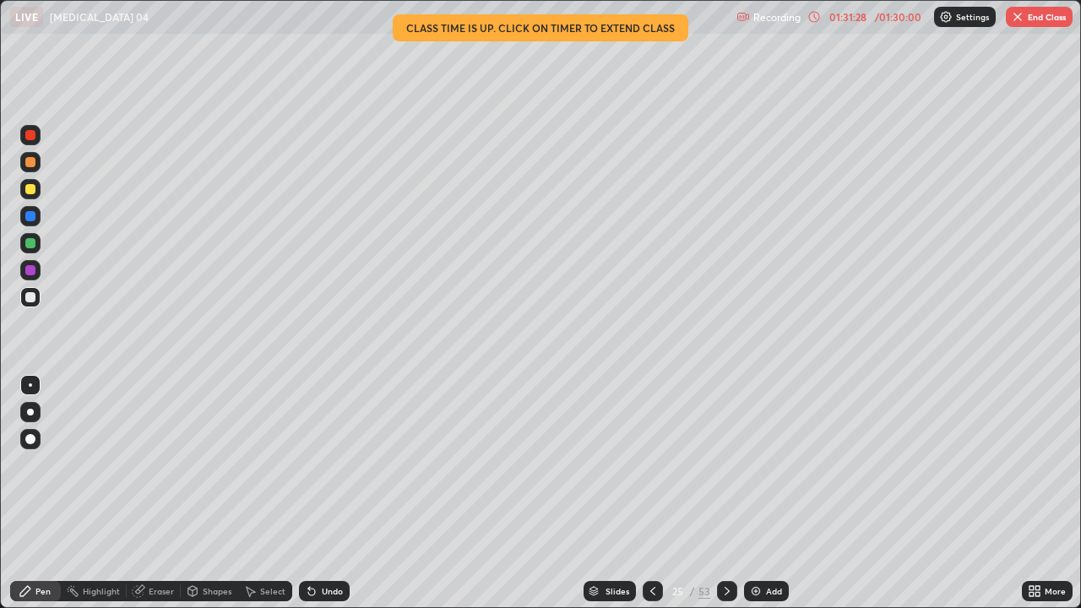
click at [155, 500] on div "Eraser" at bounding box center [161, 591] width 25 height 8
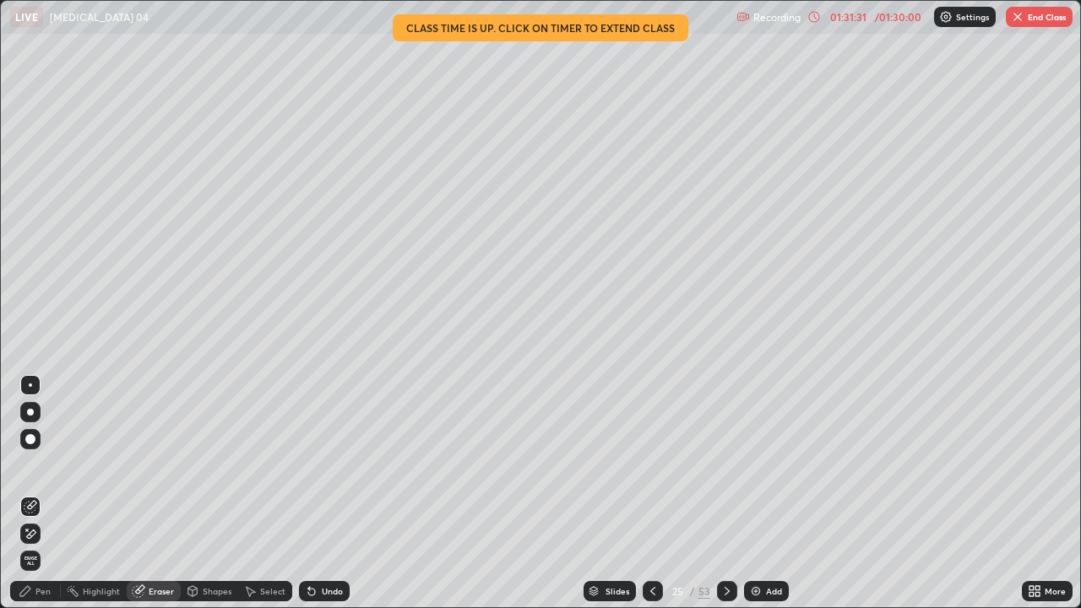
click at [48, 500] on div "Pen" at bounding box center [42, 591] width 15 height 8
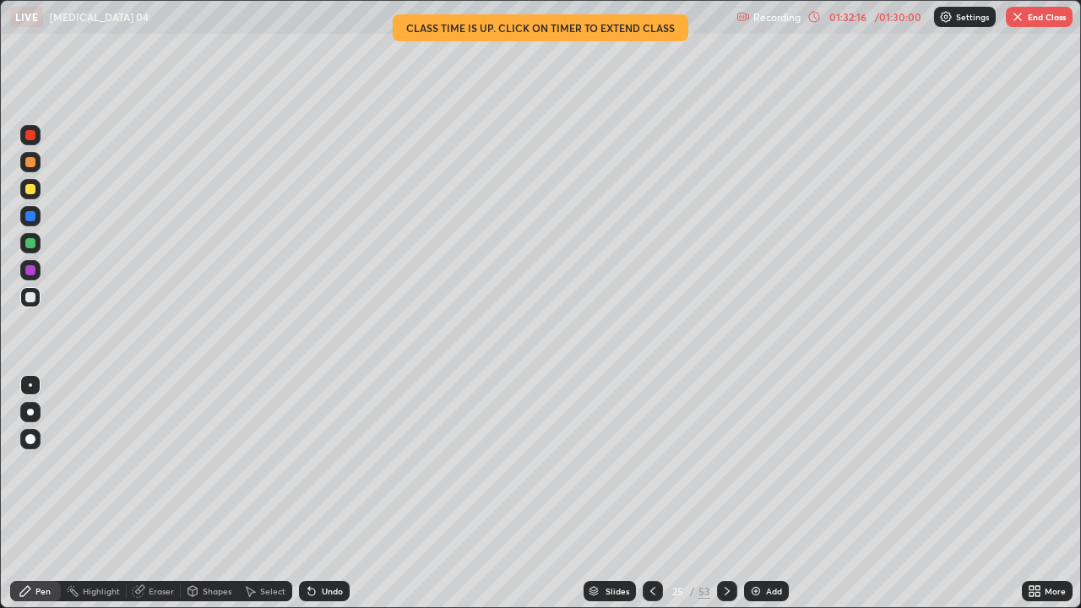
click at [334, 500] on div "Undo" at bounding box center [332, 591] width 21 height 8
click at [335, 500] on div "Undo" at bounding box center [332, 591] width 21 height 8
click at [334, 500] on div "Undo" at bounding box center [332, 591] width 21 height 8
click at [50, 500] on div "Pen" at bounding box center [42, 591] width 15 height 8
click at [36, 301] on div at bounding box center [30, 297] width 20 height 20
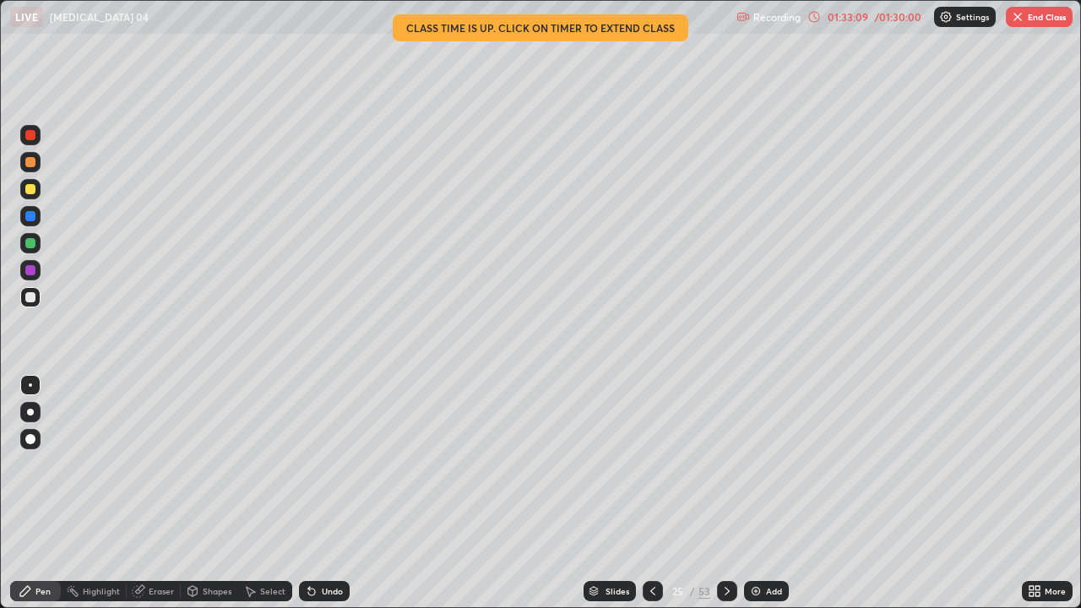
click at [902, 18] on div "/ 01:30:00" at bounding box center [898, 17] width 52 height 10
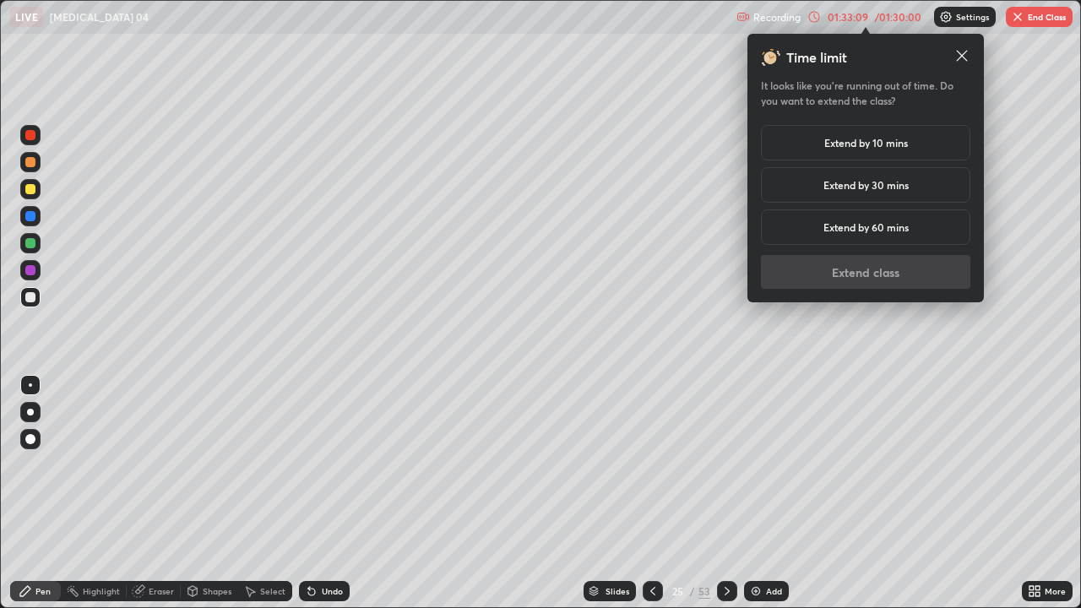
click at [929, 189] on div "Extend by 30 mins" at bounding box center [865, 184] width 209 height 35
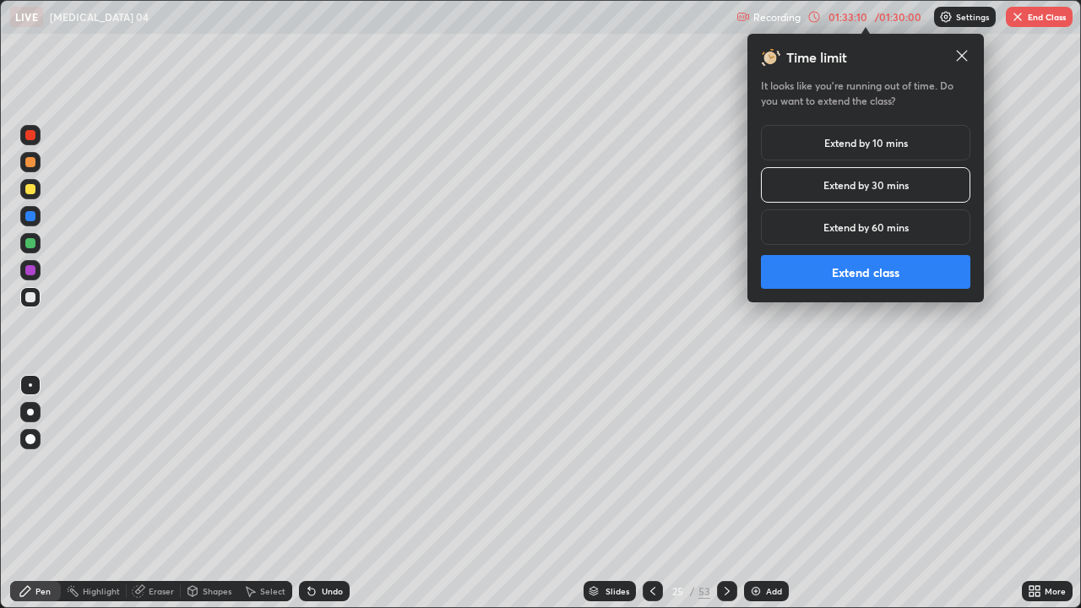
click at [909, 277] on button "Extend class" at bounding box center [865, 272] width 209 height 34
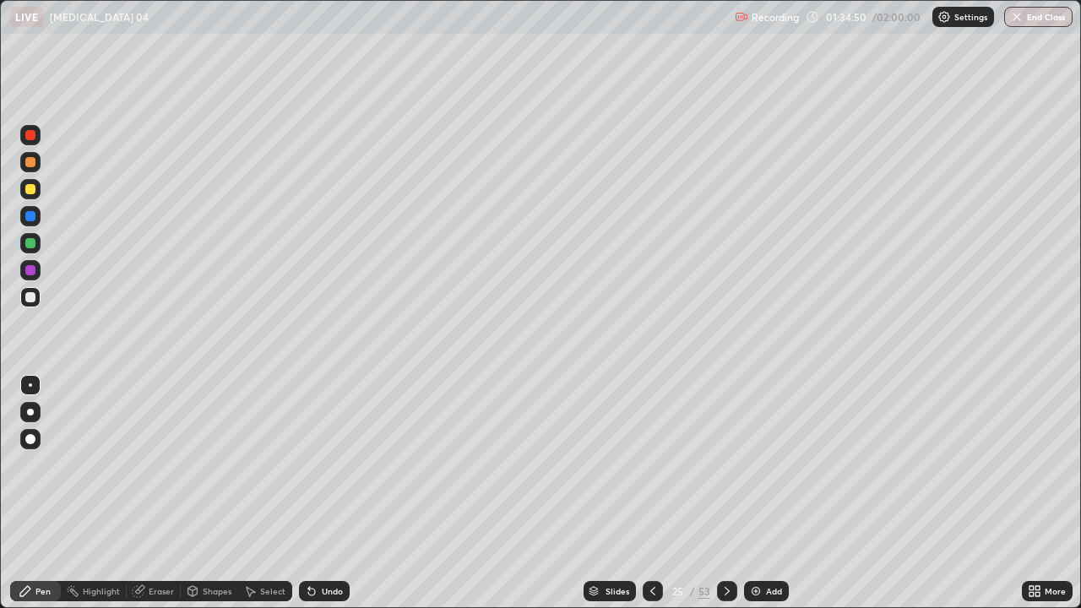
click at [32, 191] on div at bounding box center [30, 189] width 10 height 10
click at [104, 500] on div "Highlight" at bounding box center [101, 591] width 37 height 8
click at [726, 500] on icon at bounding box center [727, 591] width 5 height 8
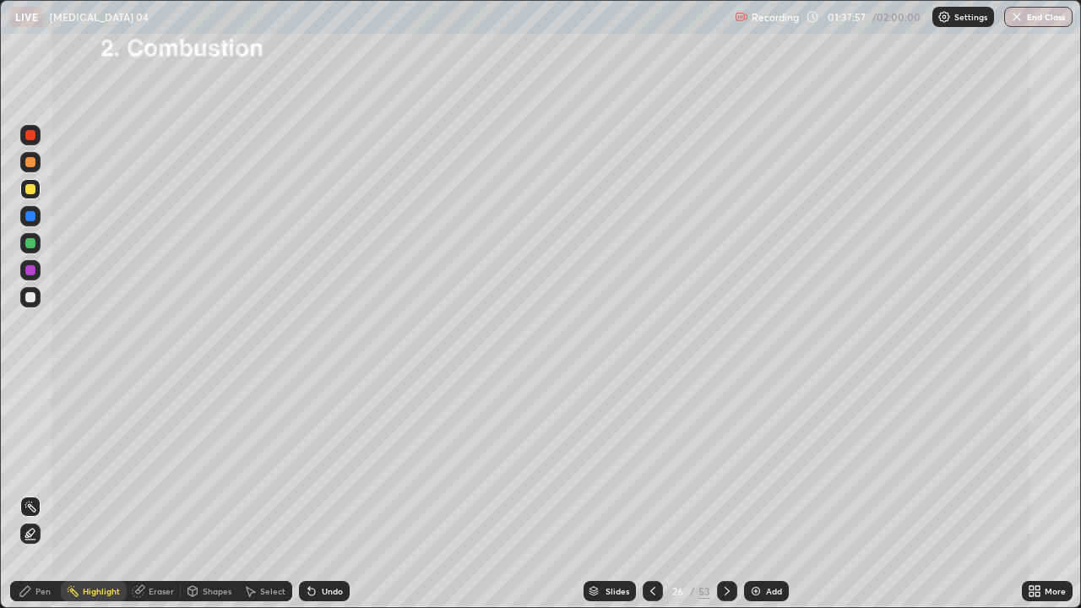
click at [653, 500] on icon at bounding box center [653, 591] width 14 height 14
click at [756, 500] on img at bounding box center [756, 591] width 14 height 14
click at [34, 302] on div at bounding box center [30, 297] width 10 height 10
click at [35, 500] on div "Pen" at bounding box center [42, 591] width 15 height 8
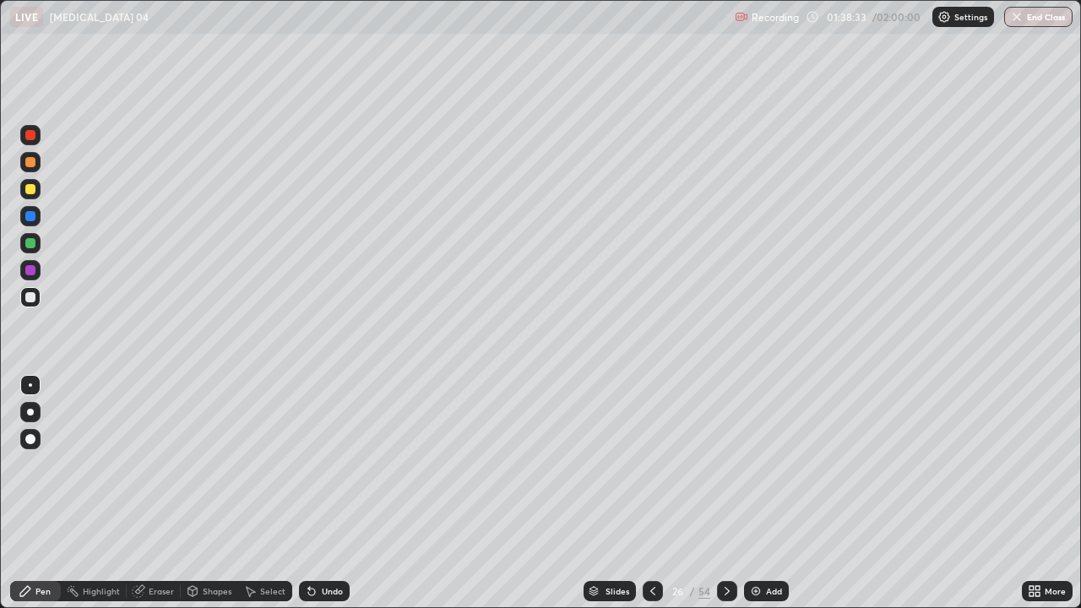
click at [31, 298] on div at bounding box center [30, 297] width 10 height 10
click at [309, 500] on icon at bounding box center [311, 592] width 7 height 7
click at [312, 500] on icon at bounding box center [311, 592] width 7 height 7
click at [316, 500] on div "Undo" at bounding box center [324, 591] width 51 height 20
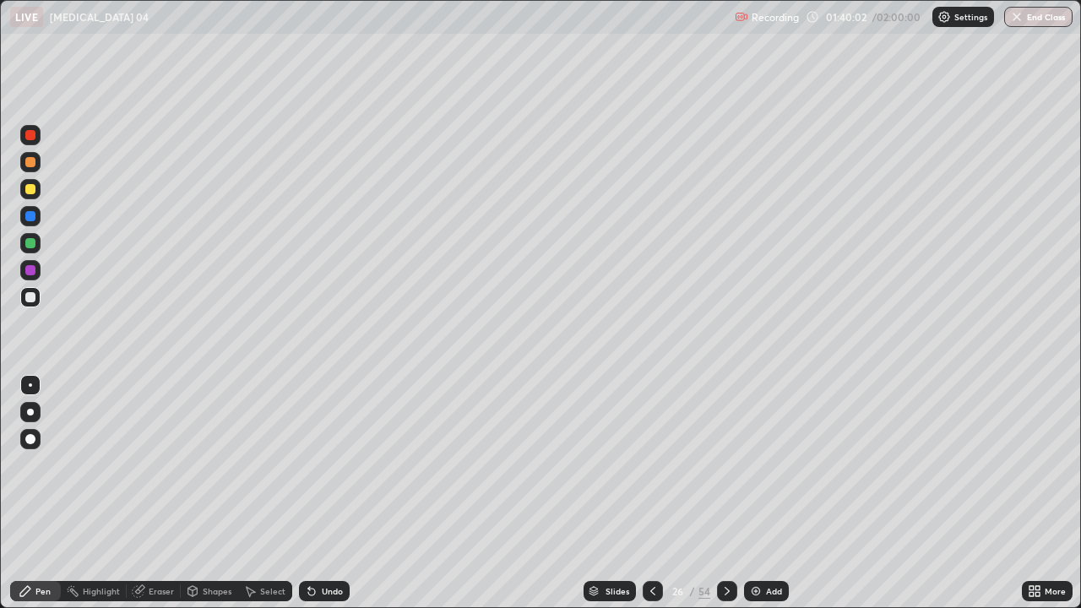
click at [321, 500] on div "Undo" at bounding box center [324, 591] width 51 height 20
click at [33, 188] on div at bounding box center [30, 189] width 10 height 10
click at [31, 301] on div at bounding box center [30, 297] width 10 height 10
click at [320, 500] on div "Undo" at bounding box center [324, 591] width 51 height 20
click at [108, 500] on div "Highlight" at bounding box center [101, 591] width 37 height 8
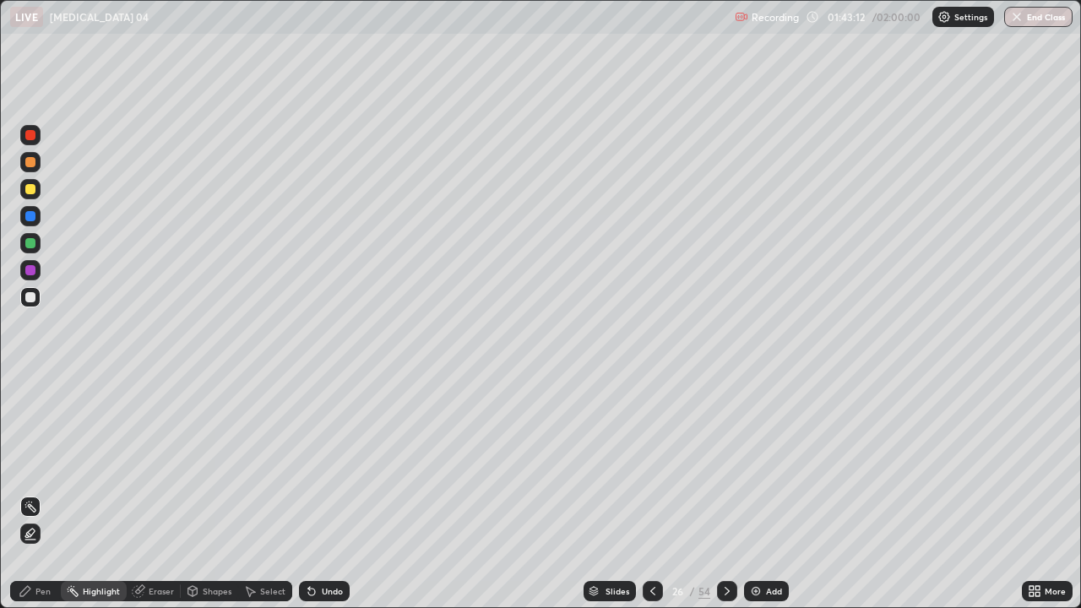
click at [34, 500] on div "Pen" at bounding box center [35, 591] width 51 height 20
click at [106, 500] on div "Highlight" at bounding box center [101, 591] width 37 height 8
click at [49, 500] on div "Pen" at bounding box center [42, 591] width 15 height 8
click at [32, 247] on div at bounding box center [30, 243] width 10 height 10
click at [650, 500] on icon at bounding box center [653, 591] width 14 height 14
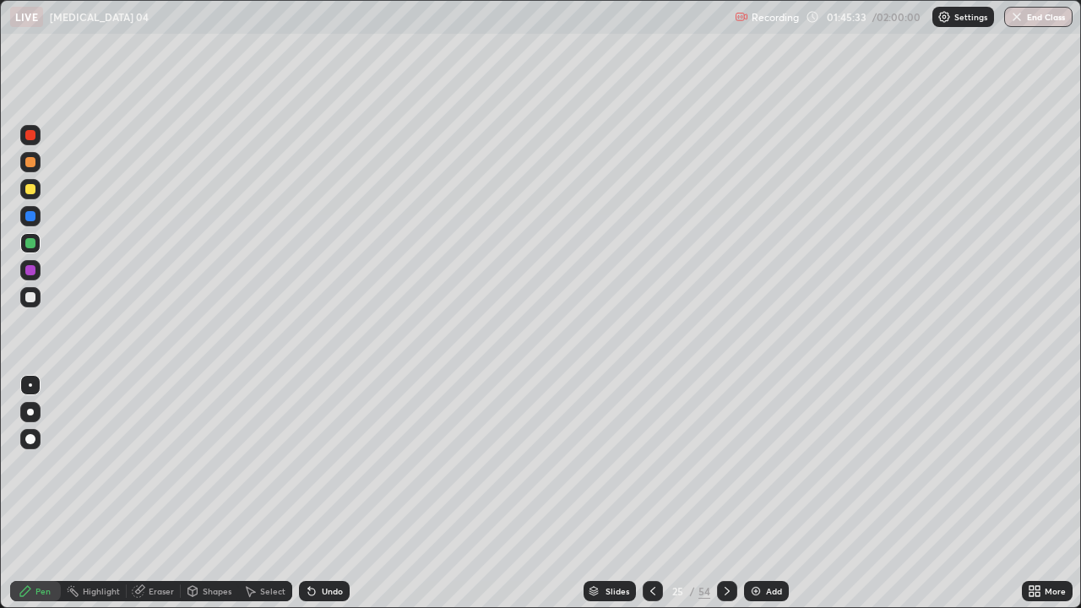
click at [651, 500] on icon at bounding box center [653, 591] width 14 height 14
click at [649, 500] on icon at bounding box center [653, 591] width 14 height 14
click at [650, 500] on icon at bounding box center [653, 591] width 14 height 14
click at [652, 500] on icon at bounding box center [653, 591] width 14 height 14
click at [723, 500] on icon at bounding box center [727, 591] width 14 height 14
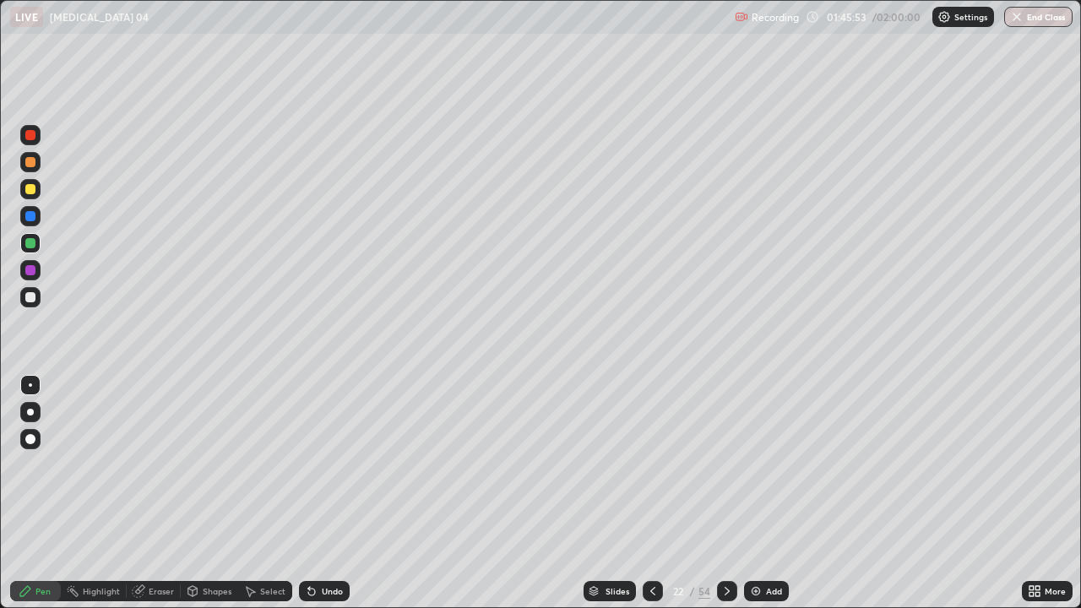
click at [651, 500] on icon at bounding box center [653, 591] width 14 height 14
click at [725, 500] on icon at bounding box center [727, 591] width 14 height 14
click at [1024, 24] on button "End Class" at bounding box center [1038, 17] width 68 height 20
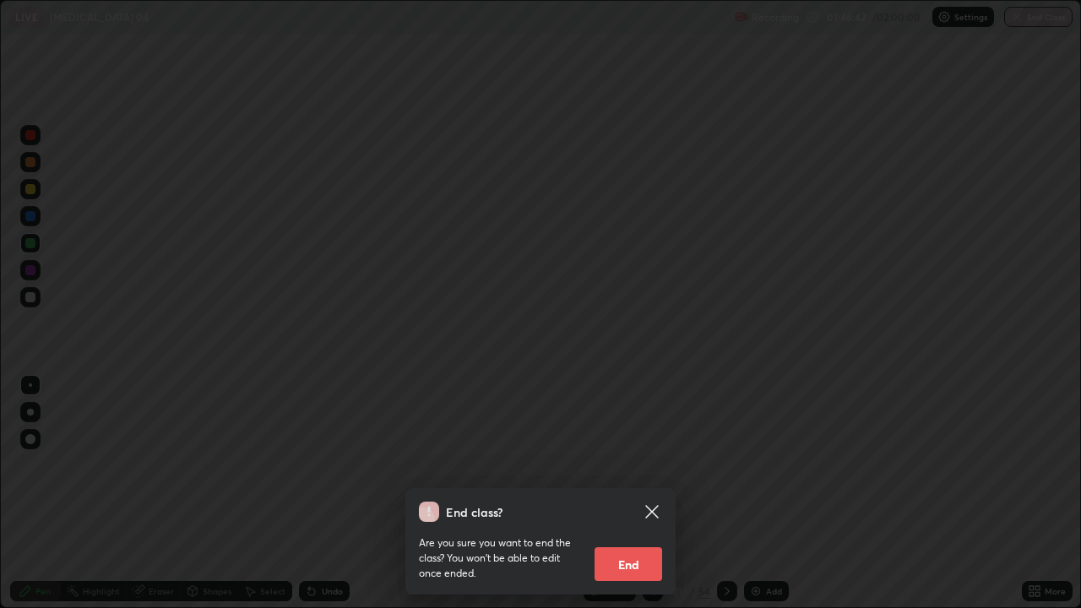
click at [629, 500] on button "End" at bounding box center [629, 564] width 68 height 34
